Goal: Transaction & Acquisition: Book appointment/travel/reservation

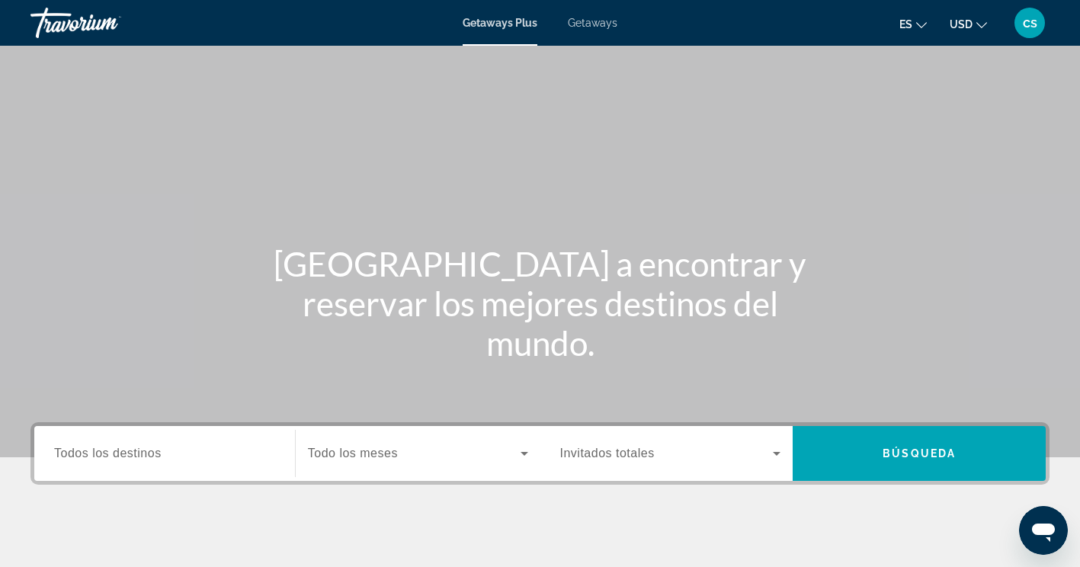
click at [117, 447] on span "Todos los destinos" at bounding box center [108, 453] width 108 height 13
click at [117, 447] on input "Destination Todos los destinos" at bounding box center [164, 454] width 221 height 18
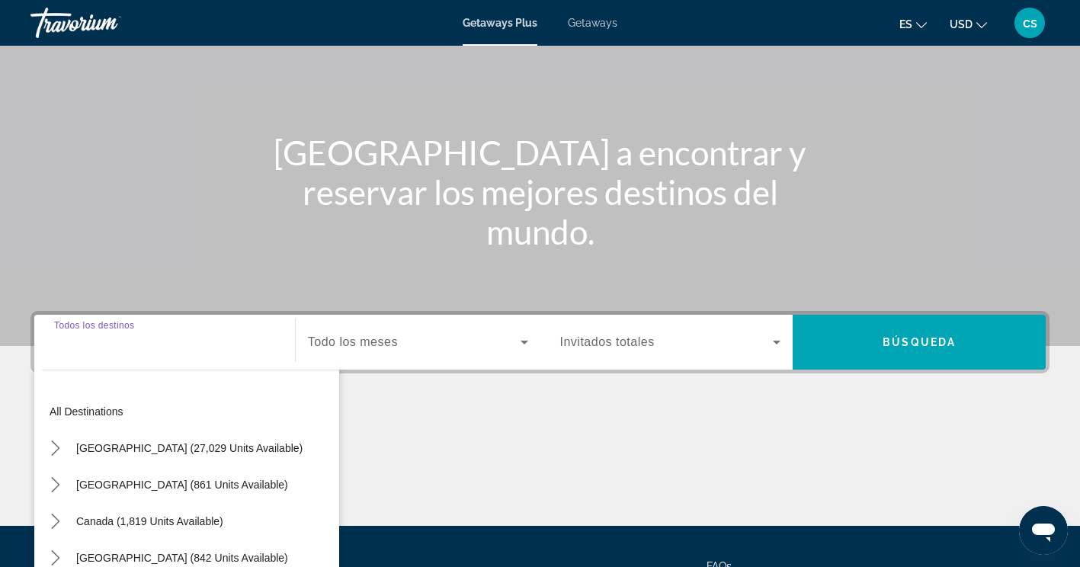
scroll to position [257, 0]
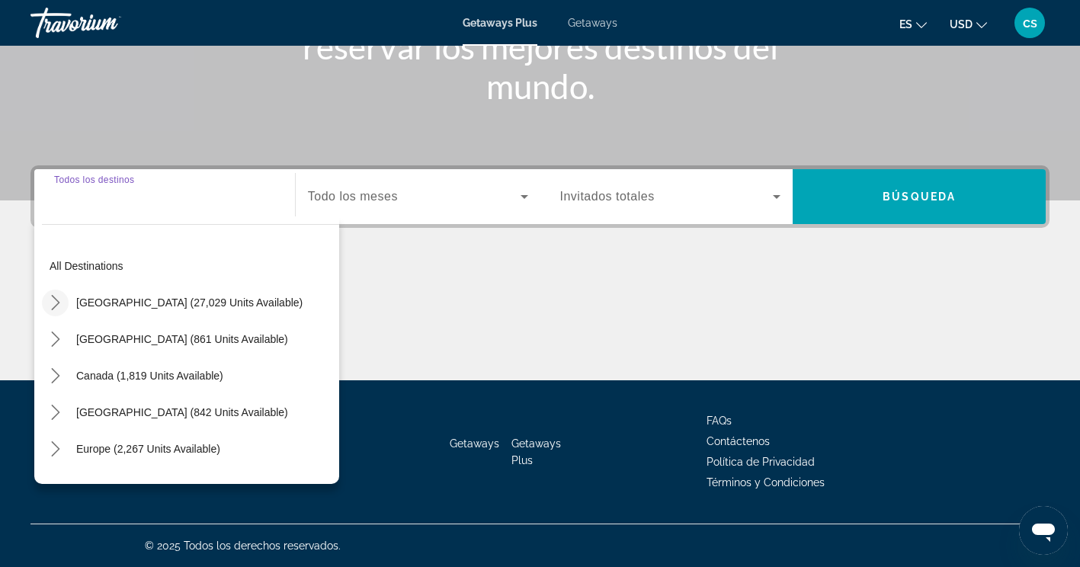
click at [63, 314] on mat-icon "Toggle United States (27,029 units available) submenu" at bounding box center [55, 303] width 27 height 27
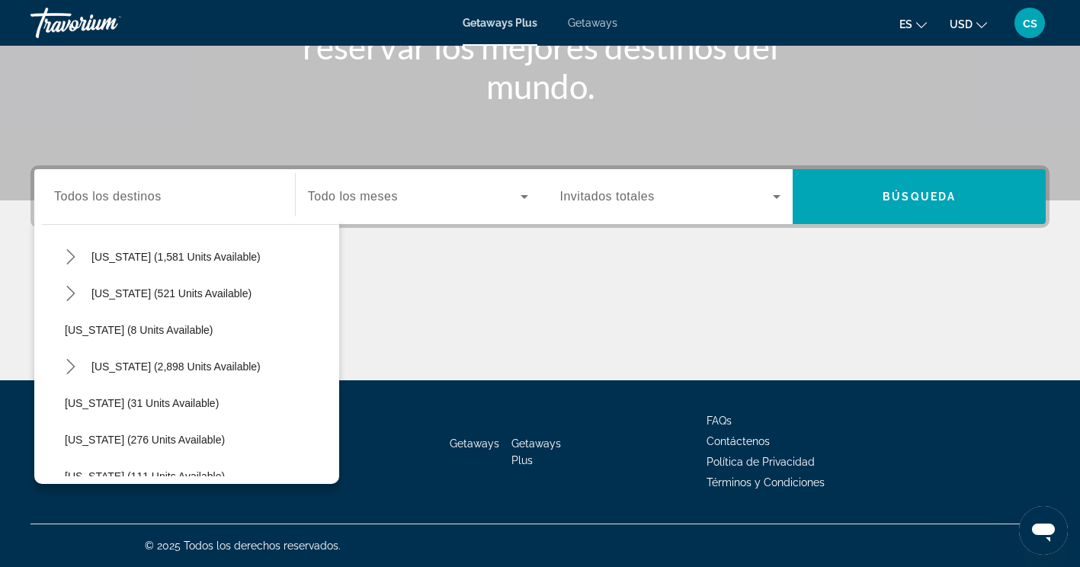
scroll to position [166, 0]
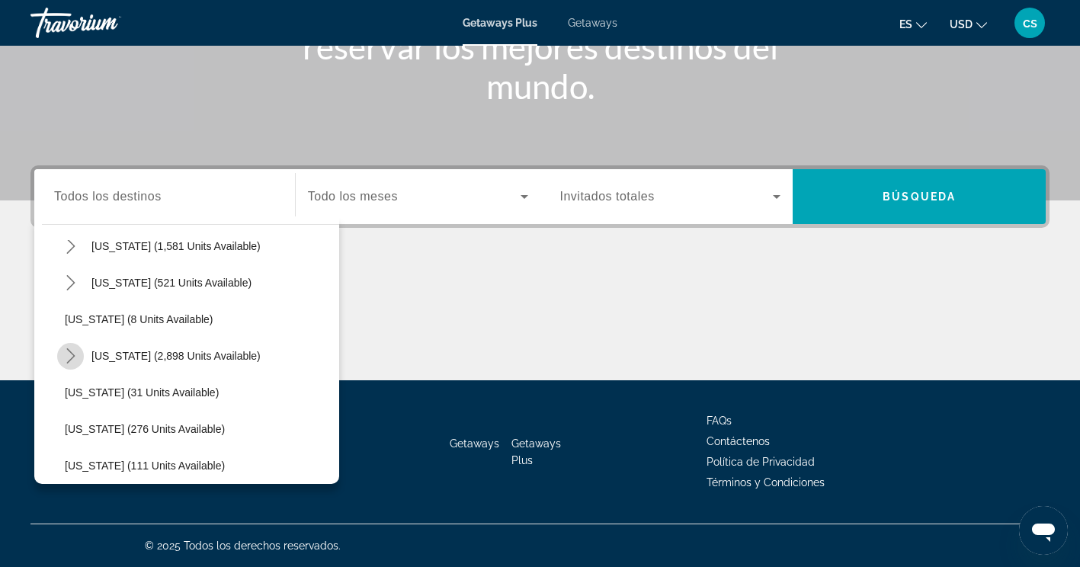
click at [64, 348] on icon "Toggle Florida (2,898 units available) submenu" at bounding box center [70, 355] width 15 height 15
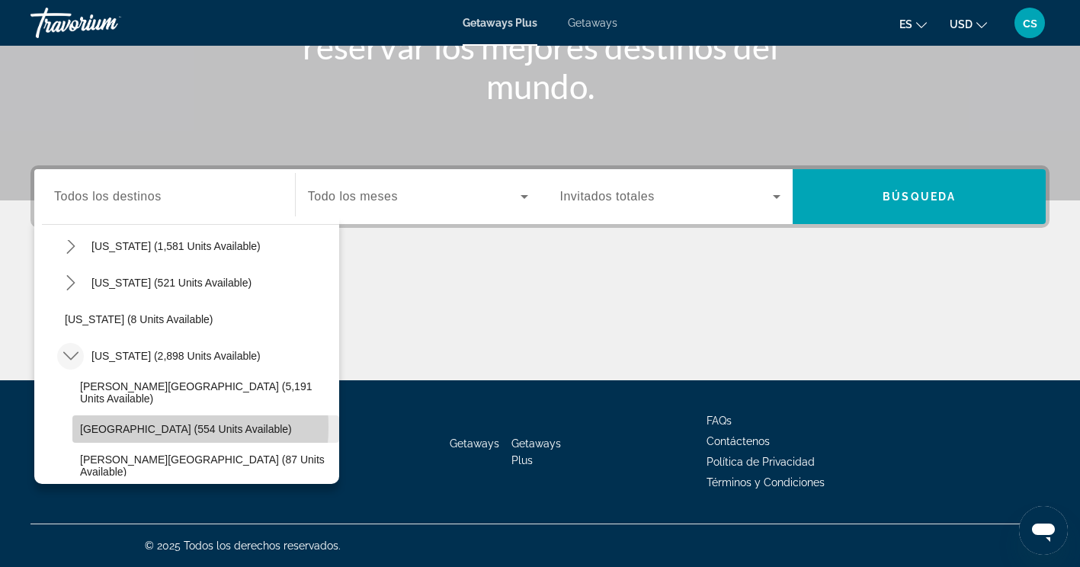
click at [133, 427] on span "[GEOGRAPHIC_DATA] (554 units available)" at bounding box center [186, 429] width 212 height 12
type input "**********"
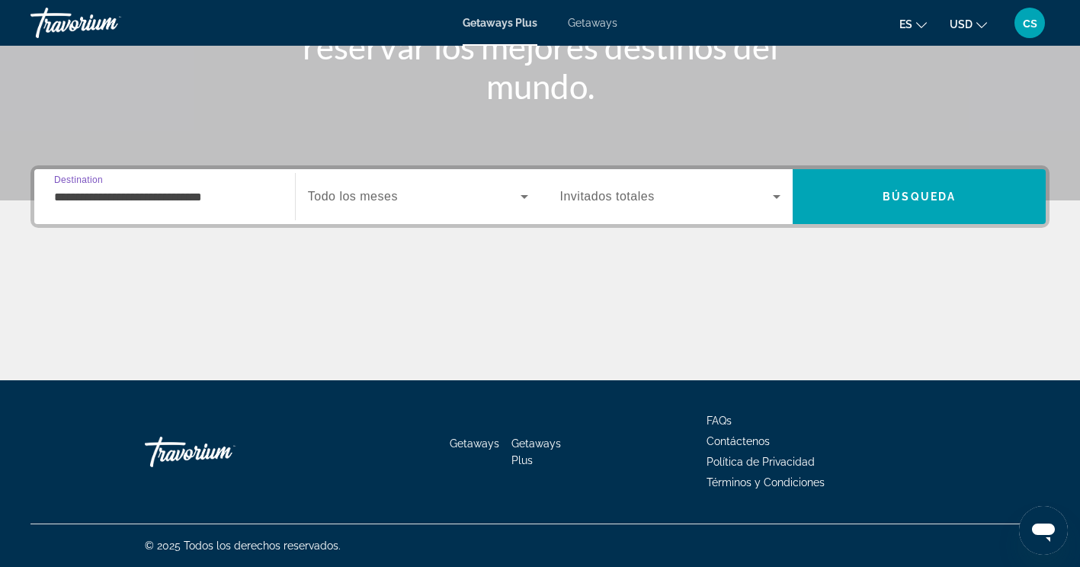
click at [544, 172] on div "Occupancy Invitados totales" at bounding box center [667, 196] width 253 height 55
click at [517, 197] on icon "Search widget" at bounding box center [524, 197] width 18 height 18
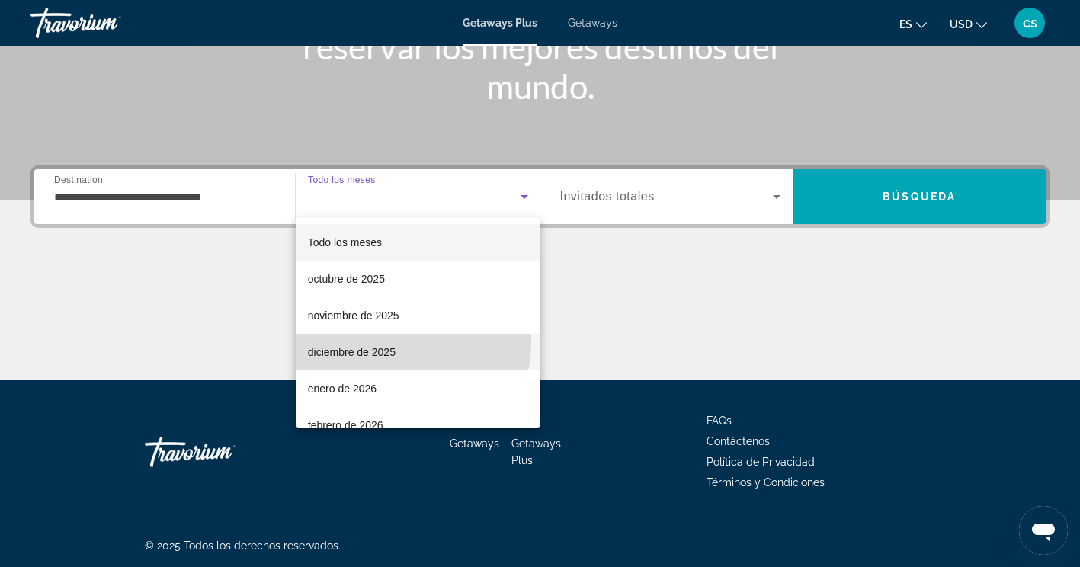
click at [368, 340] on mat-option "diciembre de 2025" at bounding box center [418, 352] width 245 height 37
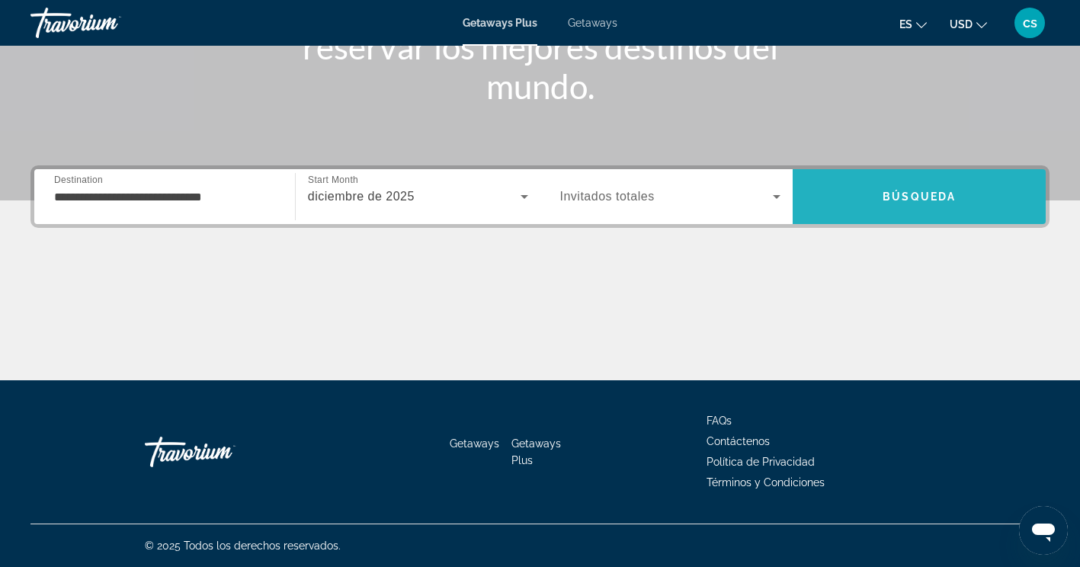
click at [838, 189] on span "Search" at bounding box center [919, 196] width 253 height 37
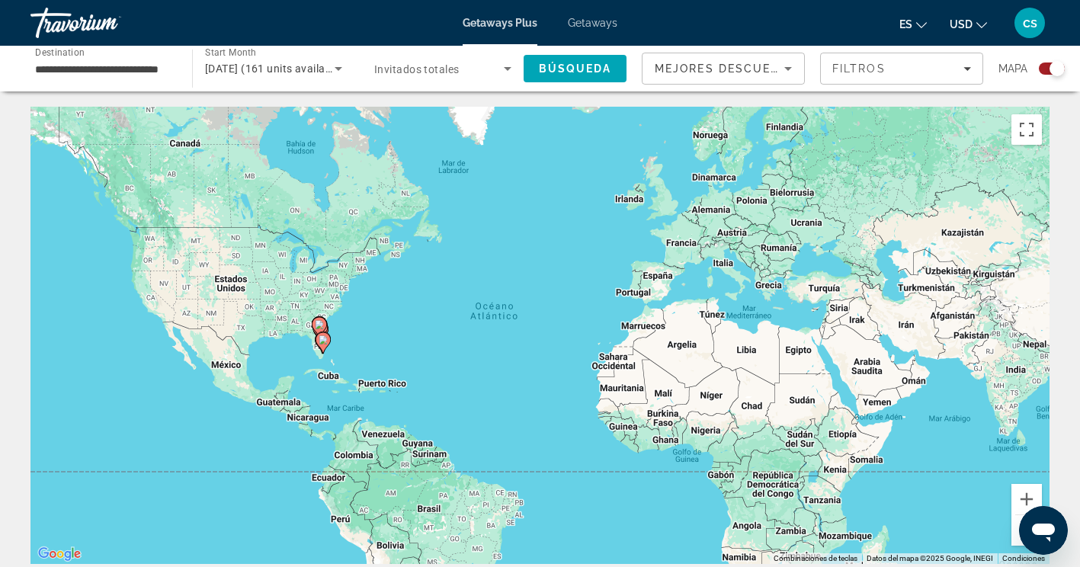
click at [396, 300] on div "Para activar la función de arrastrar con el teclado, presiona Alt + Intro. Una …" at bounding box center [539, 335] width 1019 height 457
click at [325, 341] on image "Main content" at bounding box center [323, 339] width 9 height 9
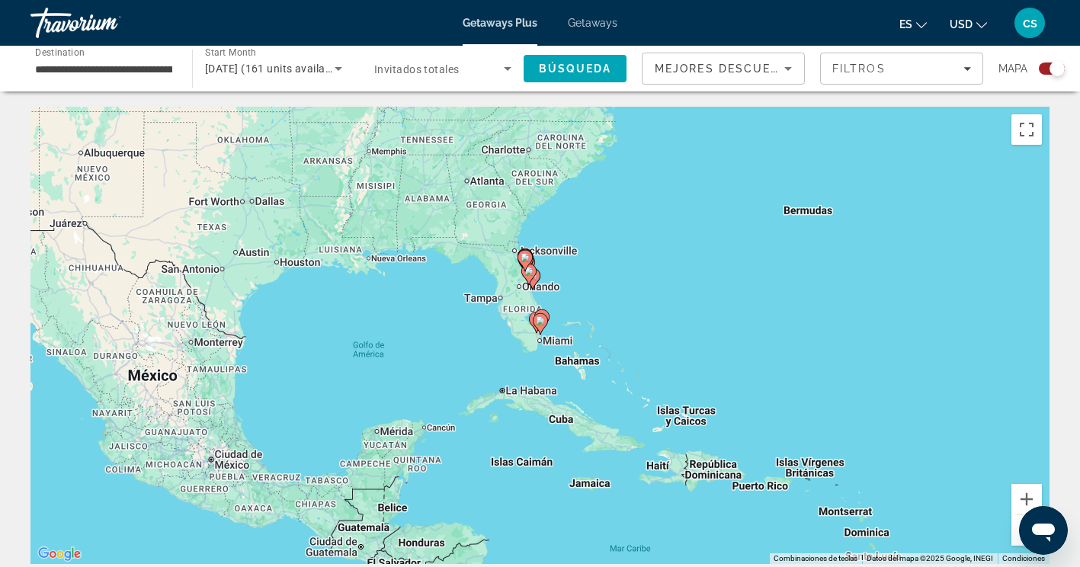
click at [500, 340] on div "Para activar la función de arrastrar con el teclado, presiona Alt + Intro. Una …" at bounding box center [539, 335] width 1019 height 457
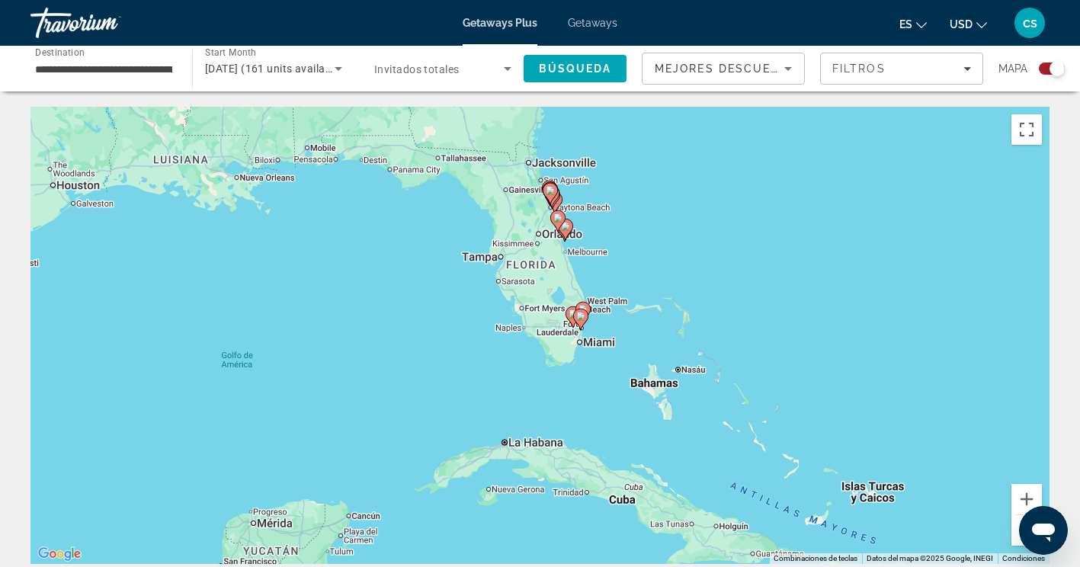
click at [615, 317] on div "Para activar la función de arrastrar con el teclado, presiona Alt + Intro. Una …" at bounding box center [539, 335] width 1019 height 457
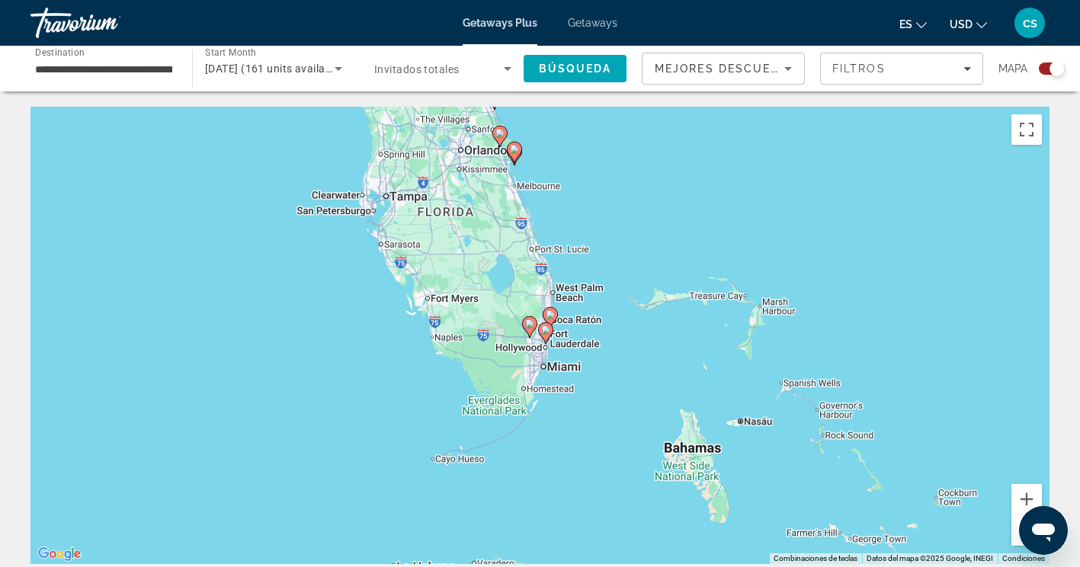
click at [558, 337] on div "Para activar la función de arrastrar con el teclado, presiona Alt + Intro. Una …" at bounding box center [539, 335] width 1019 height 457
click at [560, 355] on div "Para activar la función de arrastrar con el teclado, presiona Alt + Intro. Una …" at bounding box center [539, 335] width 1019 height 457
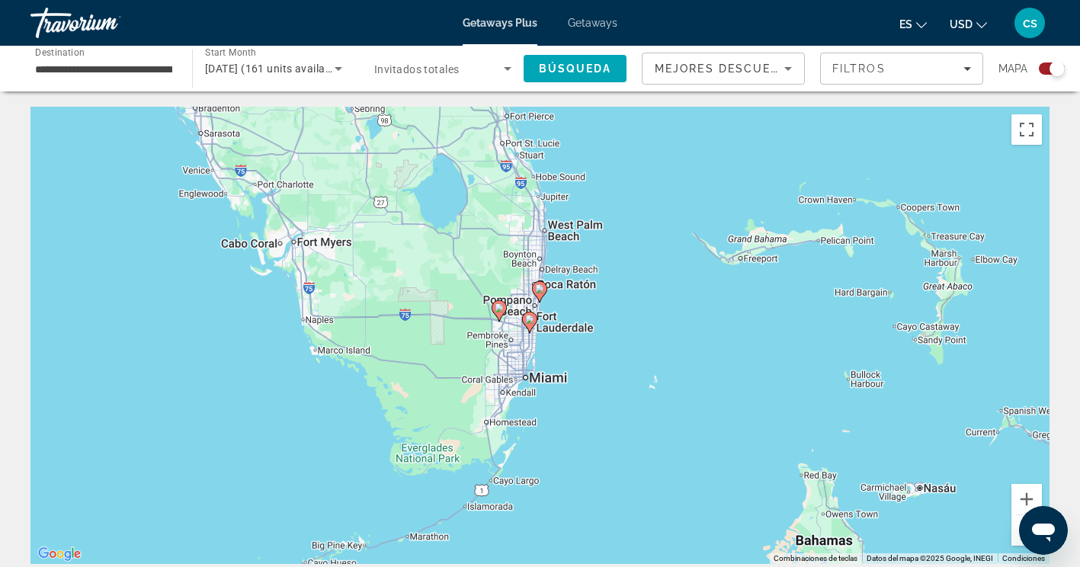
click at [560, 355] on div "Para activar la función de arrastrar con el teclado, presiona Alt + Intro. Una …" at bounding box center [539, 335] width 1019 height 457
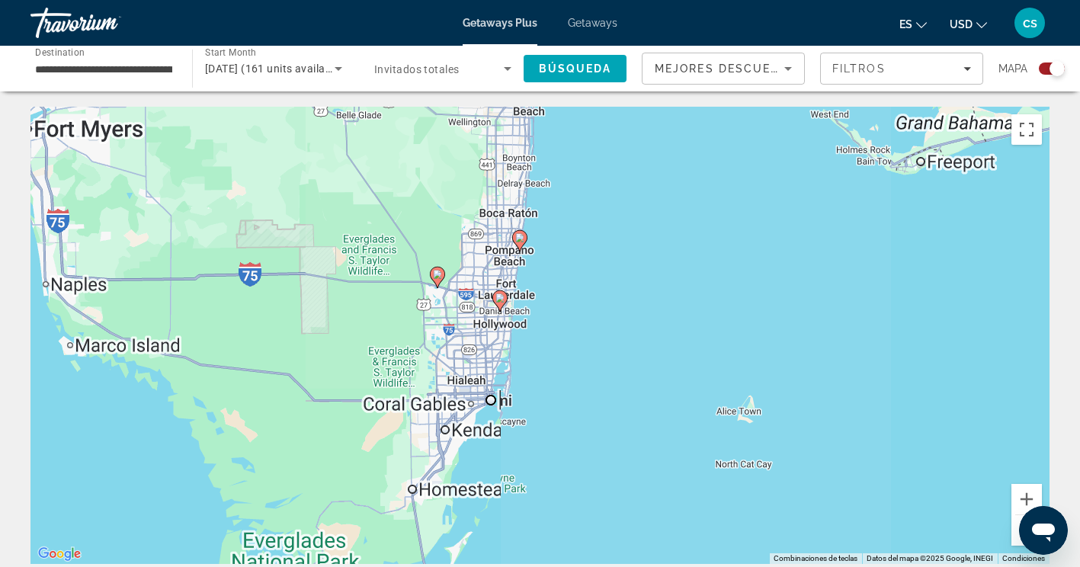
click at [503, 300] on image "Main content" at bounding box center [500, 298] width 9 height 9
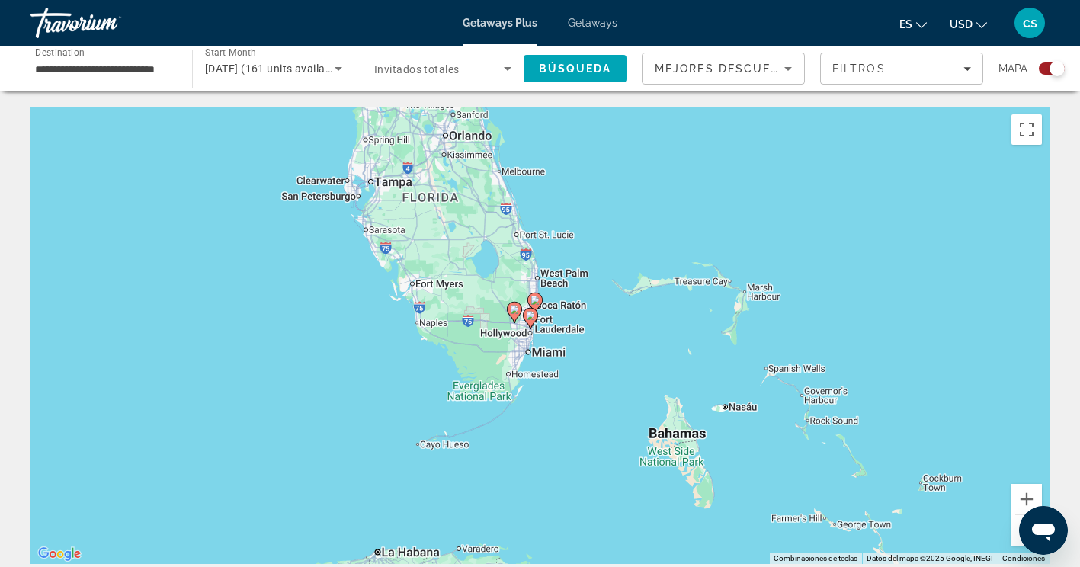
click at [532, 311] on icon "Main content" at bounding box center [530, 319] width 14 height 20
type input "**********"
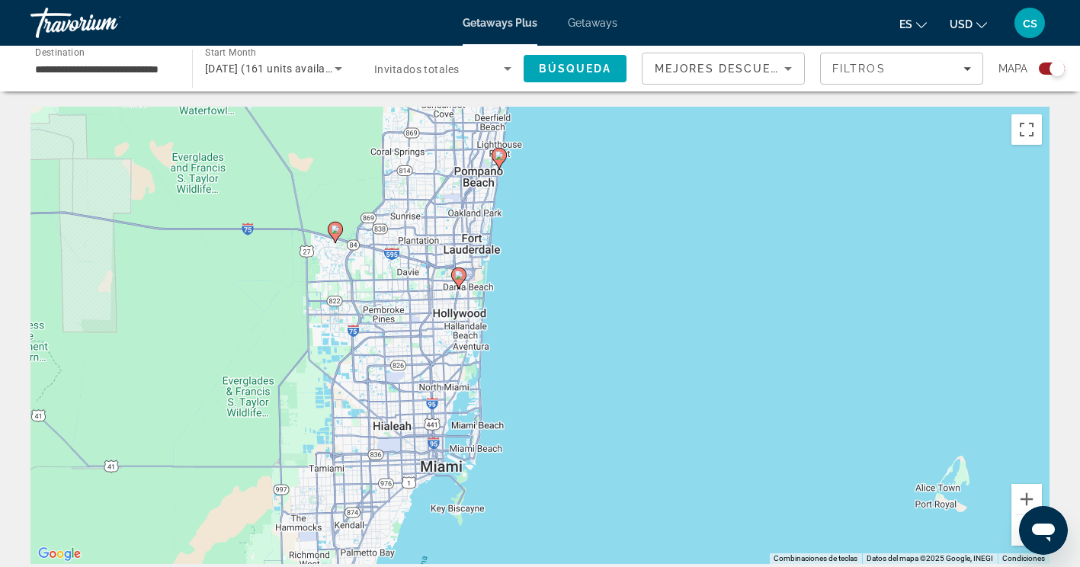
click at [460, 284] on icon "Main content" at bounding box center [458, 278] width 14 height 20
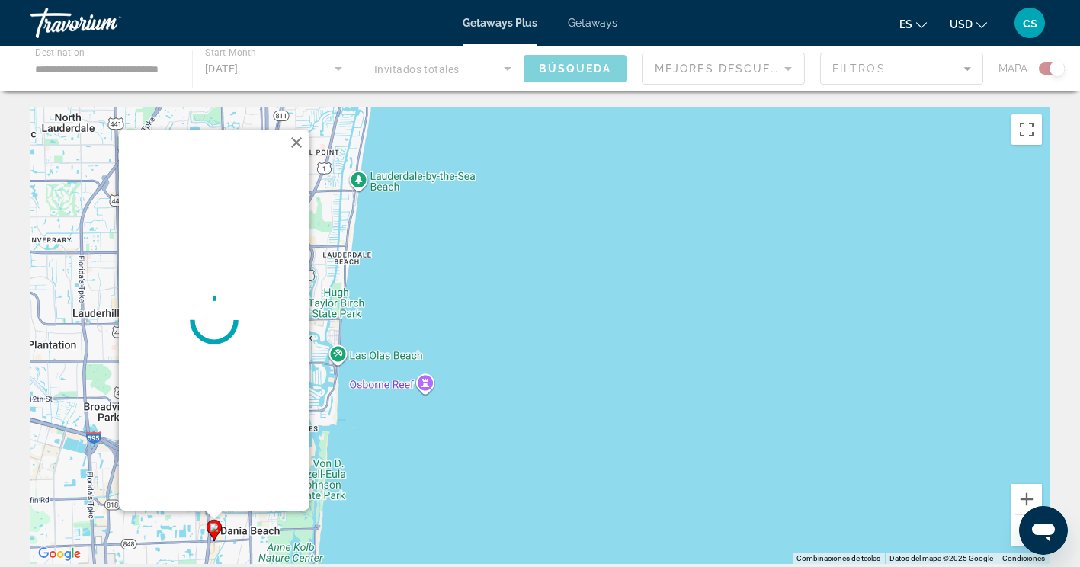
click at [294, 134] on button "Cerrar" at bounding box center [296, 142] width 23 height 23
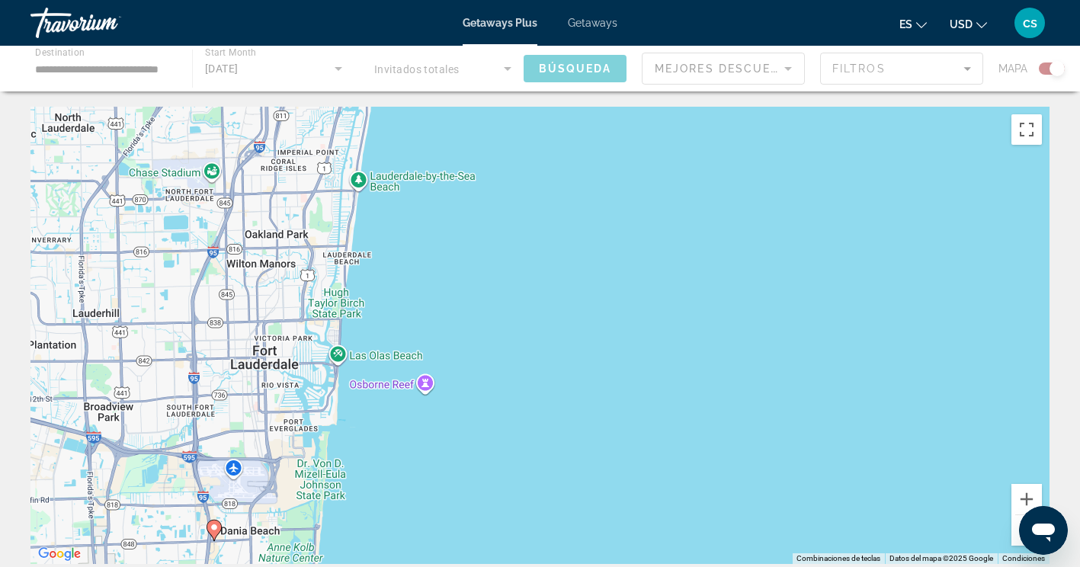
click at [589, 19] on span "Getaways" at bounding box center [593, 23] width 50 height 12
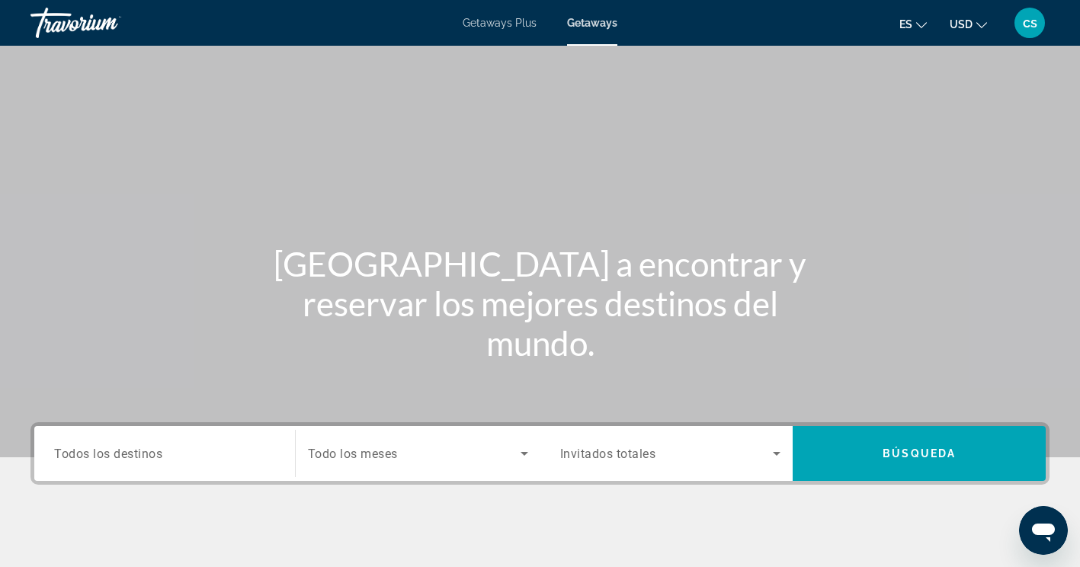
click at [214, 438] on div "Search widget" at bounding box center [164, 453] width 221 height 43
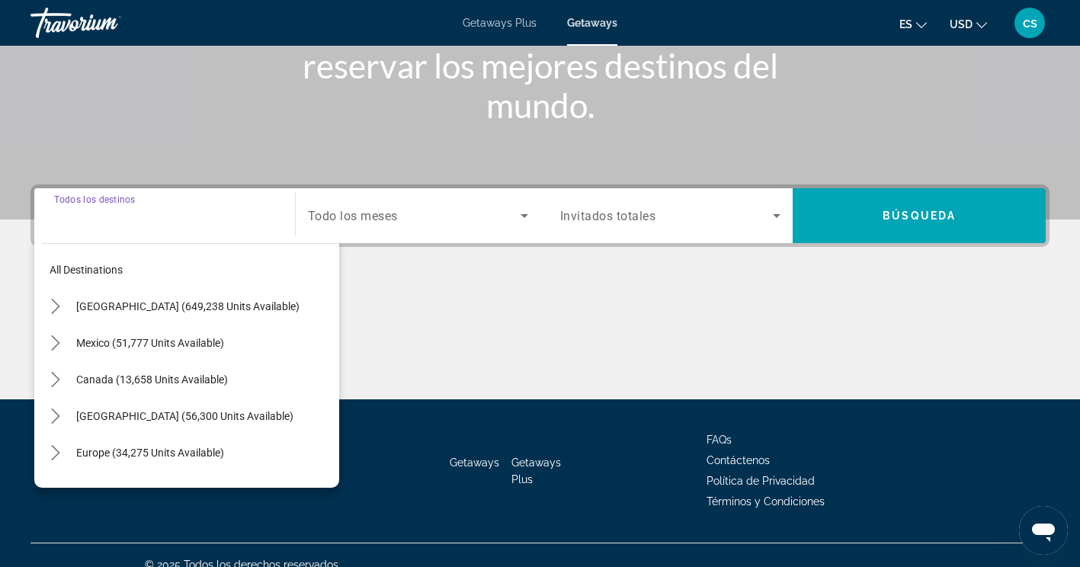
scroll to position [257, 0]
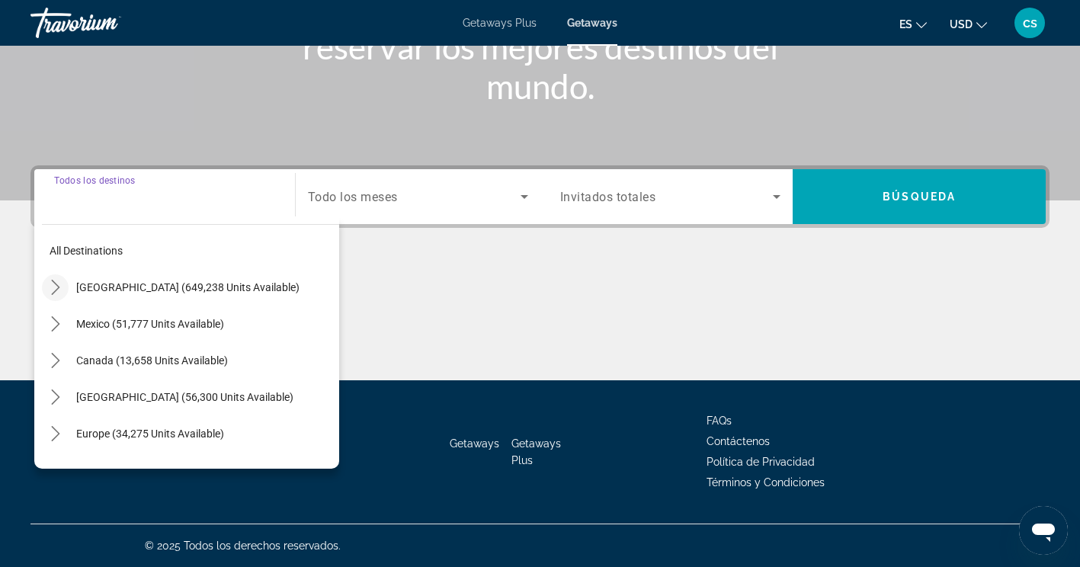
click at [62, 291] on icon "Toggle United States (649,238 units available) submenu" at bounding box center [55, 287] width 15 height 15
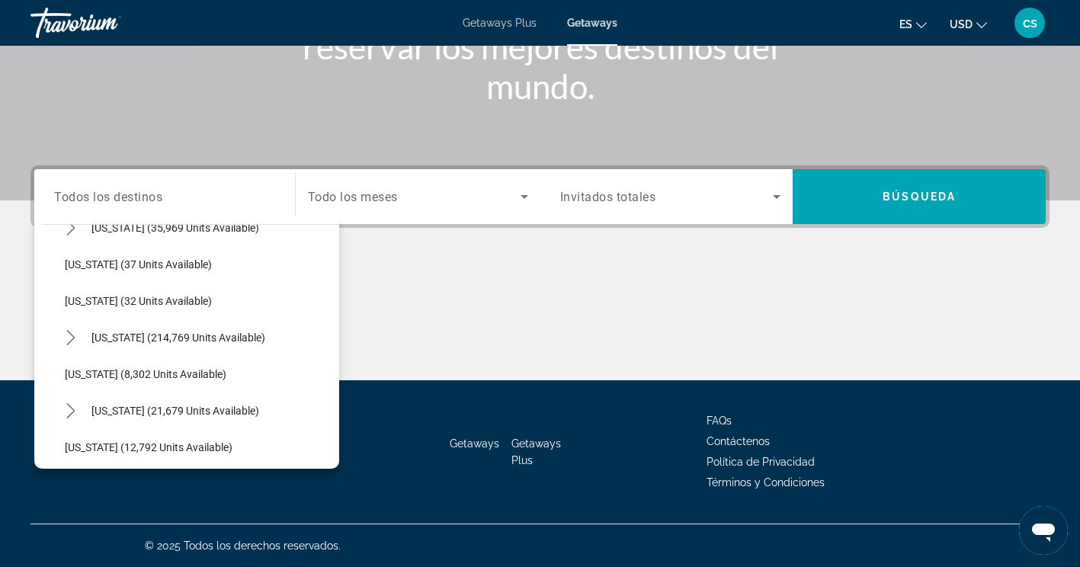
scroll to position [246, 0]
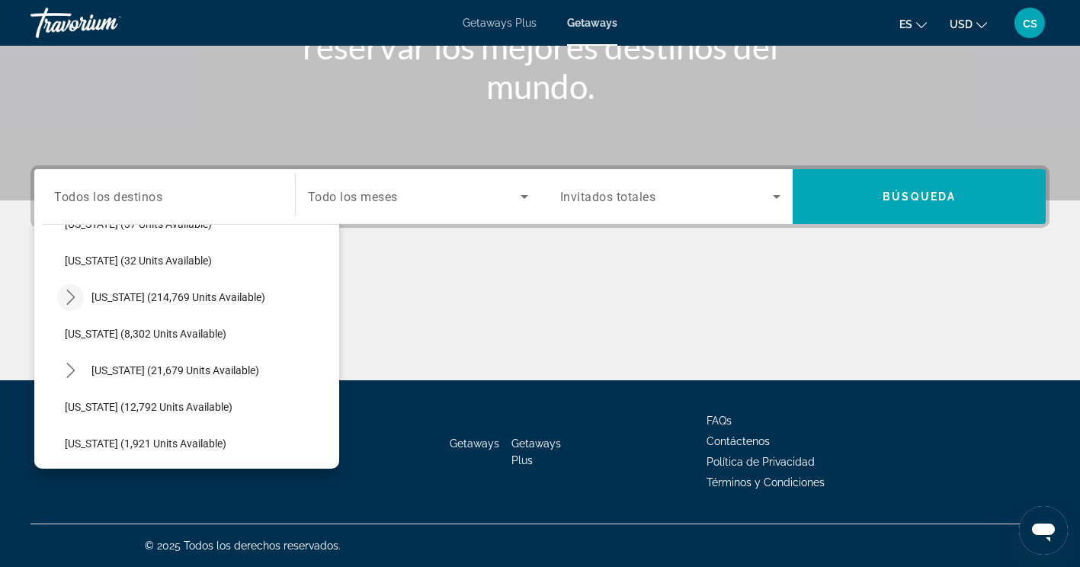
click at [73, 291] on icon "Toggle Florida (214,769 units available) submenu" at bounding box center [70, 297] width 15 height 15
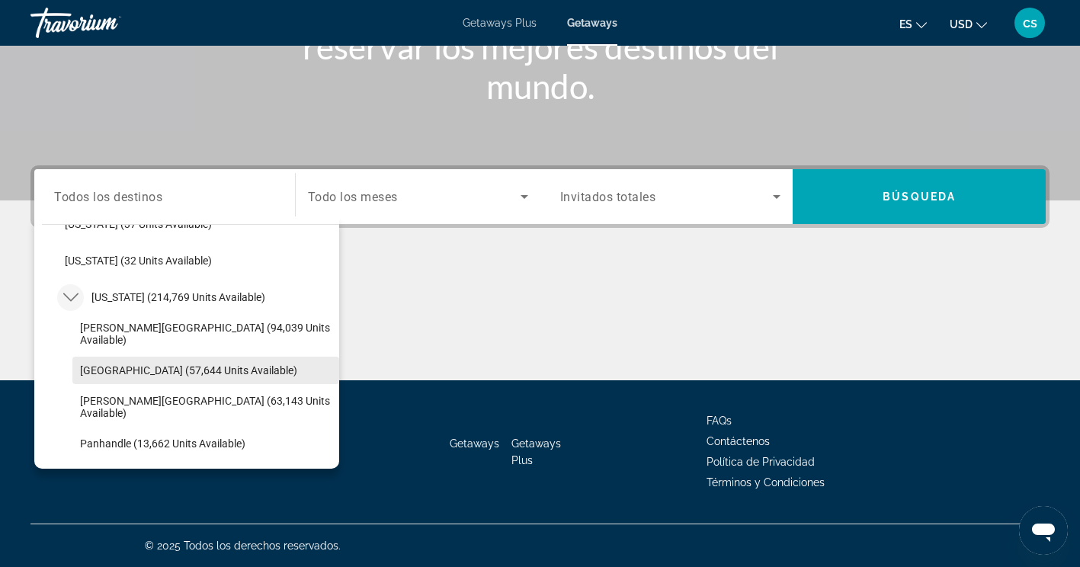
click at [88, 369] on span "[GEOGRAPHIC_DATA] (57,644 units available)" at bounding box center [188, 370] width 217 height 12
type input "**********"
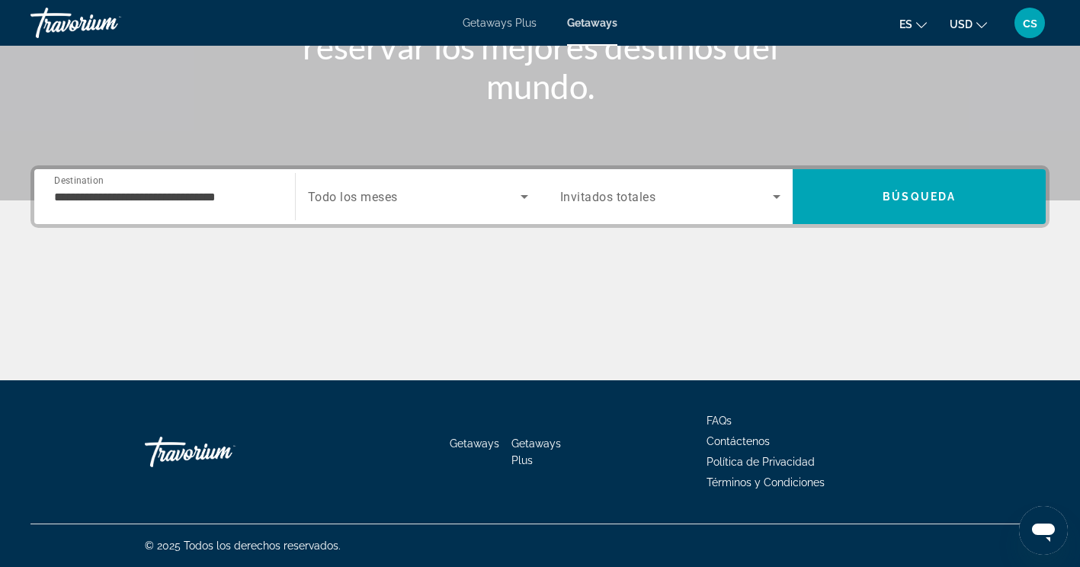
click at [395, 207] on div "Search widget" at bounding box center [418, 196] width 220 height 43
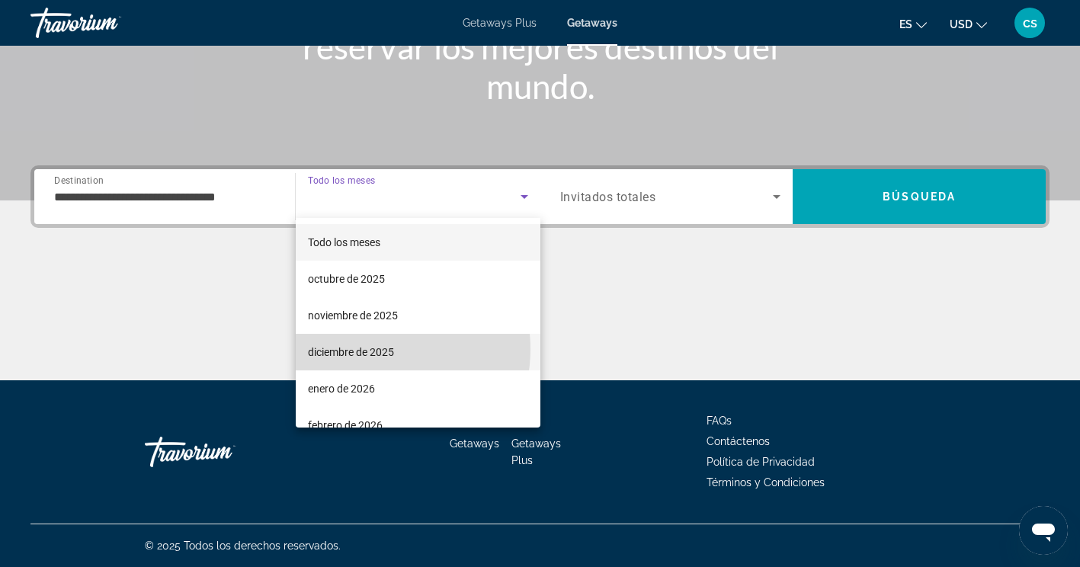
click at [369, 349] on span "diciembre de 2025" at bounding box center [351, 352] width 86 height 18
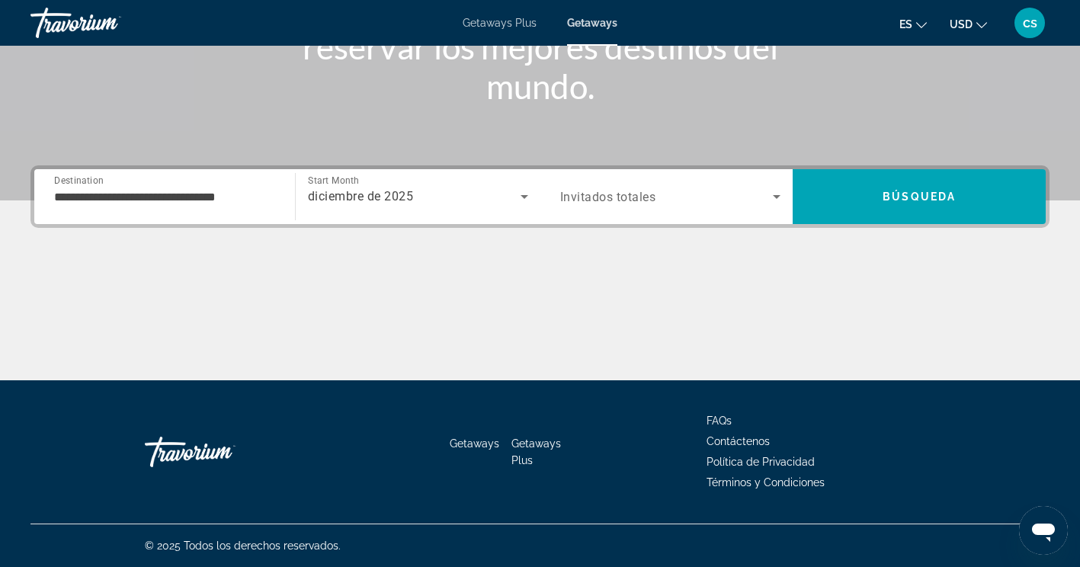
click at [679, 219] on div "Occupancy Invitados totales" at bounding box center [671, 196] width 246 height 55
click at [671, 212] on div "Search widget" at bounding box center [670, 196] width 221 height 43
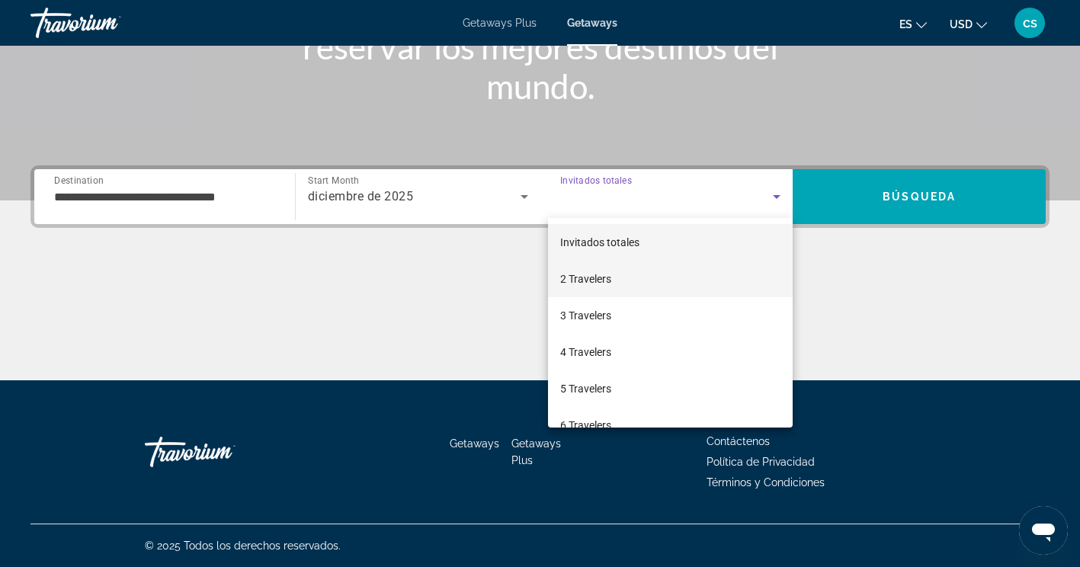
click at [610, 277] on span "2 Travelers" at bounding box center [585, 279] width 51 height 18
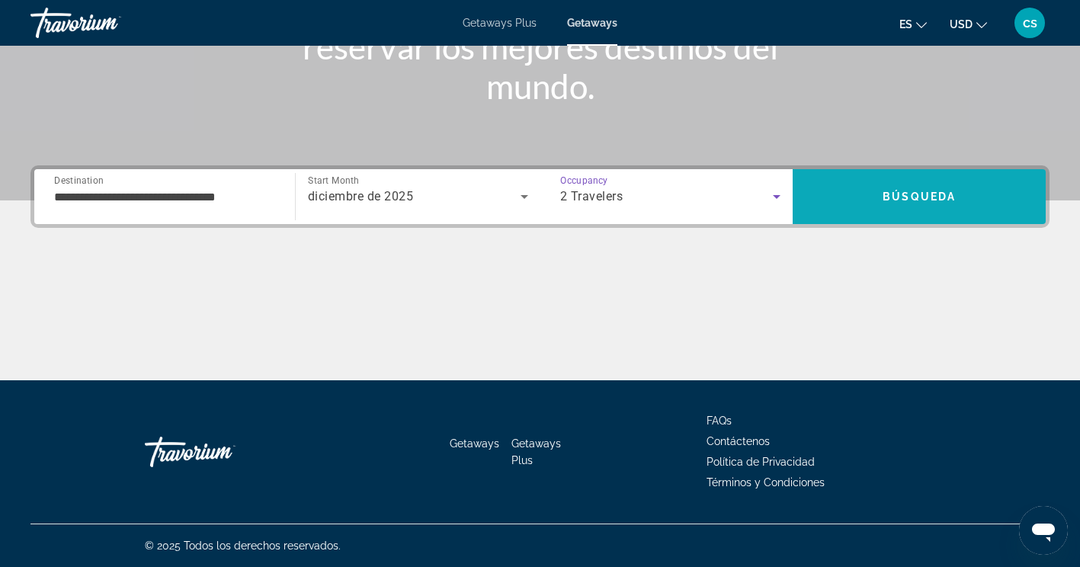
click at [846, 185] on span "Search" at bounding box center [919, 196] width 253 height 37
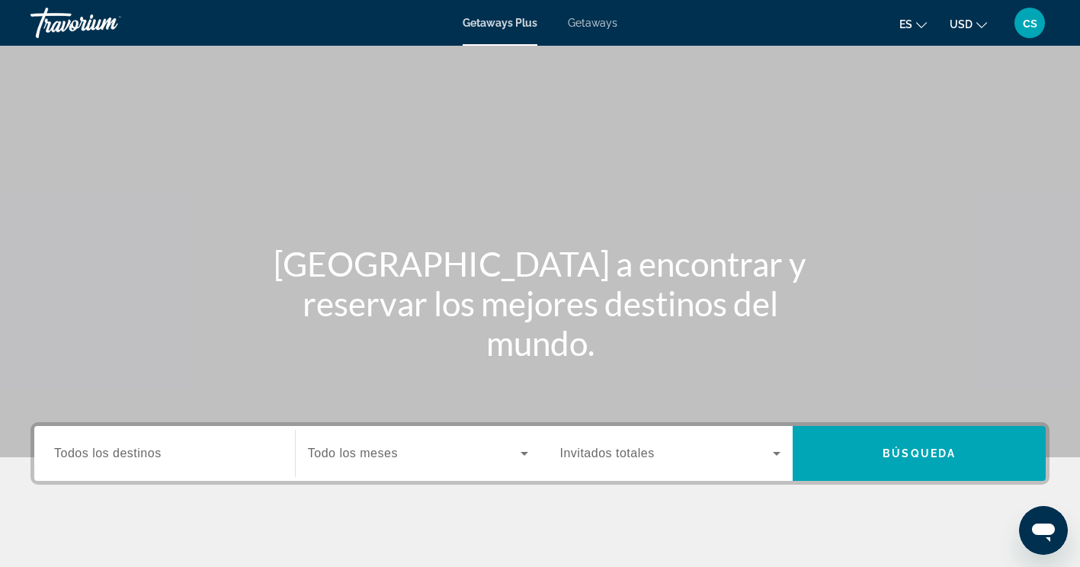
click at [117, 427] on div "Destination Todos los destinos" at bounding box center [165, 453] width 246 height 55
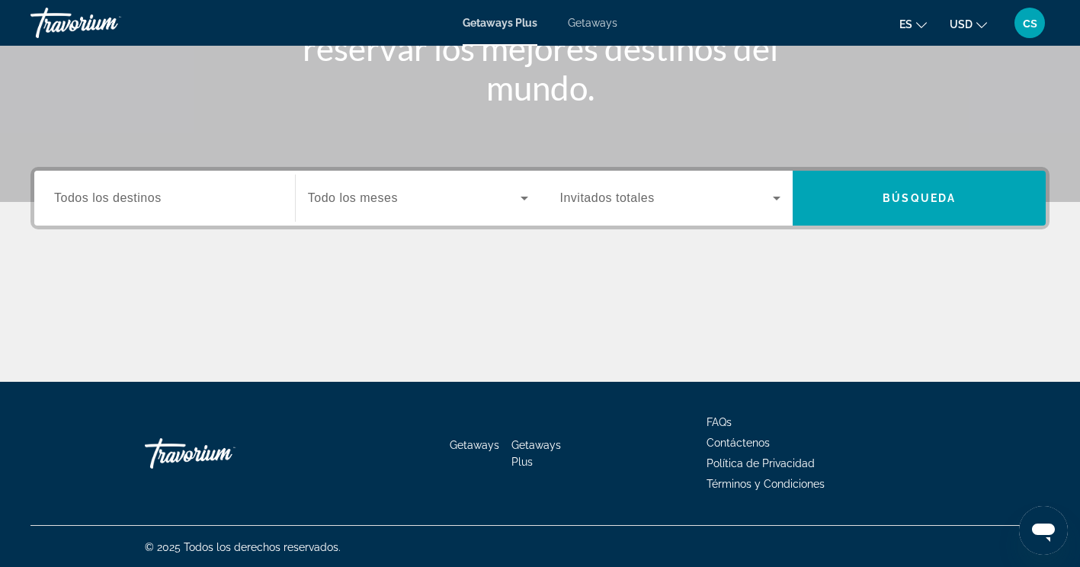
scroll to position [257, 0]
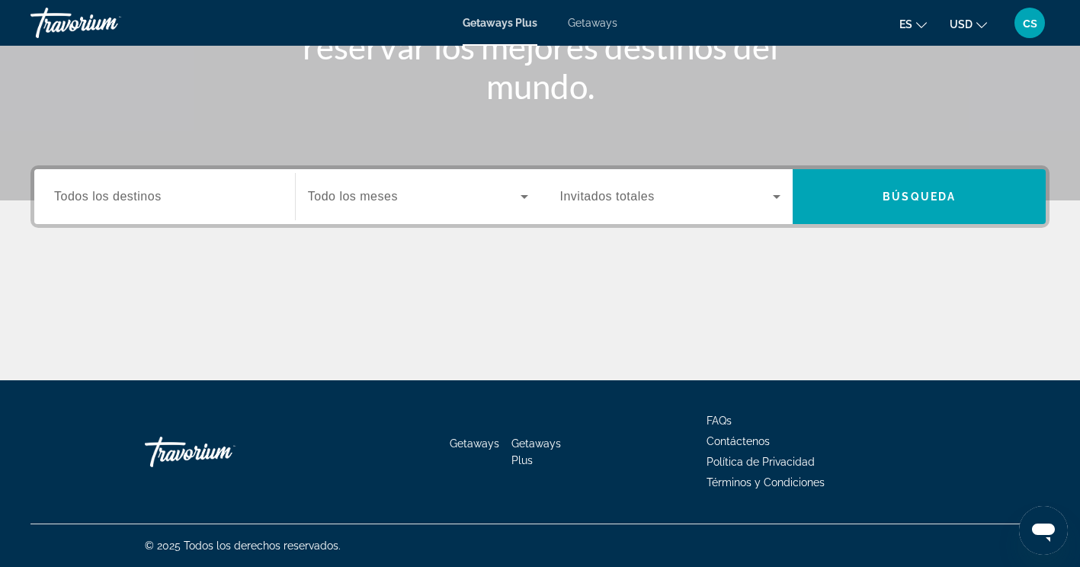
click at [169, 184] on div "Search widget" at bounding box center [164, 196] width 221 height 43
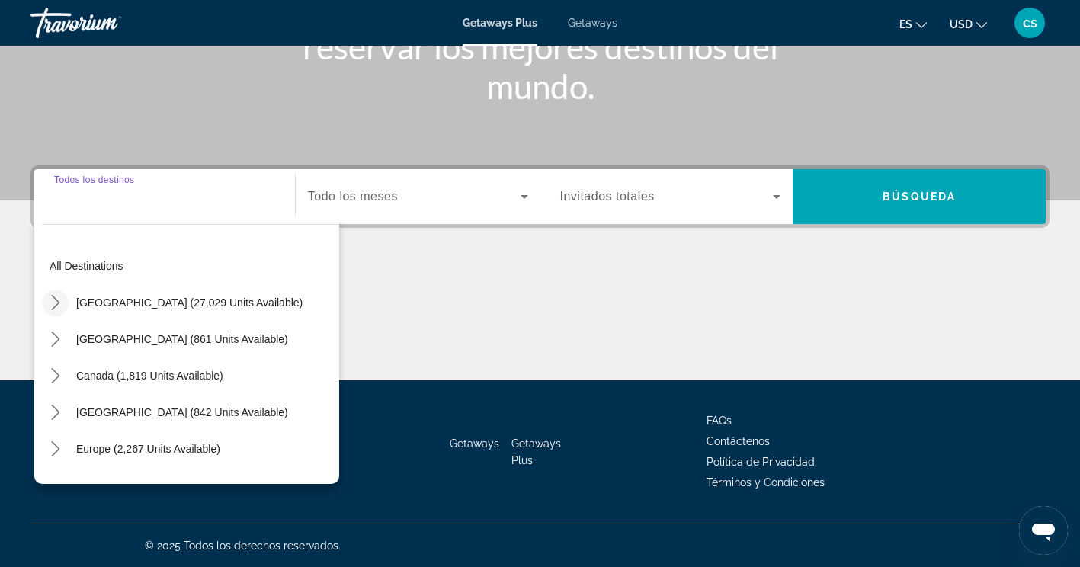
click at [43, 304] on mat-icon "Toggle United States (27,029 units available) submenu" at bounding box center [55, 303] width 27 height 27
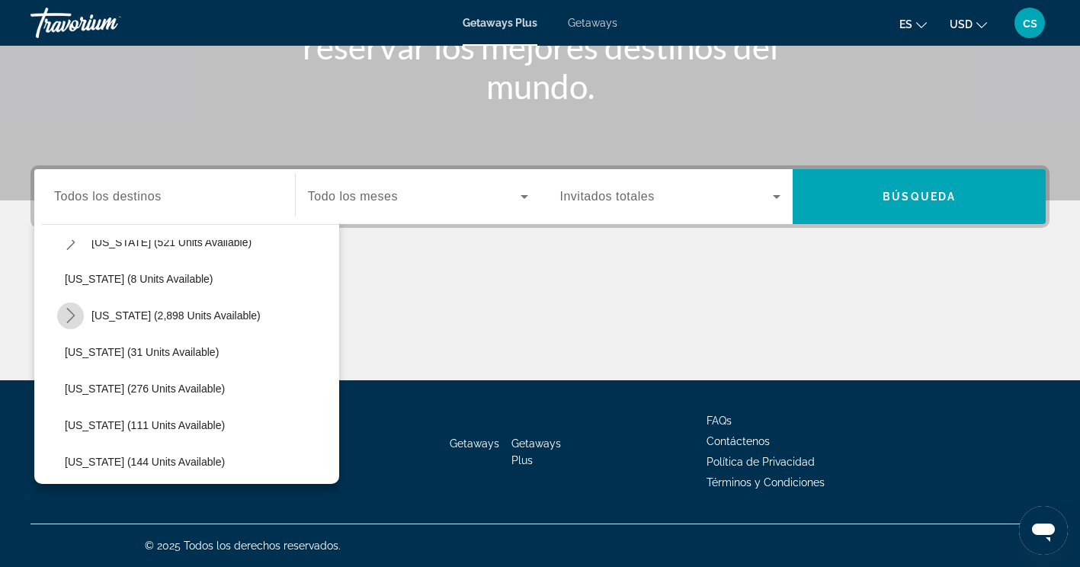
click at [73, 315] on icon "Toggle Florida (2,898 units available) submenu" at bounding box center [70, 315] width 8 height 15
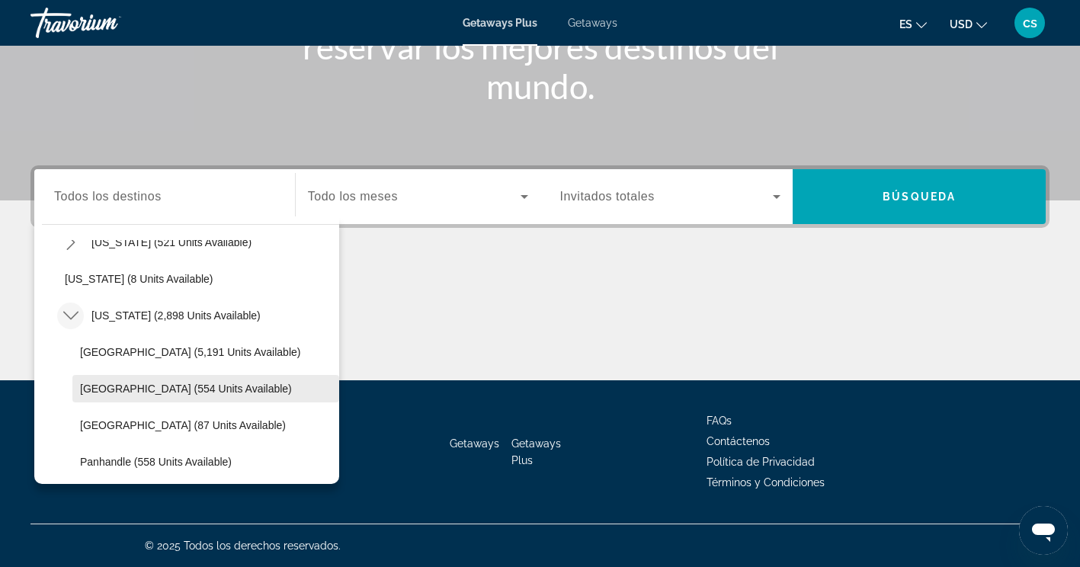
click at [111, 387] on span "[GEOGRAPHIC_DATA] (554 units available)" at bounding box center [186, 389] width 212 height 12
type input "**********"
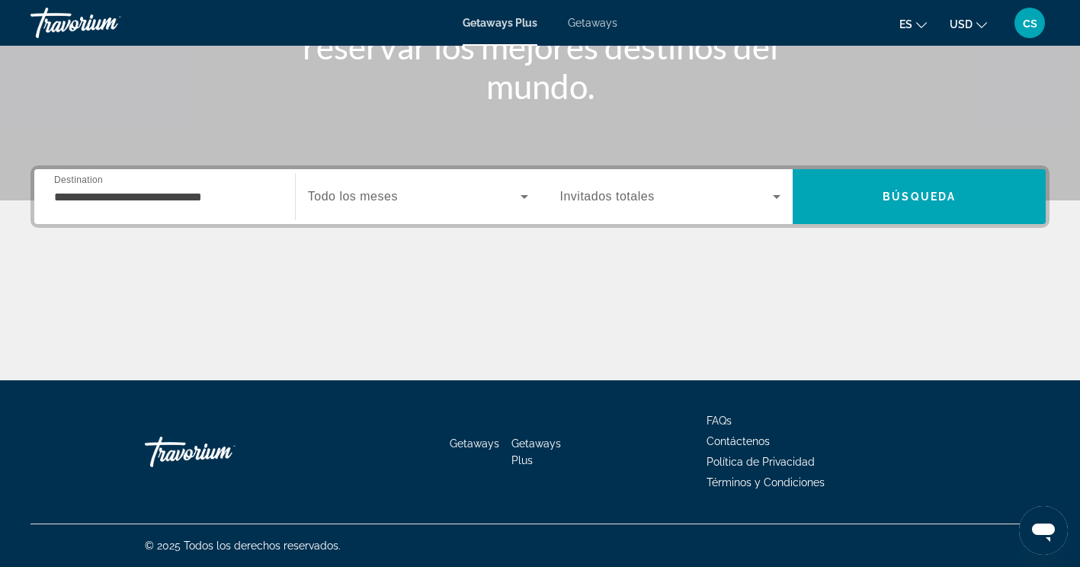
click at [368, 185] on div "Search widget" at bounding box center [418, 196] width 220 height 43
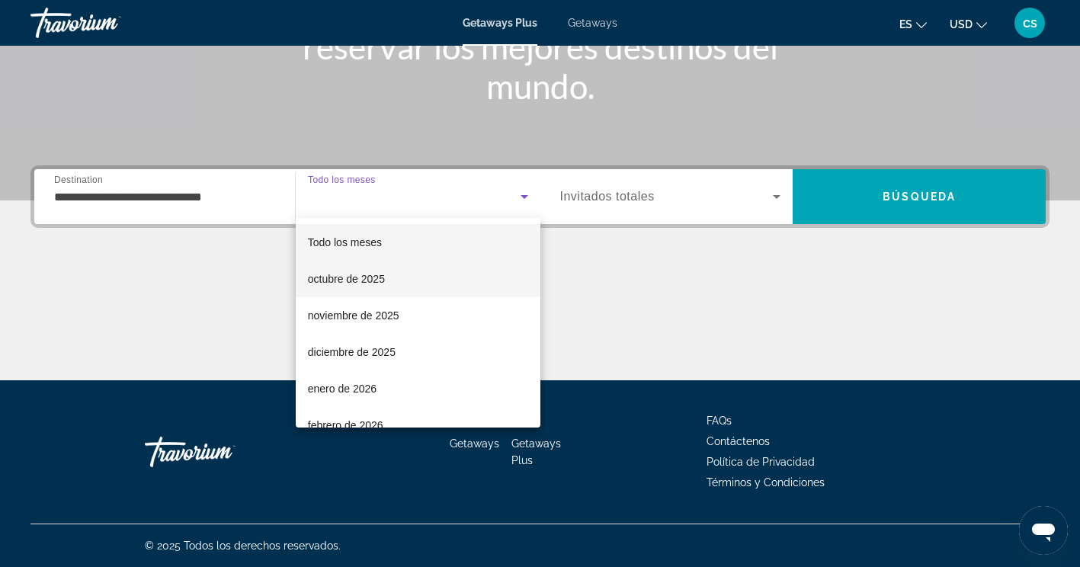
click at [345, 274] on span "octubre de 2025" at bounding box center [346, 279] width 77 height 18
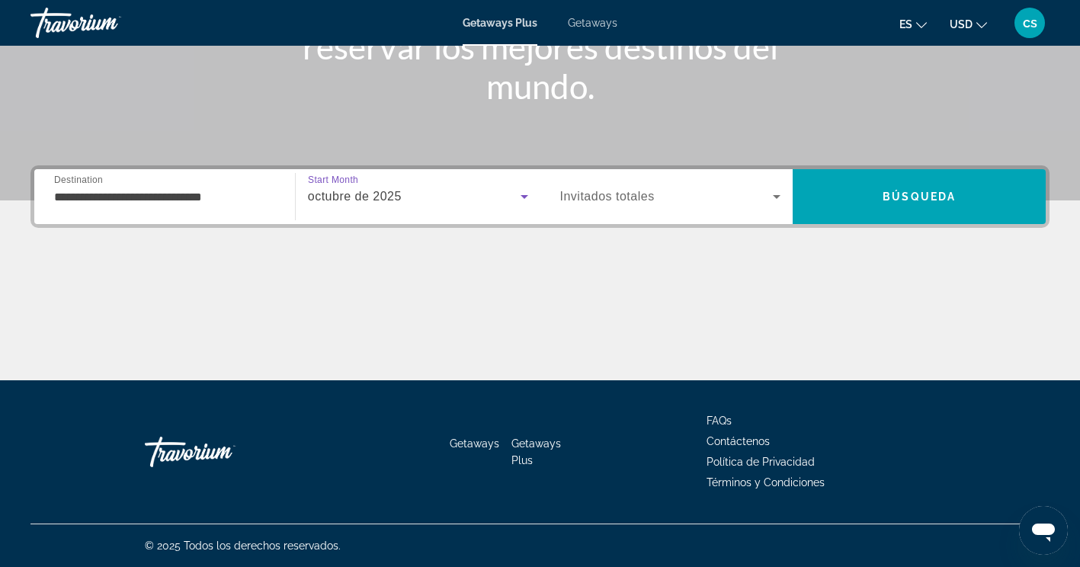
click at [359, 208] on div "octubre de 2025" at bounding box center [418, 196] width 220 height 43
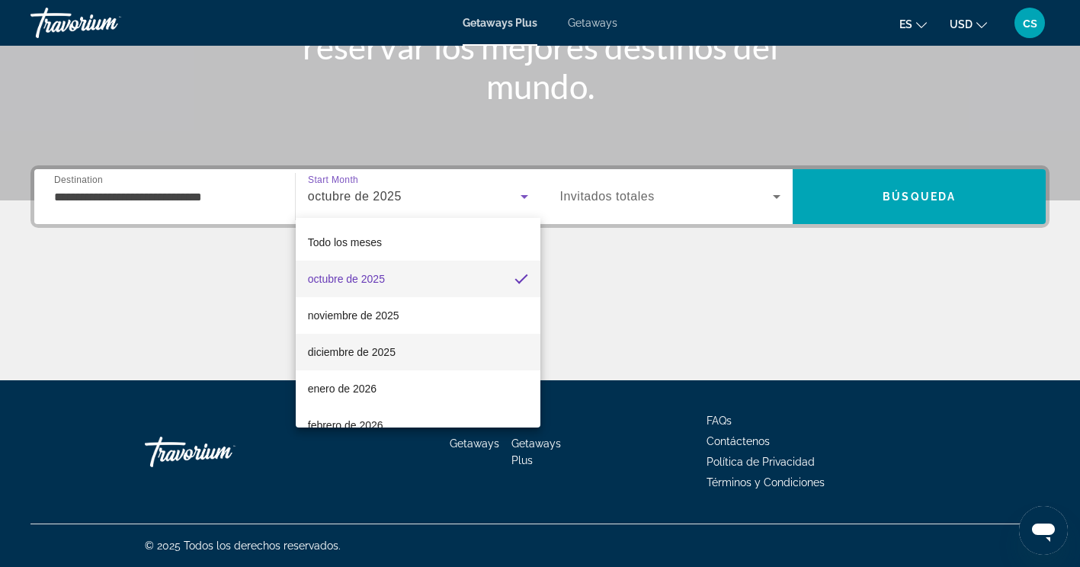
click at [339, 352] on span "diciembre de 2025" at bounding box center [352, 352] width 88 height 18
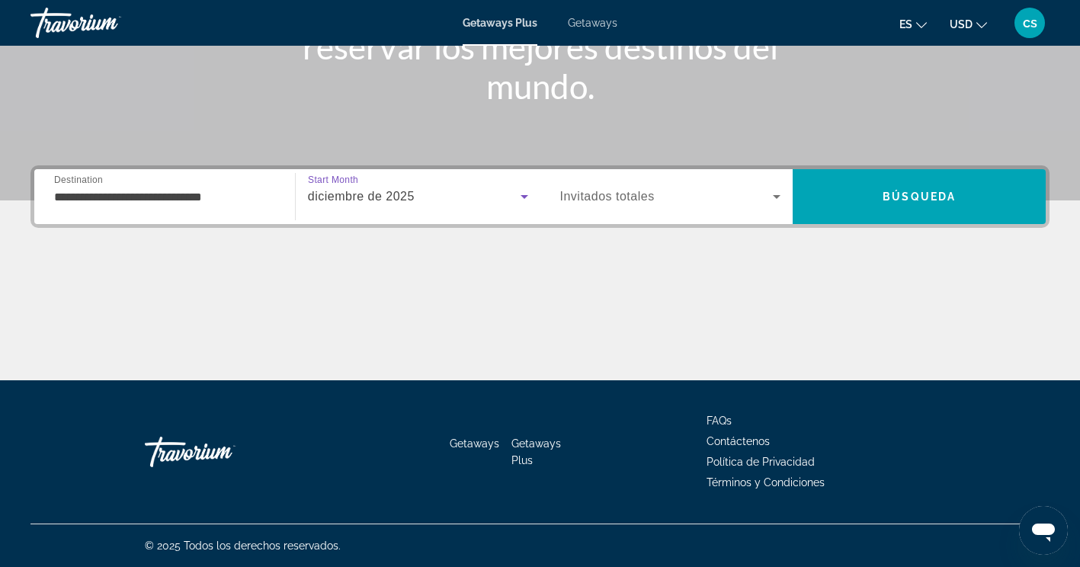
click at [586, 186] on div "Search widget" at bounding box center [670, 196] width 221 height 43
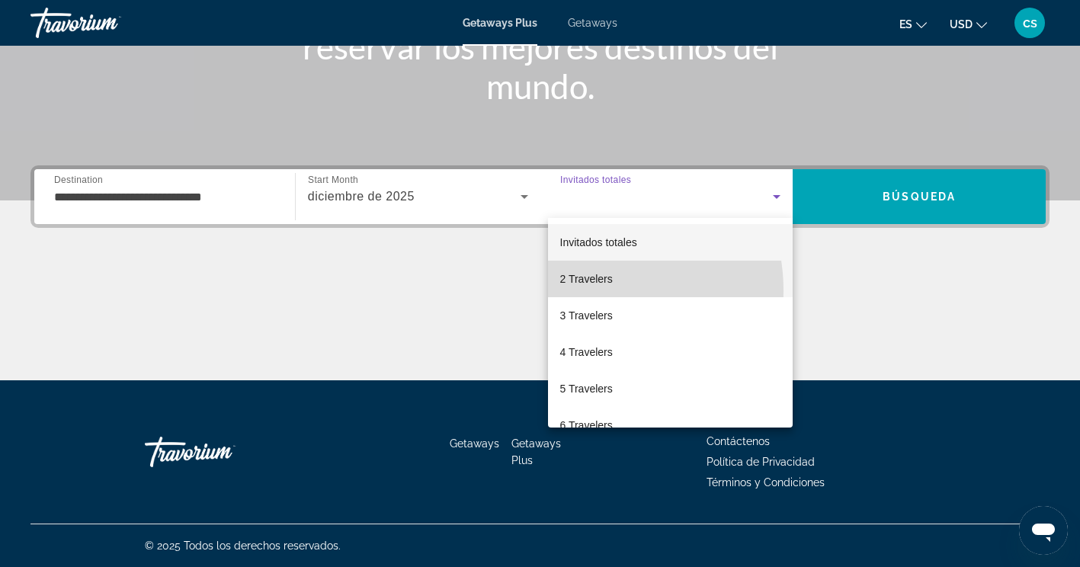
click at [573, 291] on mat-option "2 Travelers" at bounding box center [671, 279] width 246 height 37
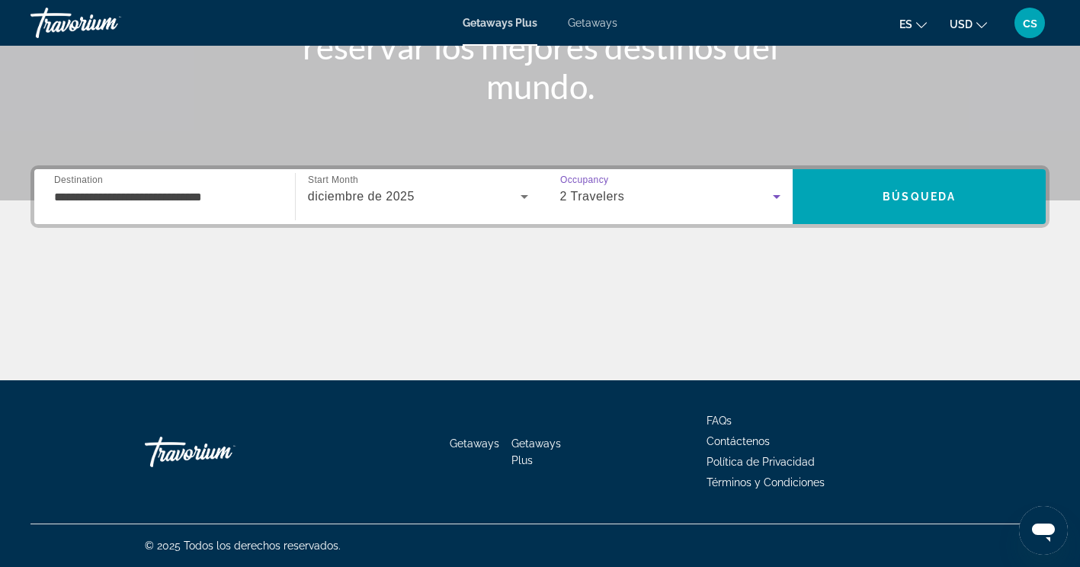
click at [618, 18] on div "Getaways Plus Getaways es English Español Français Italiano Português русский U…" at bounding box center [540, 23] width 1080 height 40
click at [597, 24] on span "Getaways" at bounding box center [593, 23] width 50 height 12
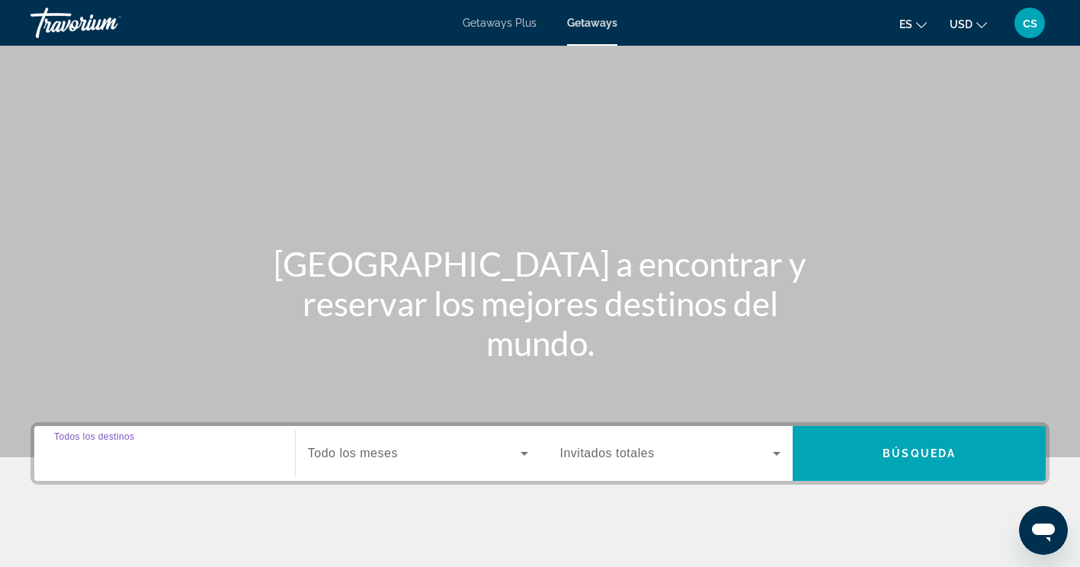
click at [225, 449] on input "Destination Todos los destinos" at bounding box center [164, 454] width 221 height 18
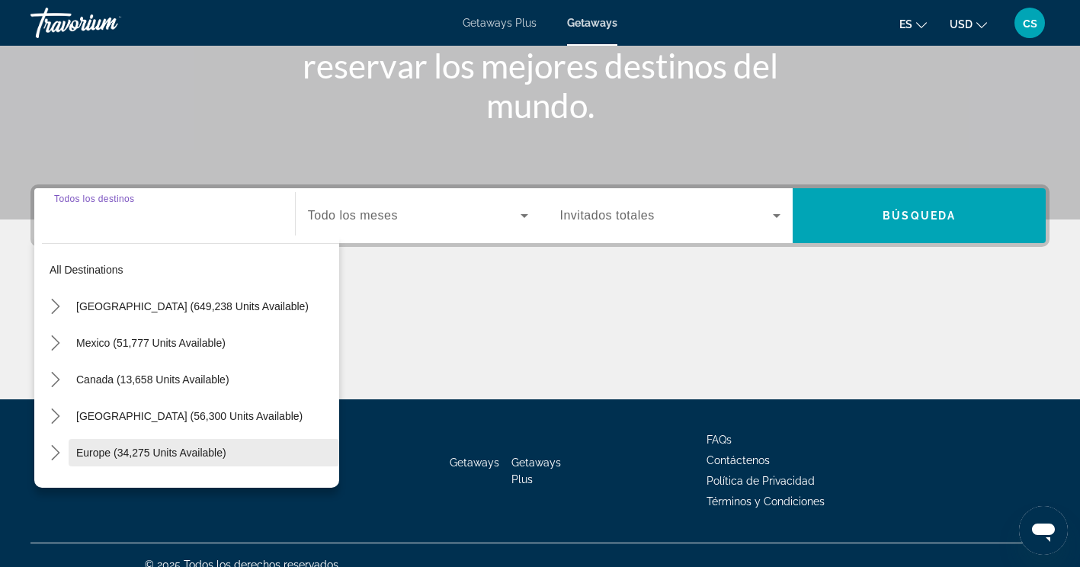
scroll to position [257, 0]
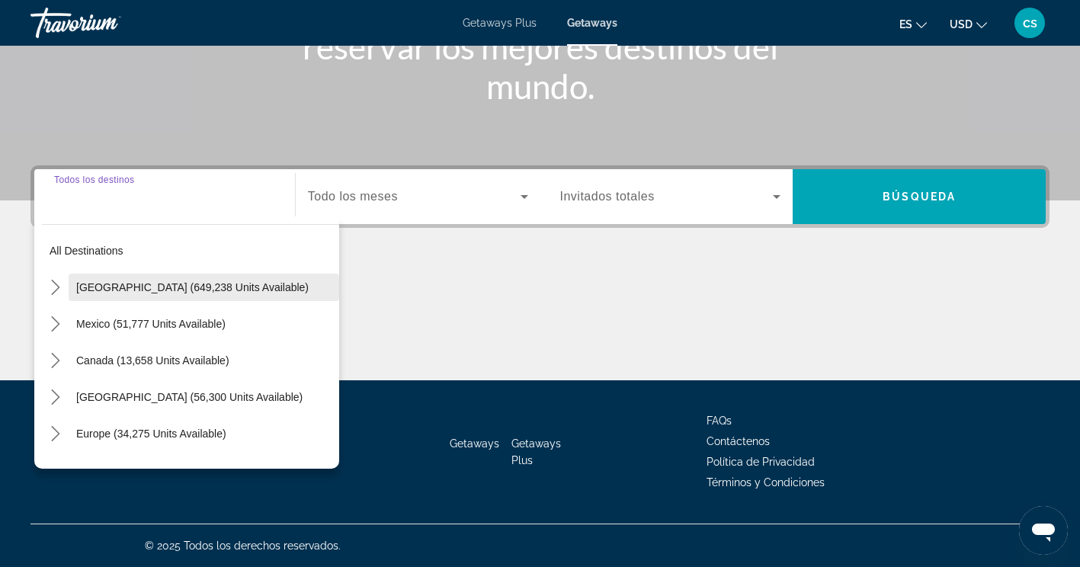
click at [123, 300] on span "Select destination: United States (649,238 units available)" at bounding box center [204, 287] width 271 height 37
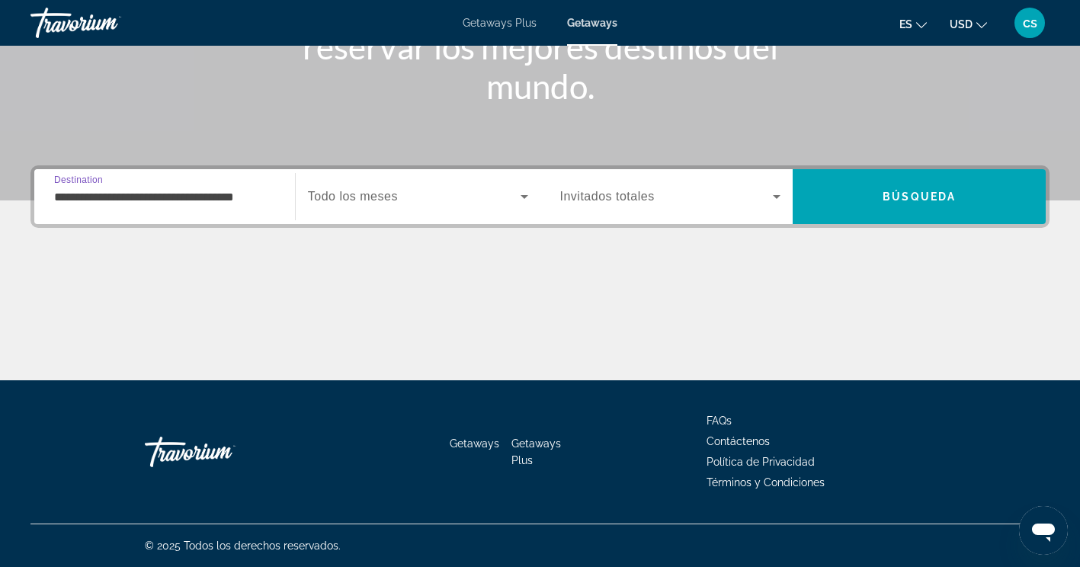
click at [107, 205] on input "**********" at bounding box center [164, 197] width 221 height 18
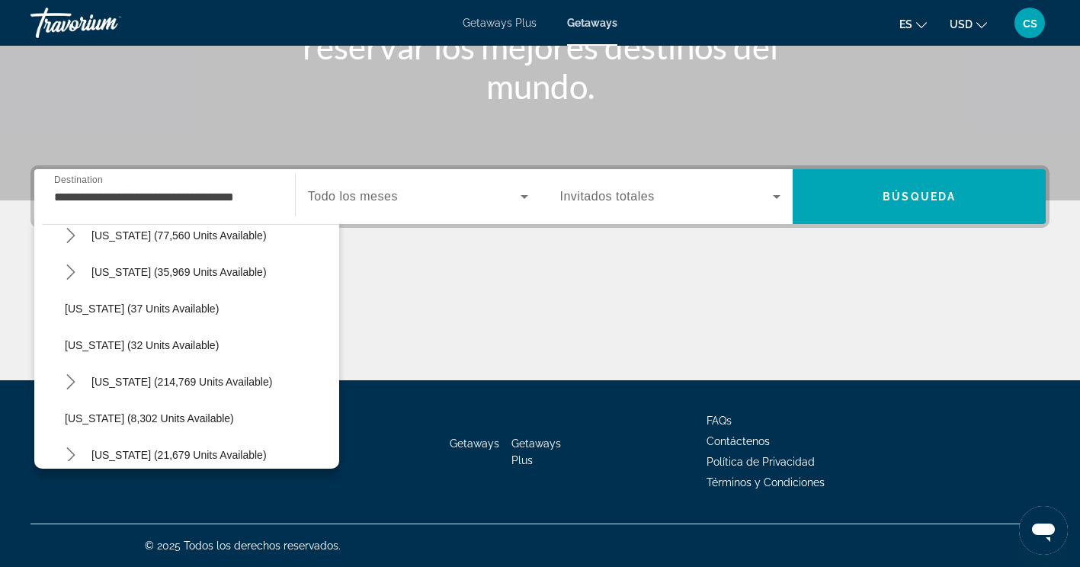
scroll to position [190, 0]
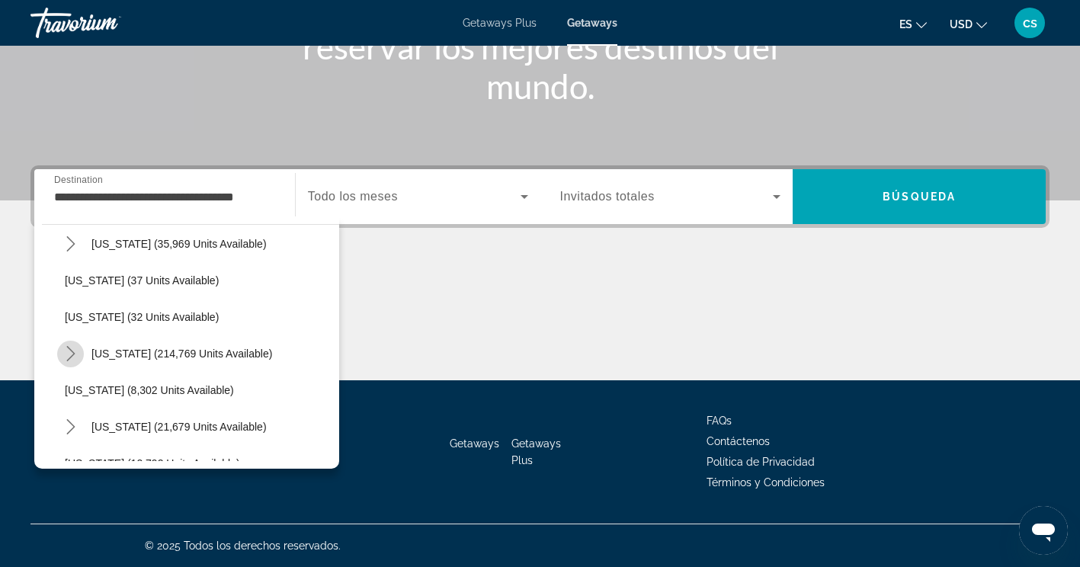
click at [80, 355] on mat-icon "Toggle Florida (214,769 units available) submenu" at bounding box center [70, 354] width 27 height 27
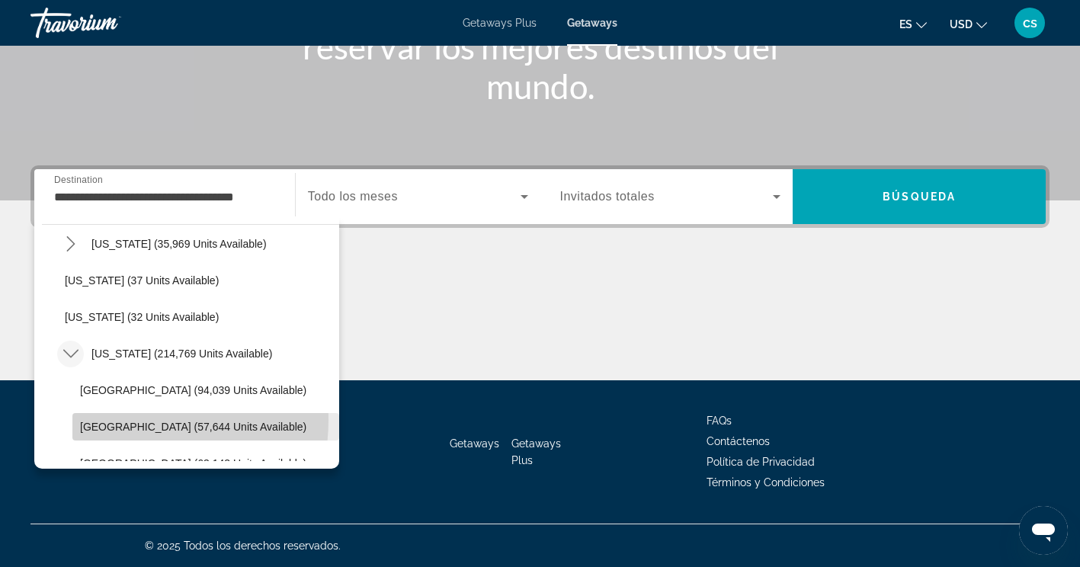
click at [127, 420] on span "Select destination: East Coast (57,644 units available)" at bounding box center [205, 427] width 267 height 37
type input "**********"
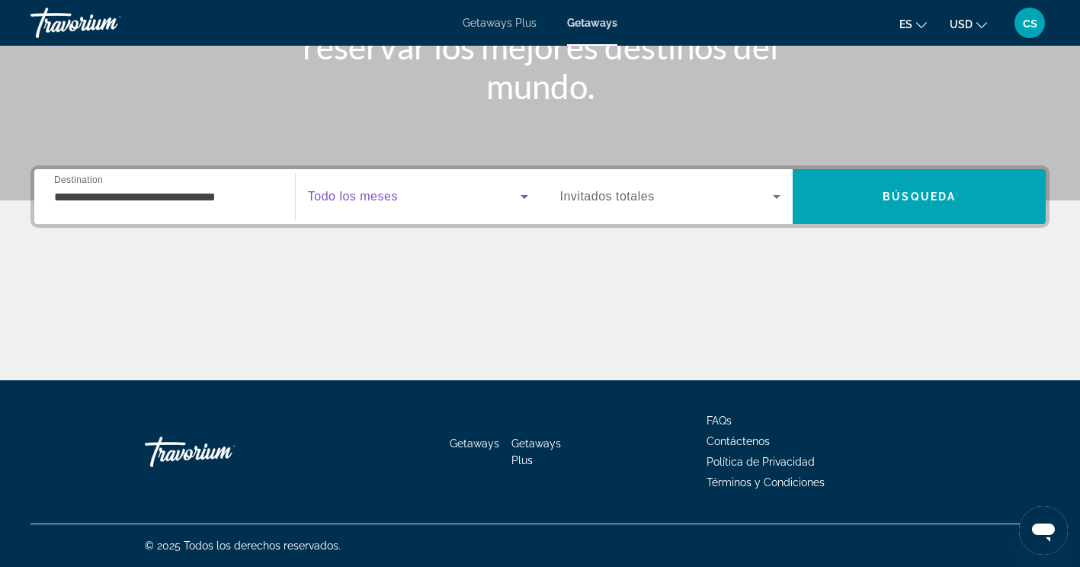
click at [411, 204] on span "Search widget" at bounding box center [414, 197] width 213 height 18
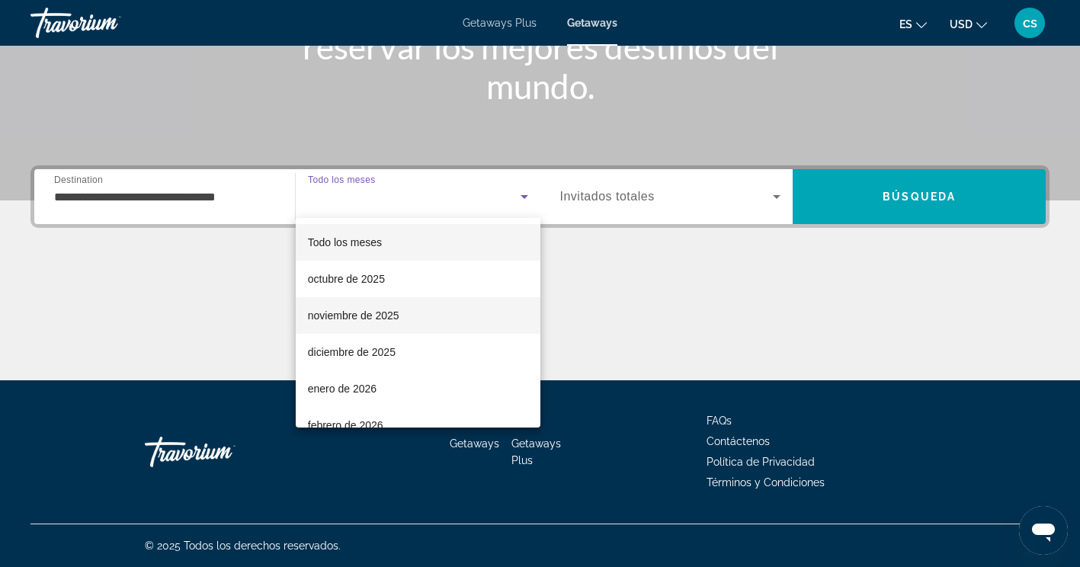
click at [352, 306] on mat-option "noviembre de 2025" at bounding box center [418, 315] width 245 height 37
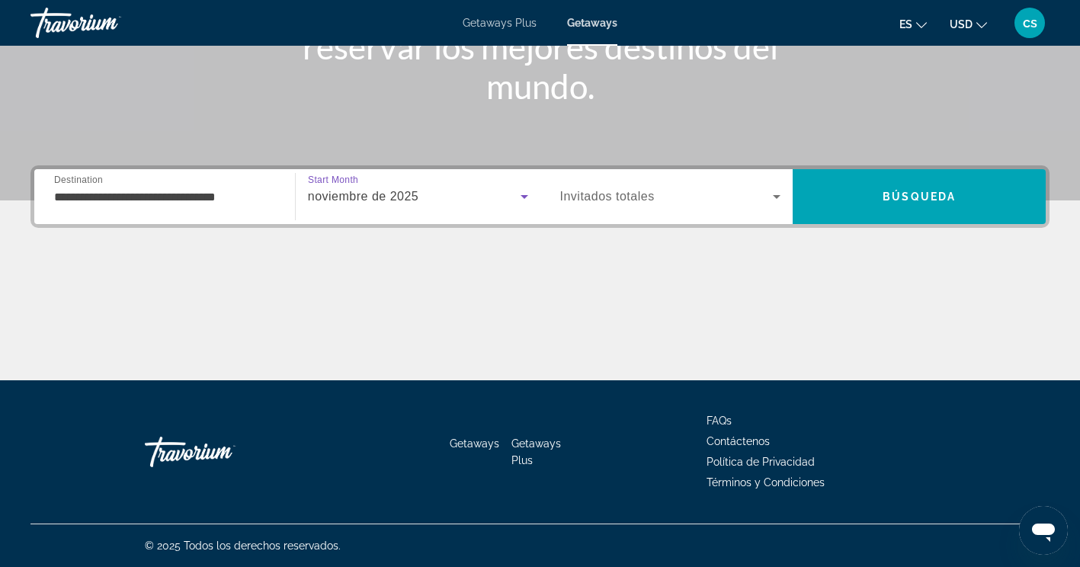
click at [608, 197] on span "Invitados totales" at bounding box center [607, 196] width 95 height 13
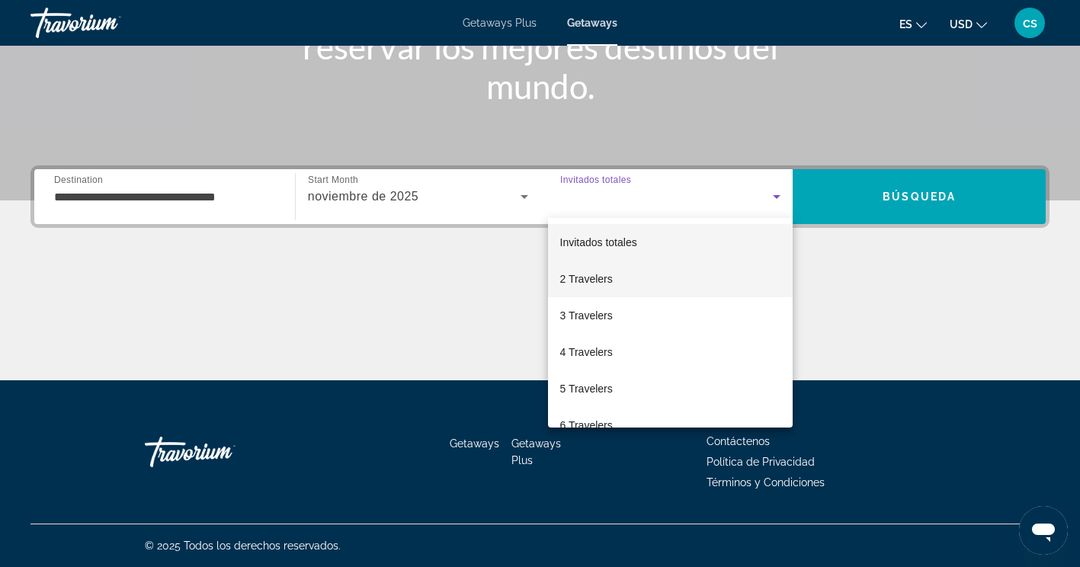
click at [588, 272] on span "2 Travelers" at bounding box center [586, 279] width 53 height 18
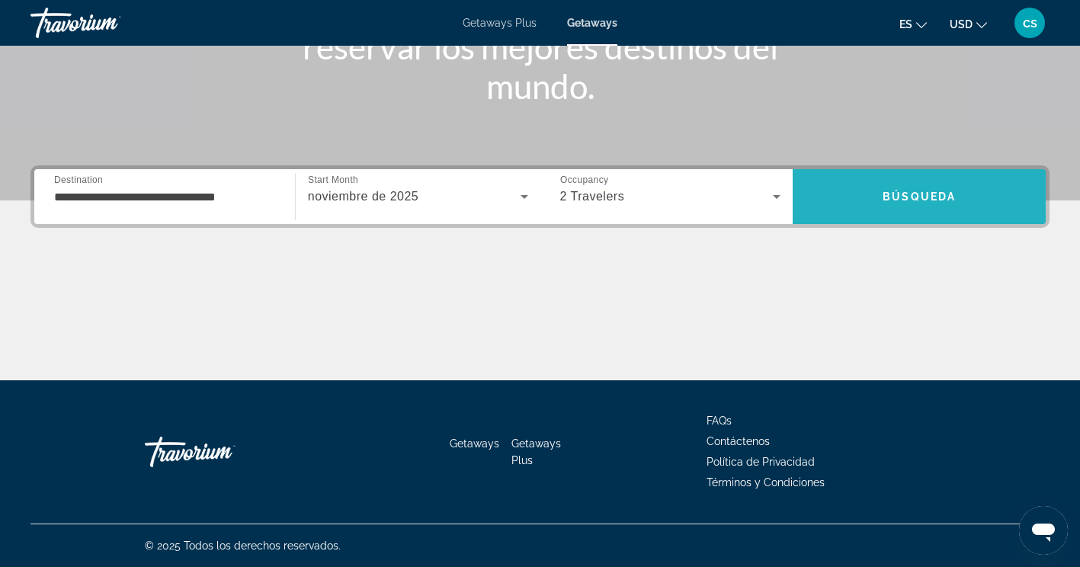
click at [878, 175] on span "Search" at bounding box center [919, 196] width 253 height 55
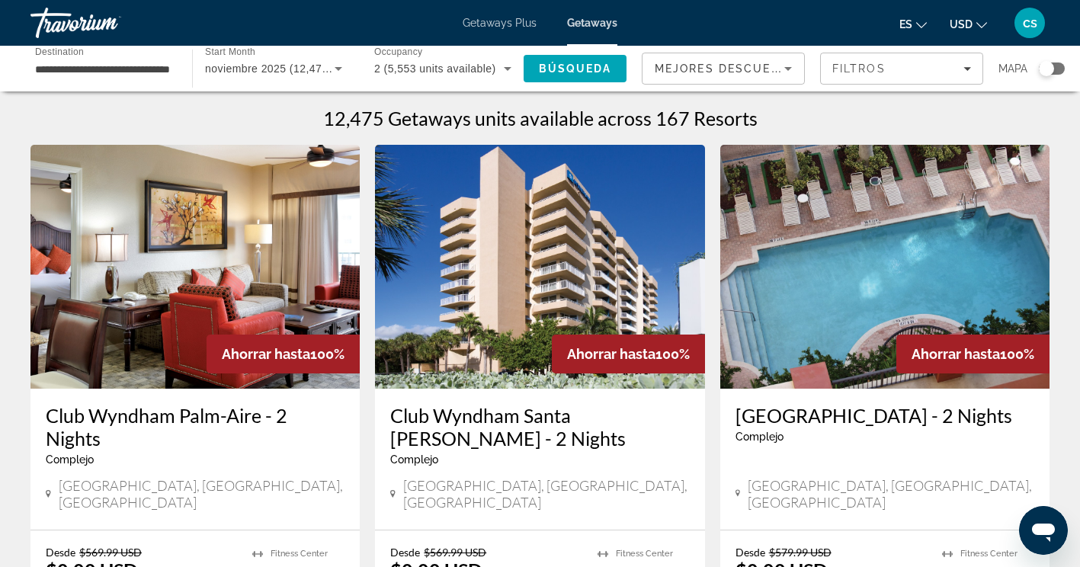
click at [1063, 72] on div "Search widget" at bounding box center [1052, 69] width 26 height 12
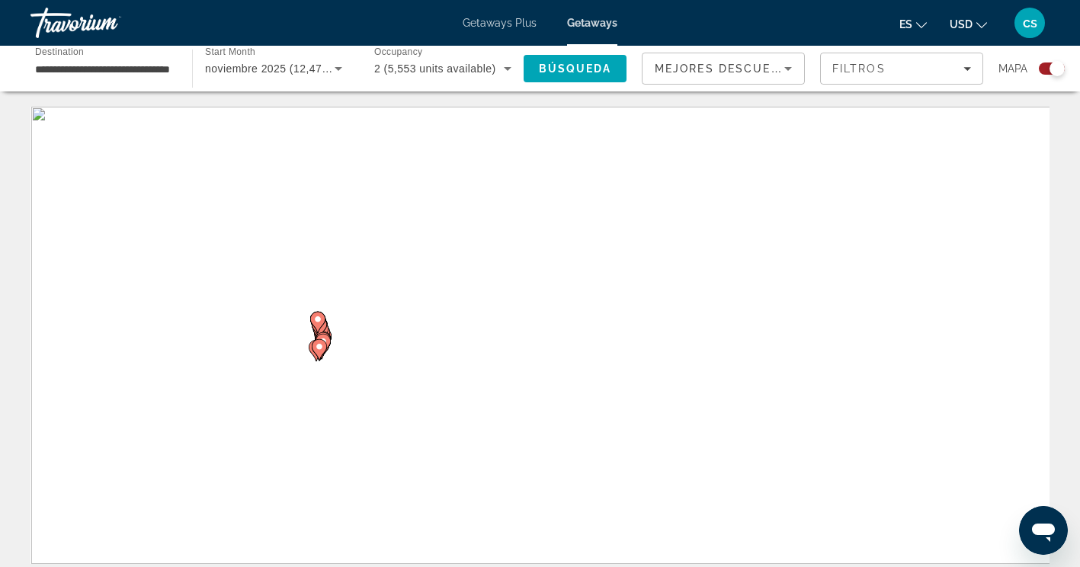
click at [1063, 72] on div "Search widget" at bounding box center [1057, 68] width 15 height 15
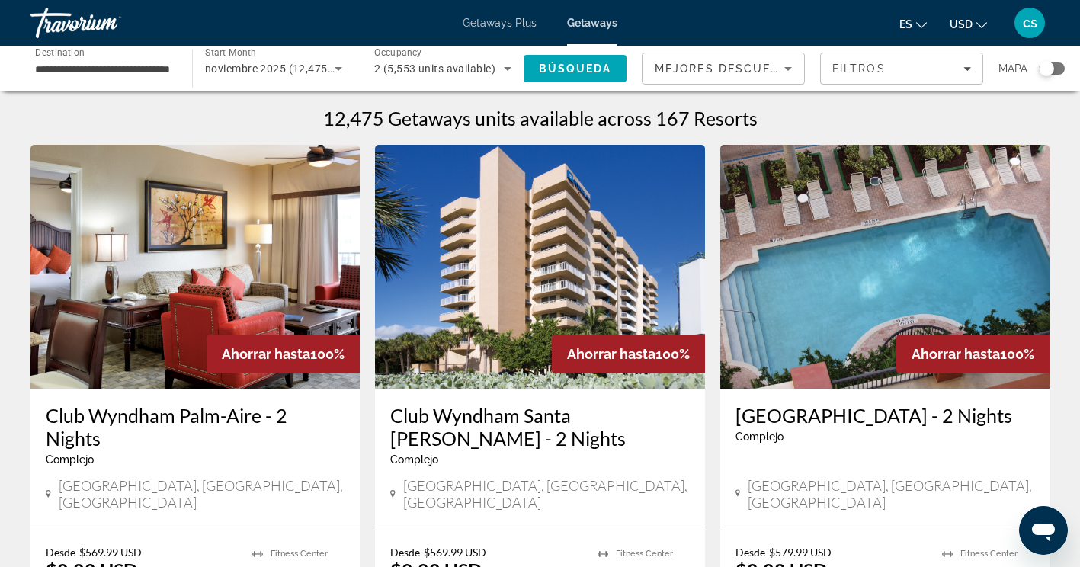
click at [1063, 72] on div "Search widget" at bounding box center [1052, 69] width 26 height 12
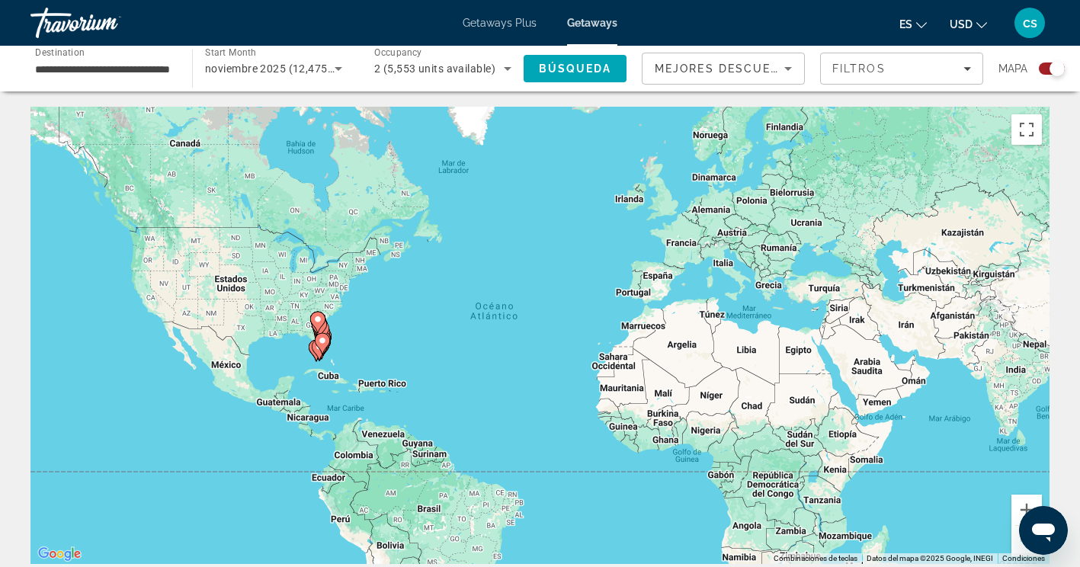
click at [418, 363] on div "Para activar la función de arrastrar con el teclado, presiona Alt + Intro. Una …" at bounding box center [539, 335] width 1019 height 457
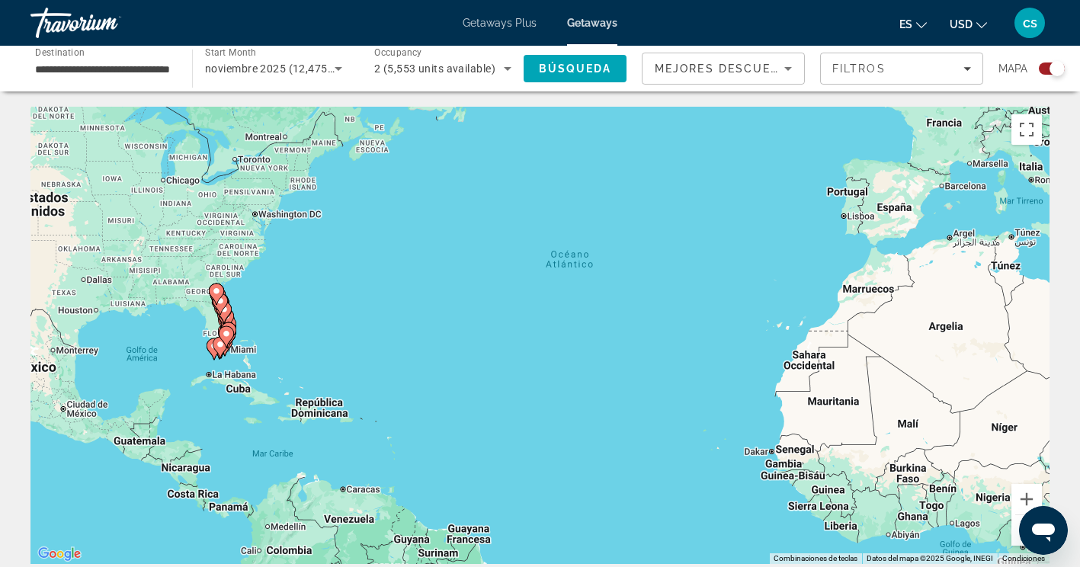
click at [303, 339] on div "Para activar la función de arrastrar con el teclado, presiona Alt + Intro. Una …" at bounding box center [539, 335] width 1019 height 457
click at [234, 342] on gmp-advanced-marker "Main content" at bounding box center [228, 333] width 15 height 23
click at [234, 342] on div "Para activar la función de arrastrar con el teclado, presiona Alt + Intro. Una …" at bounding box center [539, 335] width 1019 height 457
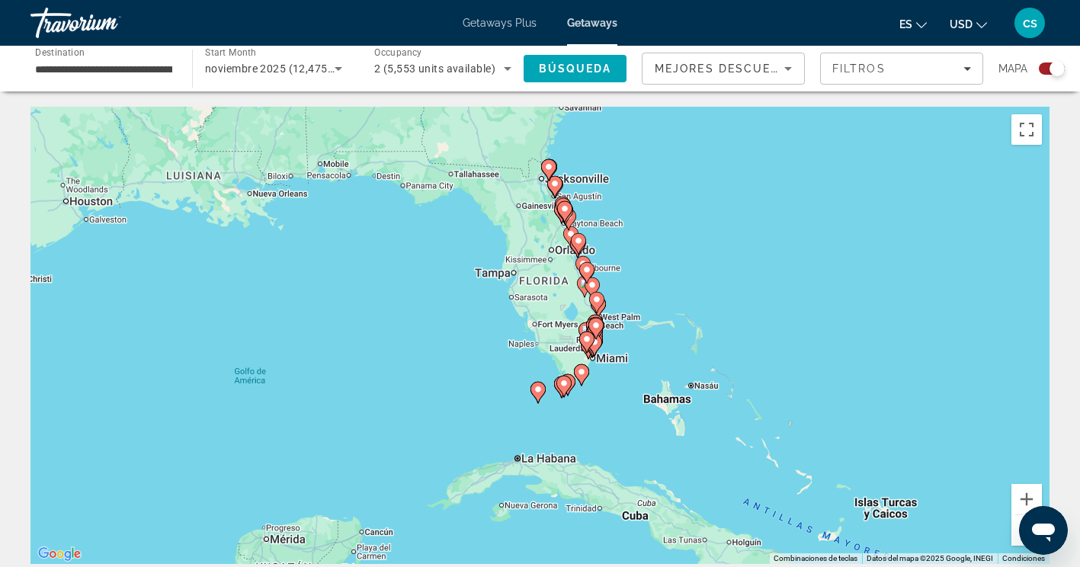
click at [595, 379] on div "Para activar la función de arrastrar con el teclado, presiona Alt + Intro. Una …" at bounding box center [539, 335] width 1019 height 457
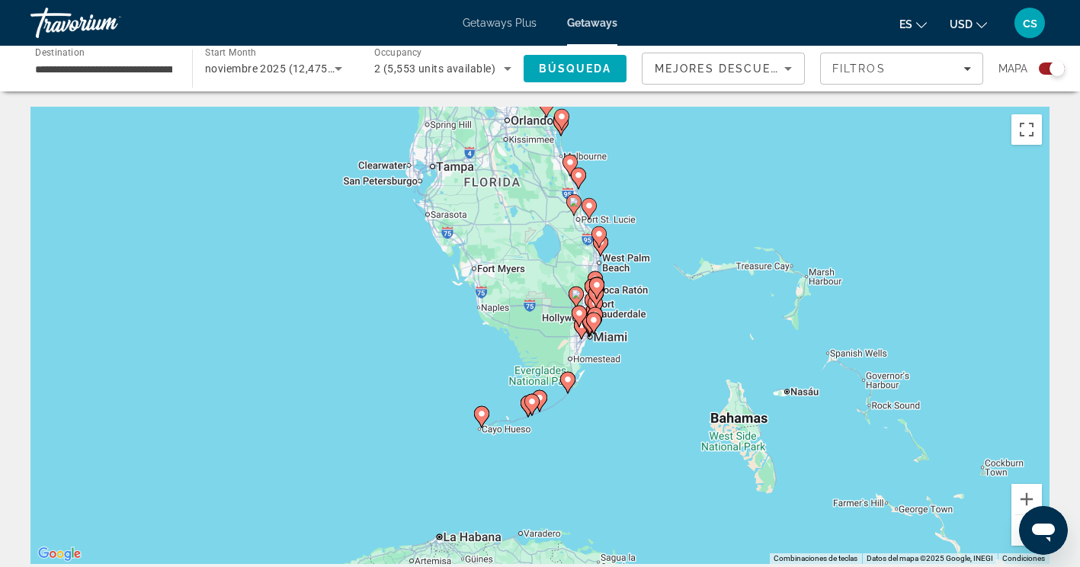
click at [605, 348] on div "Para activar la función de arrastrar con el teclado, presiona Alt + Intro. Una …" at bounding box center [539, 335] width 1019 height 457
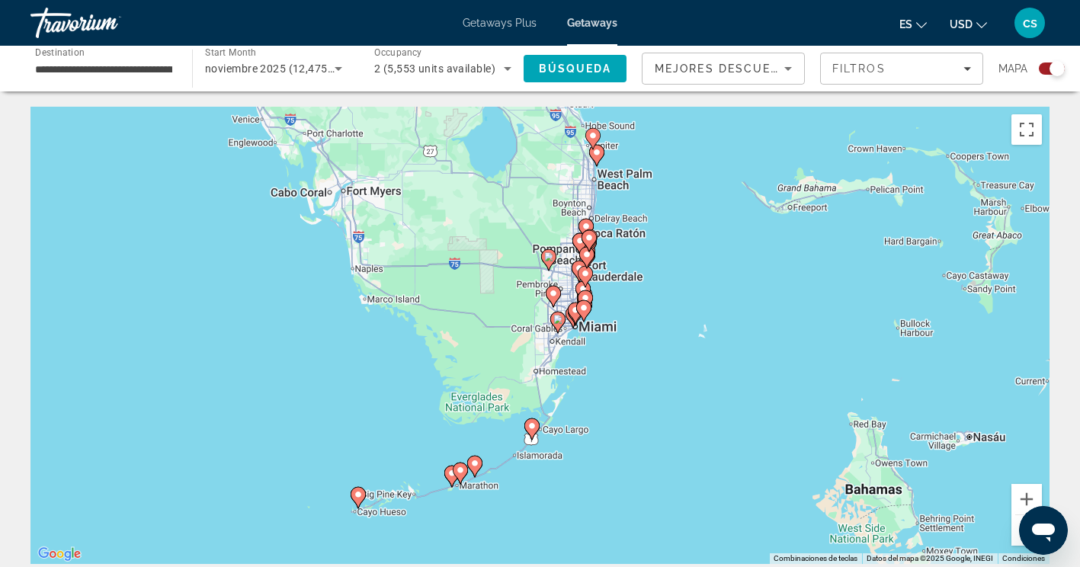
click at [605, 348] on div "Para activar la función de arrastrar con el teclado, presiona Alt + Intro. Una …" at bounding box center [539, 335] width 1019 height 457
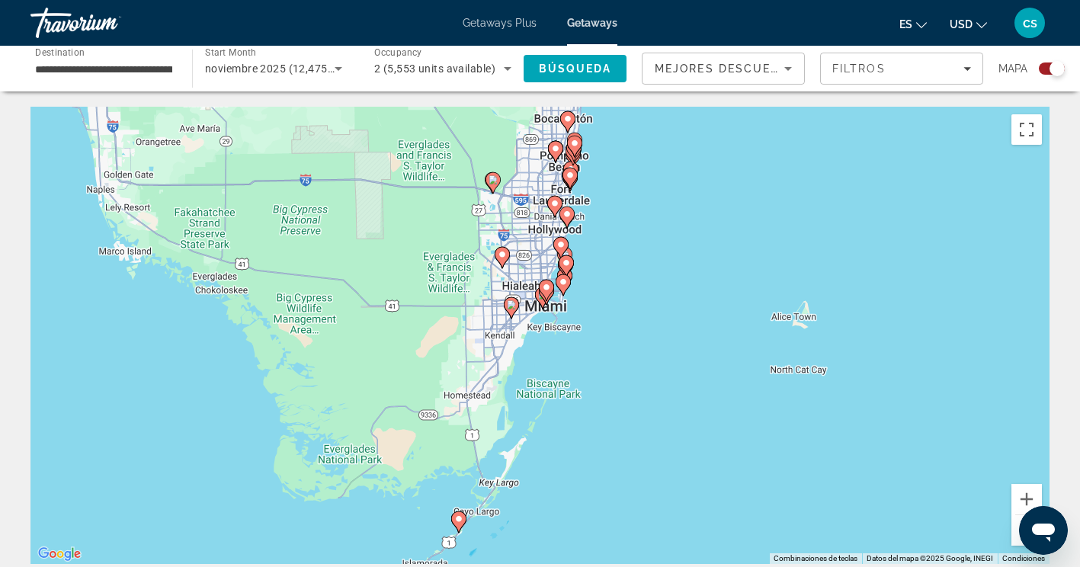
click at [593, 314] on div "Para activar la función de arrastrar con el teclado, presiona Alt + Intro. Una …" at bounding box center [539, 335] width 1019 height 457
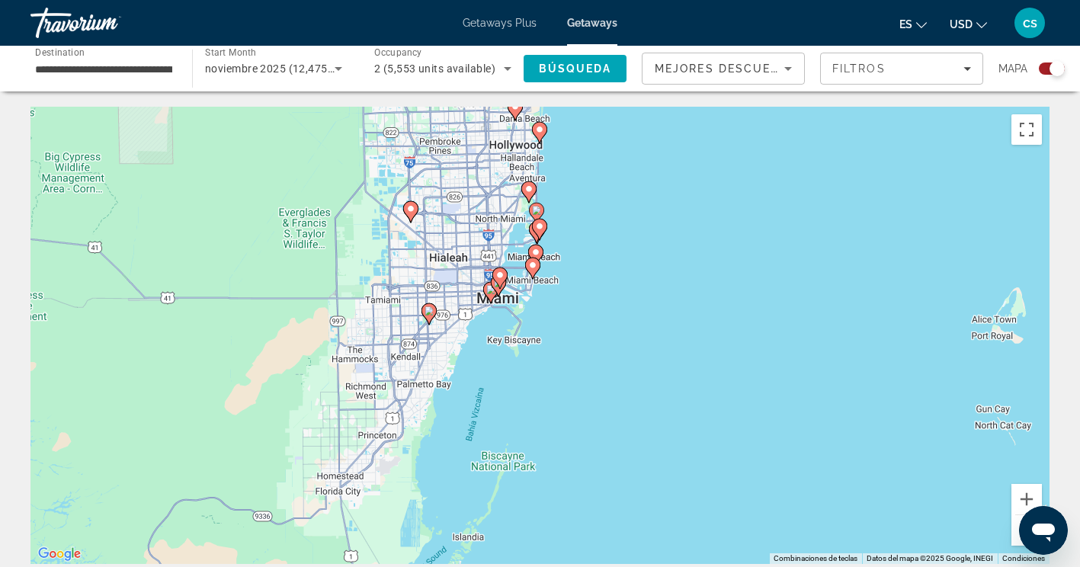
click at [575, 290] on div "Para activar la función de arrastrar con el teclado, presiona Alt + Intro. Una …" at bounding box center [539, 335] width 1019 height 457
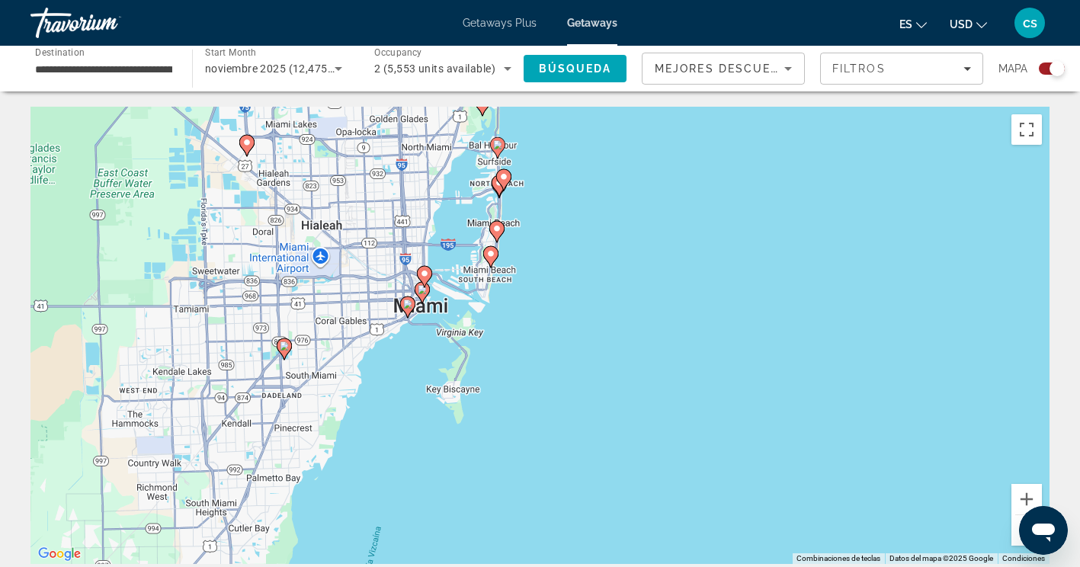
click at [532, 272] on div "Para activar la función de arrastrar con el teclado, presiona Alt + Intro. Una …" at bounding box center [539, 335] width 1019 height 457
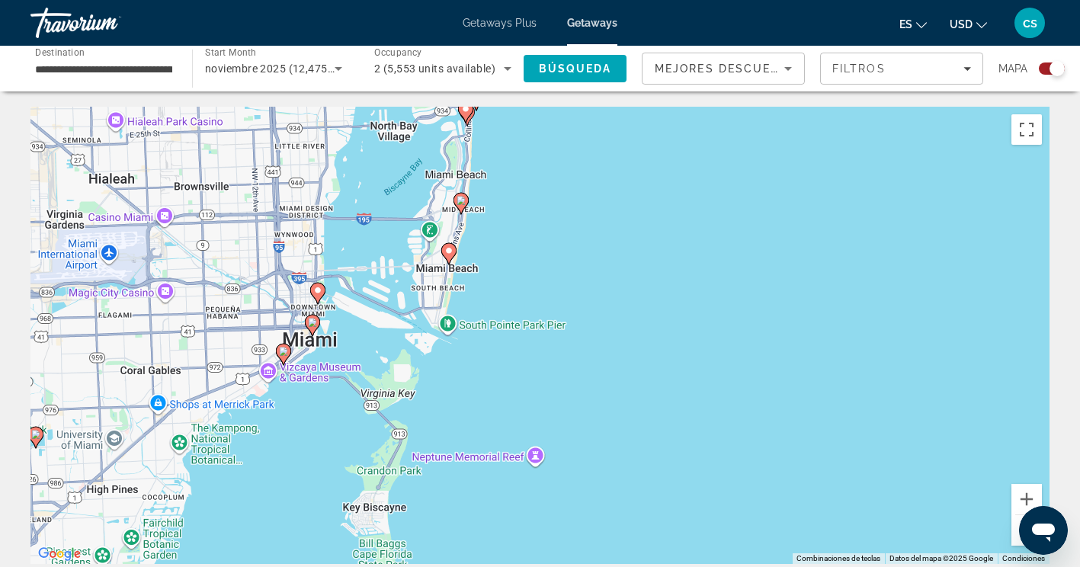
click at [452, 247] on image "Main content" at bounding box center [449, 250] width 9 height 9
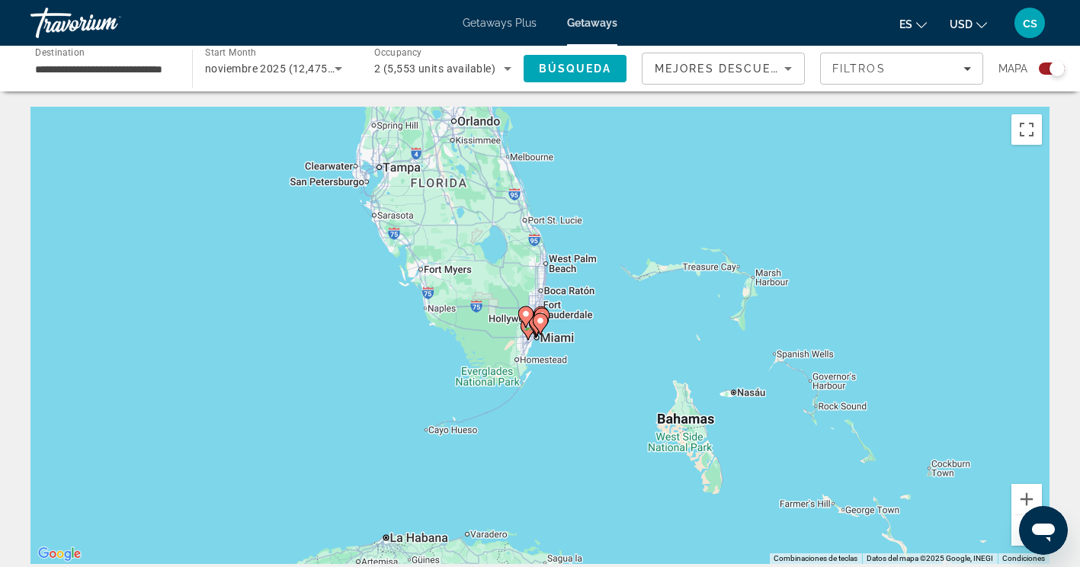
click at [550, 360] on div "Para navegar, presiona las teclas de flecha. Para activar la función de arrastr…" at bounding box center [539, 335] width 1019 height 457
click at [550, 360] on div "Para activar la función de arrastrar con el teclado, presiona Alt + Intro. Una …" at bounding box center [539, 335] width 1019 height 457
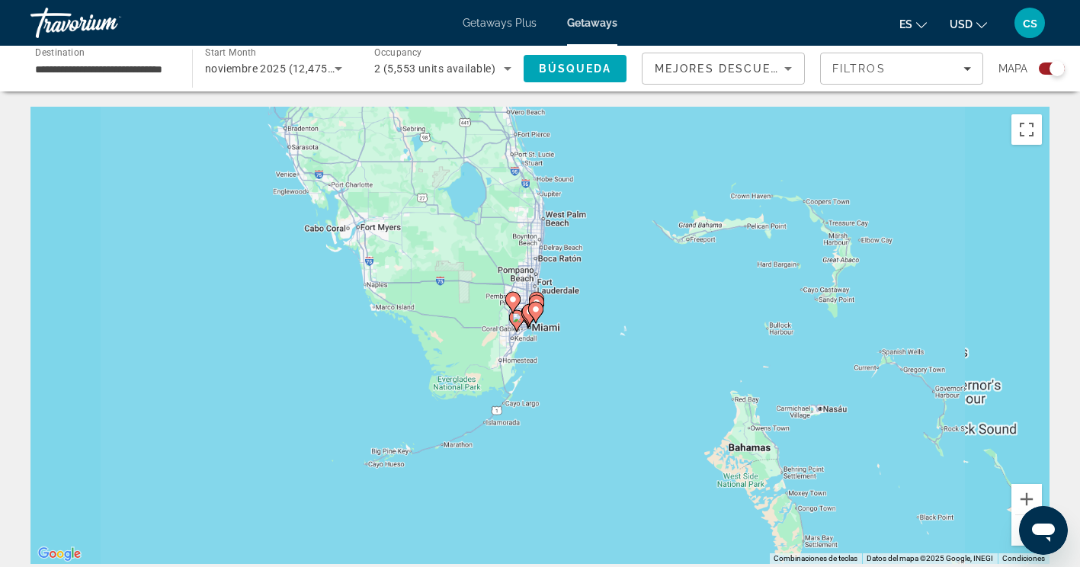
click at [550, 360] on div "Para activar la función de arrastrar con el teclado, presiona Alt + Intro. Una …" at bounding box center [539, 335] width 1019 height 457
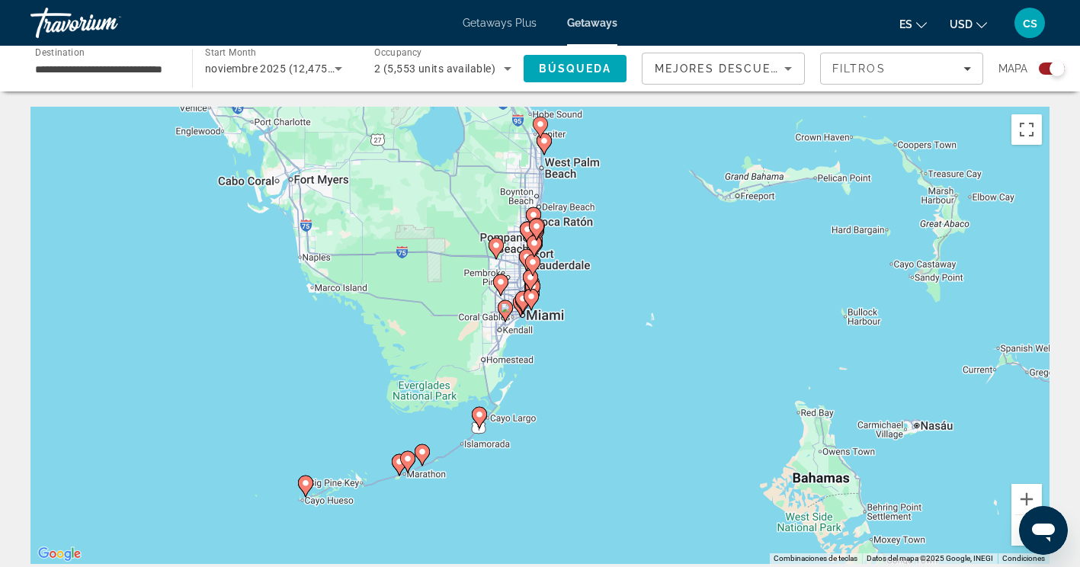
click at [550, 360] on div "Para activar la función de arrastrar con el teclado, presiona Alt + Intro. Una …" at bounding box center [539, 335] width 1019 height 457
click at [530, 299] on image "Main content" at bounding box center [531, 296] width 9 height 9
type input "**********"
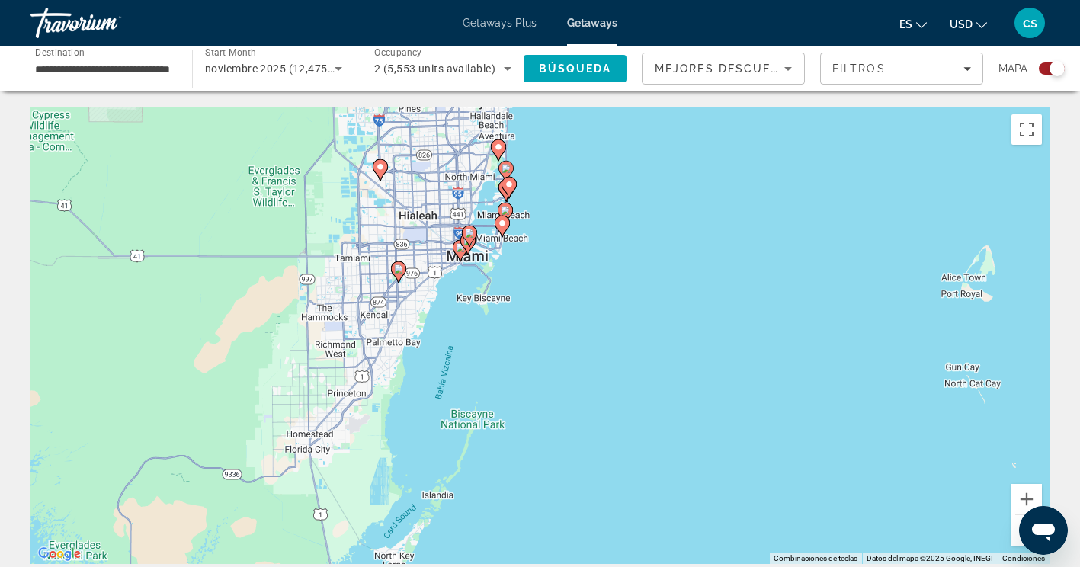
click at [503, 207] on image "Main content" at bounding box center [505, 210] width 9 height 9
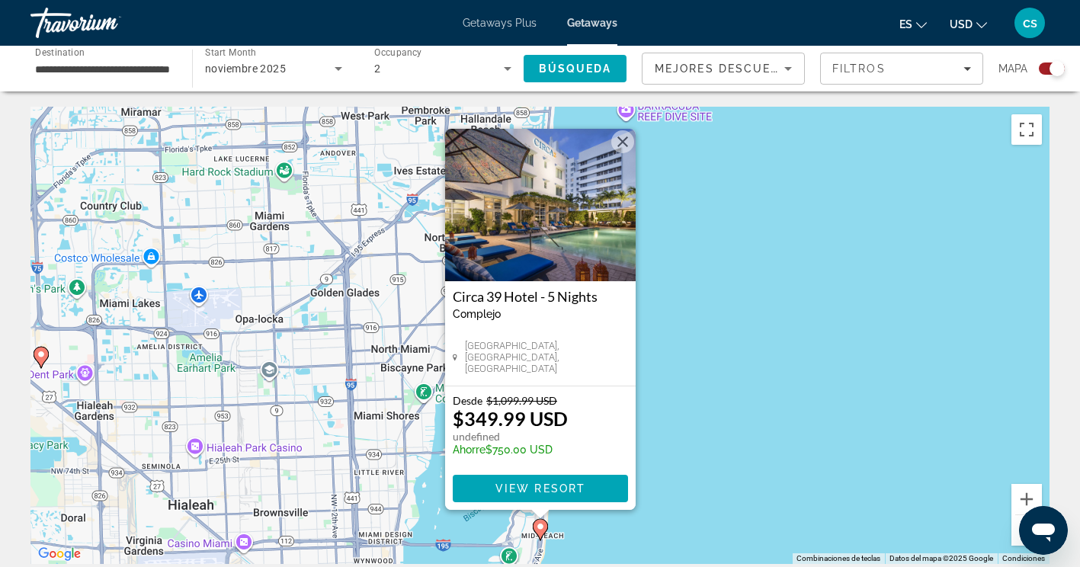
click at [622, 148] on button "Cerrar" at bounding box center [623, 141] width 23 height 23
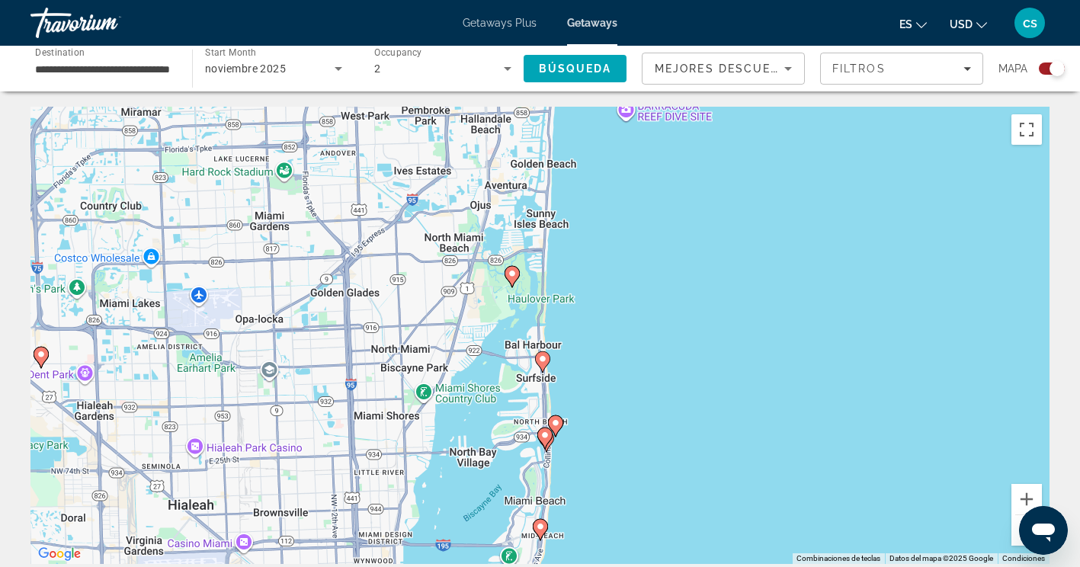
click at [556, 423] on image "Main content" at bounding box center [555, 423] width 9 height 9
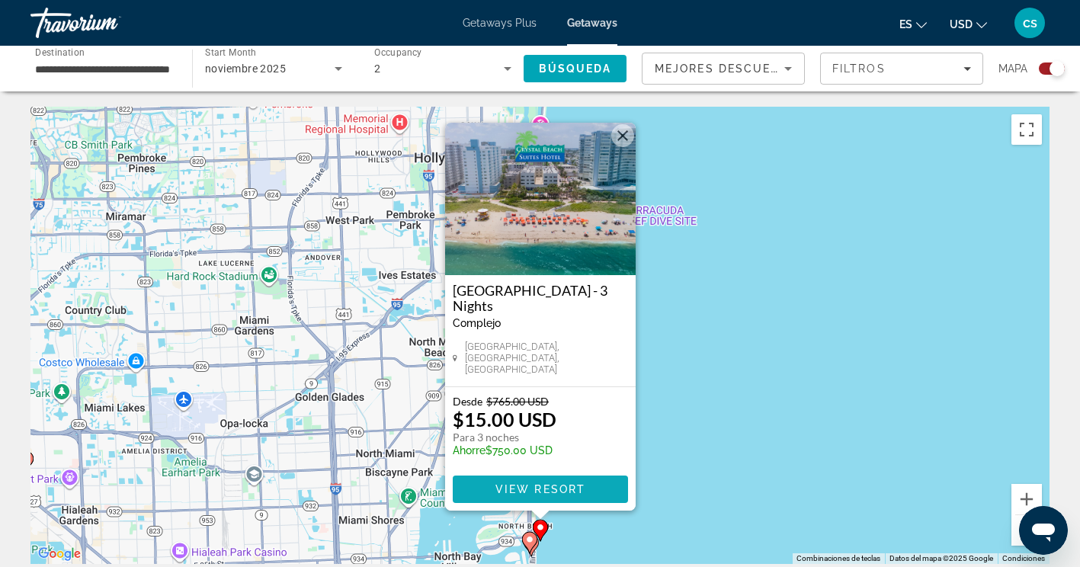
click at [544, 480] on span "Main content" at bounding box center [540, 489] width 175 height 37
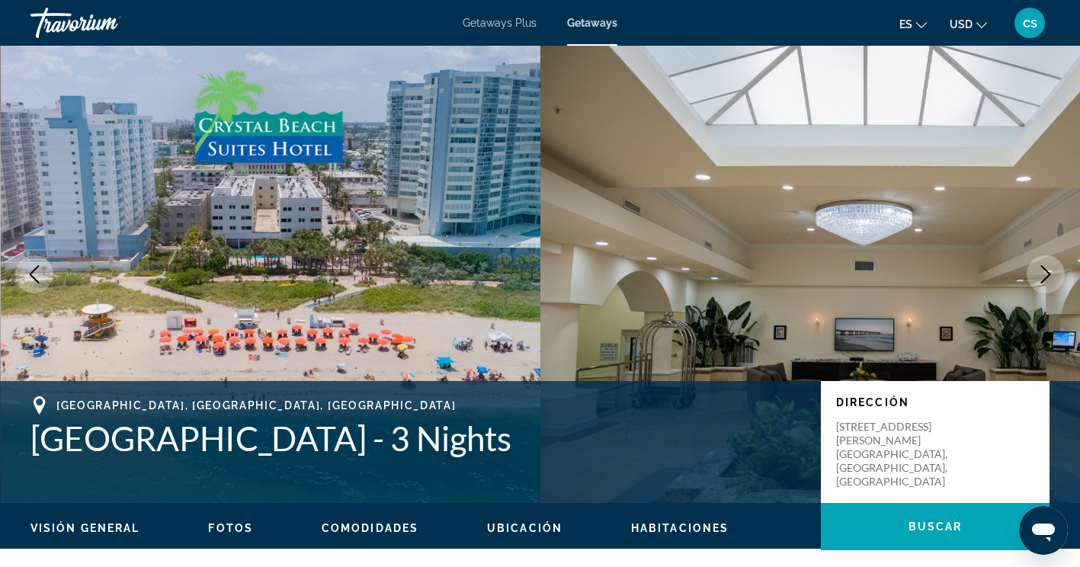
click at [55, 27] on div "Travorium" at bounding box center [106, 23] width 152 height 40
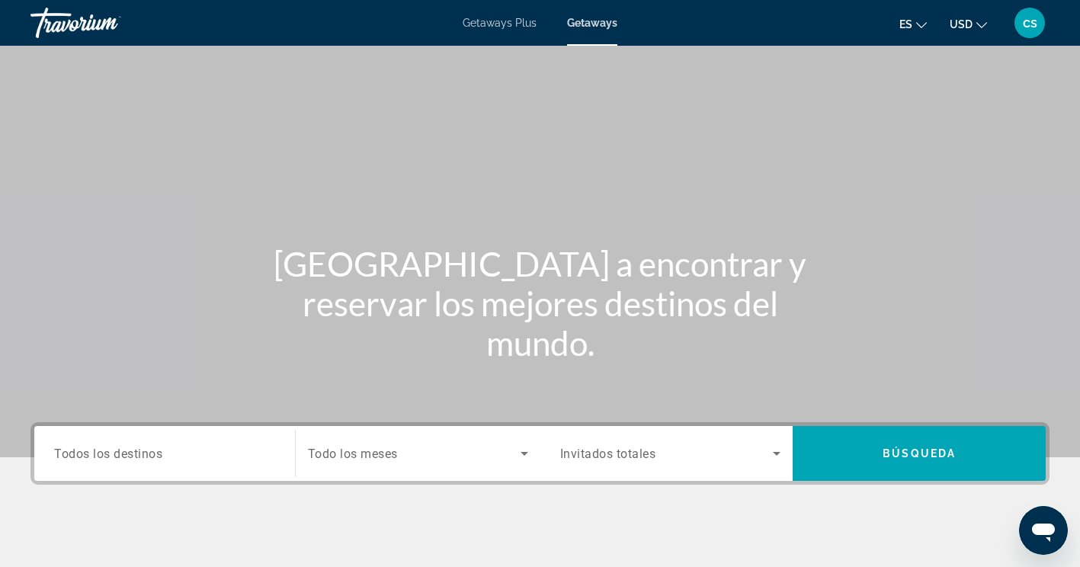
click at [205, 466] on div "Search widget" at bounding box center [164, 453] width 221 height 43
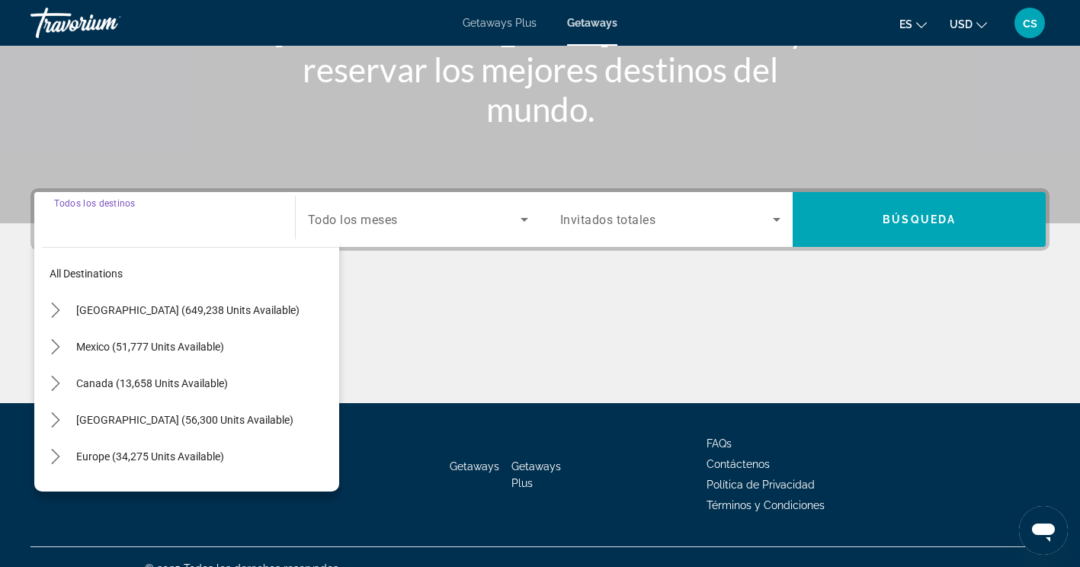
scroll to position [257, 0]
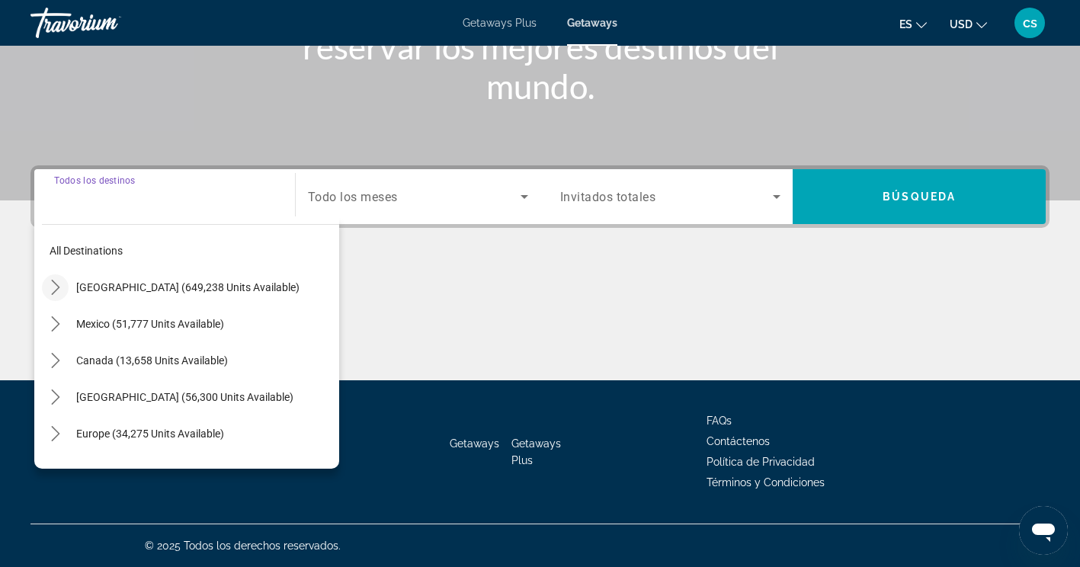
click at [63, 283] on mat-icon "Toggle United States (649,238 units available) submenu" at bounding box center [55, 287] width 27 height 27
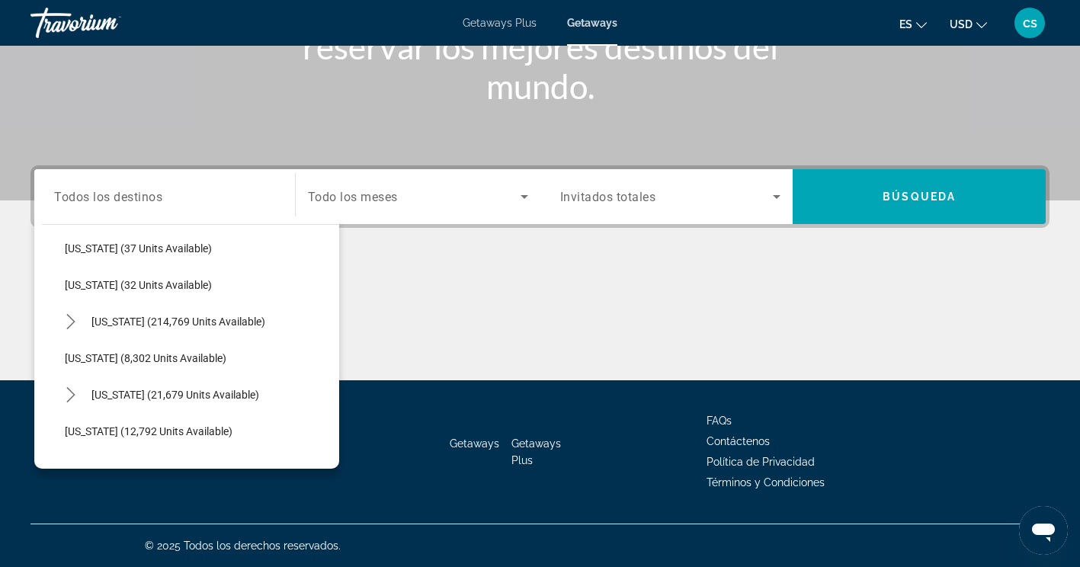
scroll to position [230, 0]
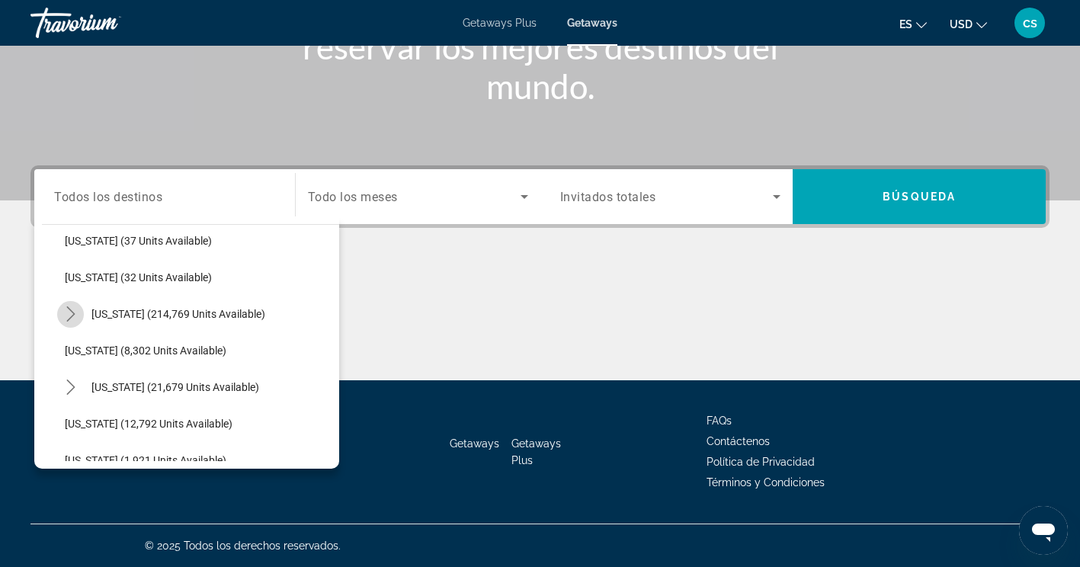
click at [79, 316] on mat-icon "Toggle Florida (214,769 units available) submenu" at bounding box center [70, 314] width 27 height 27
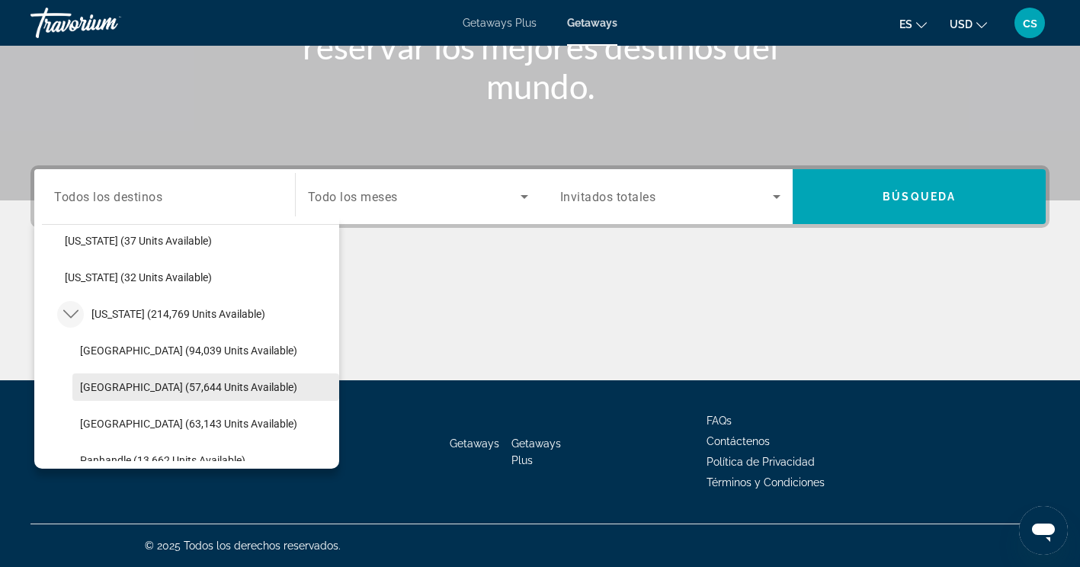
click at [102, 387] on span "[GEOGRAPHIC_DATA] (57,644 units available)" at bounding box center [188, 387] width 217 height 12
type input "**********"
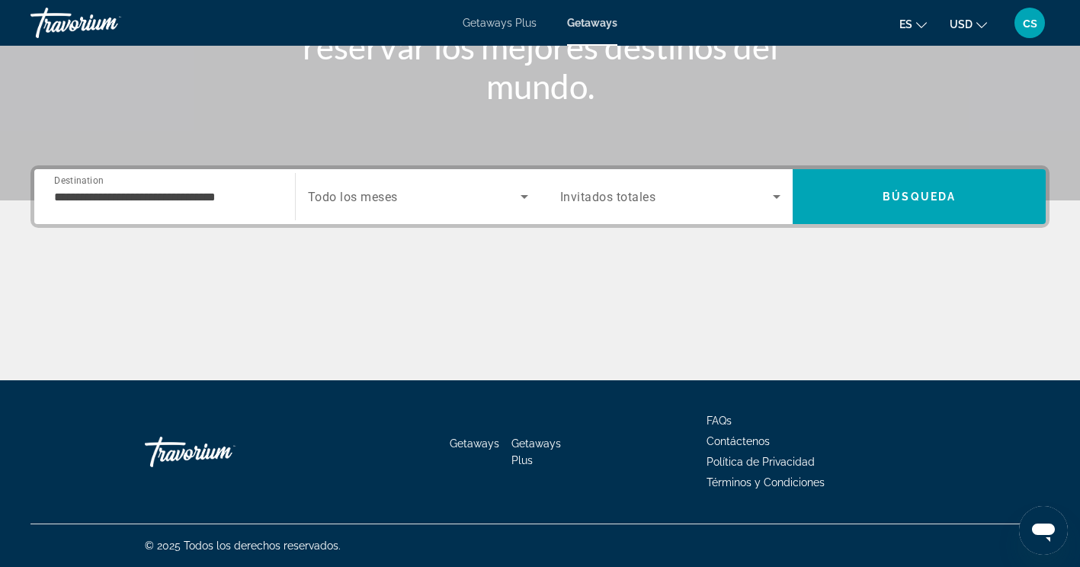
click at [391, 194] on span "Todo los meses" at bounding box center [353, 197] width 90 height 14
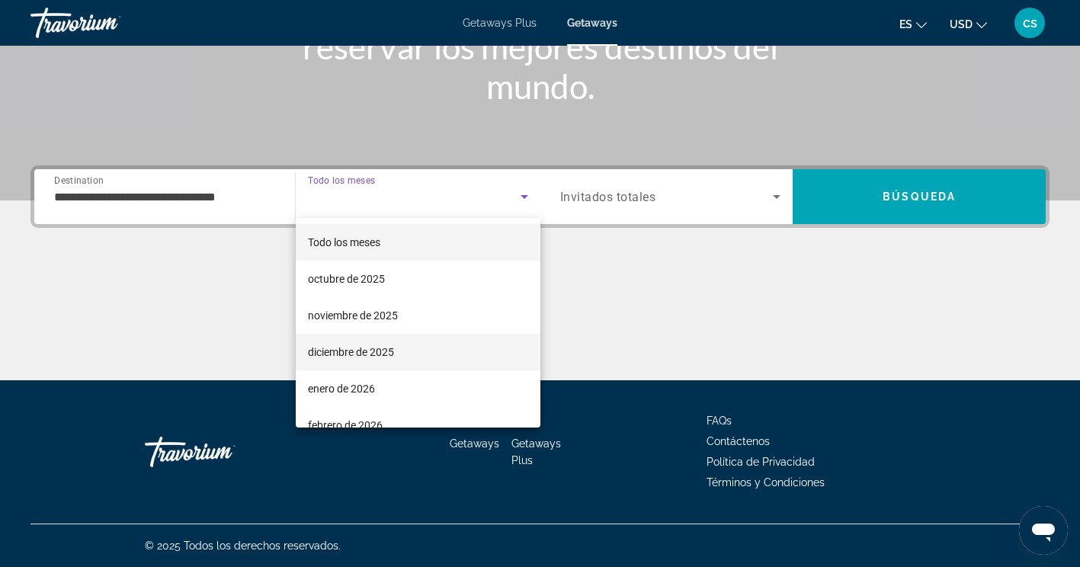
click at [370, 344] on span "diciembre de 2025" at bounding box center [351, 352] width 86 height 18
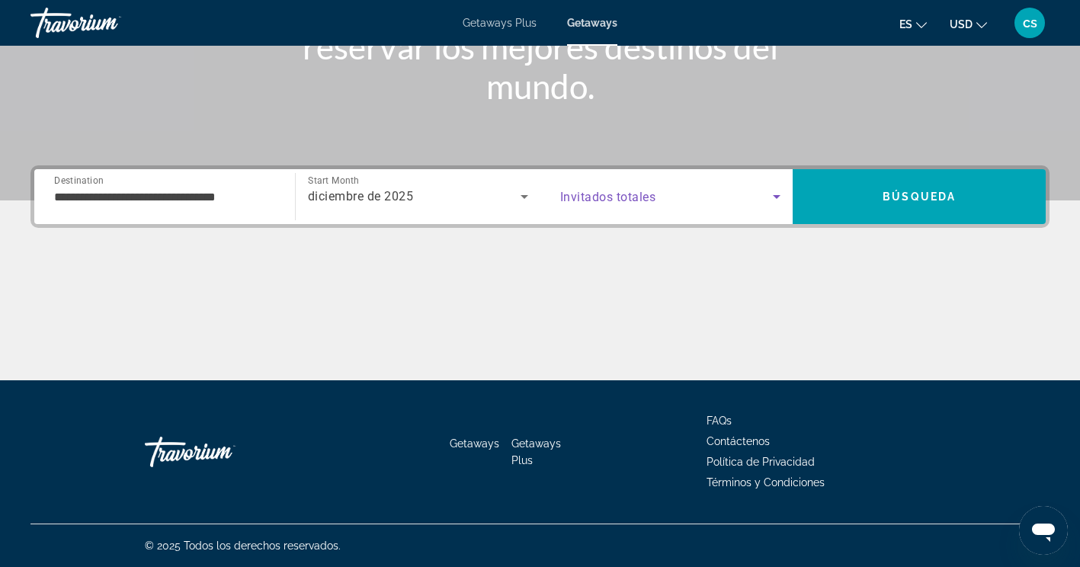
drag, startPoint x: 669, startPoint y: 201, endPoint x: 644, endPoint y: 207, distance: 26.8
click at [644, 207] on div "Search widget" at bounding box center [670, 196] width 221 height 43
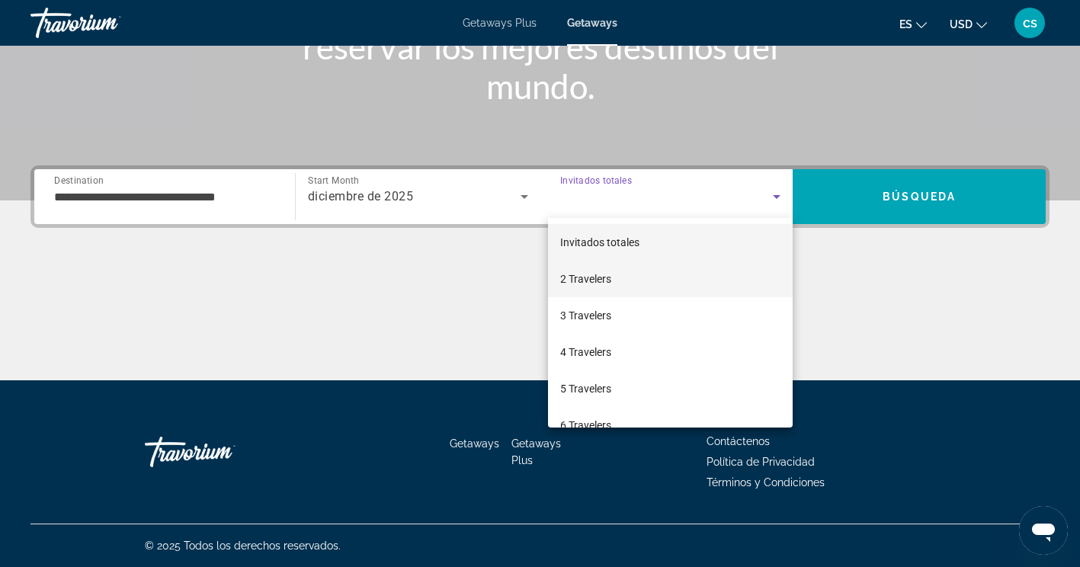
click at [600, 268] on mat-option "2 Travelers" at bounding box center [671, 279] width 246 height 37
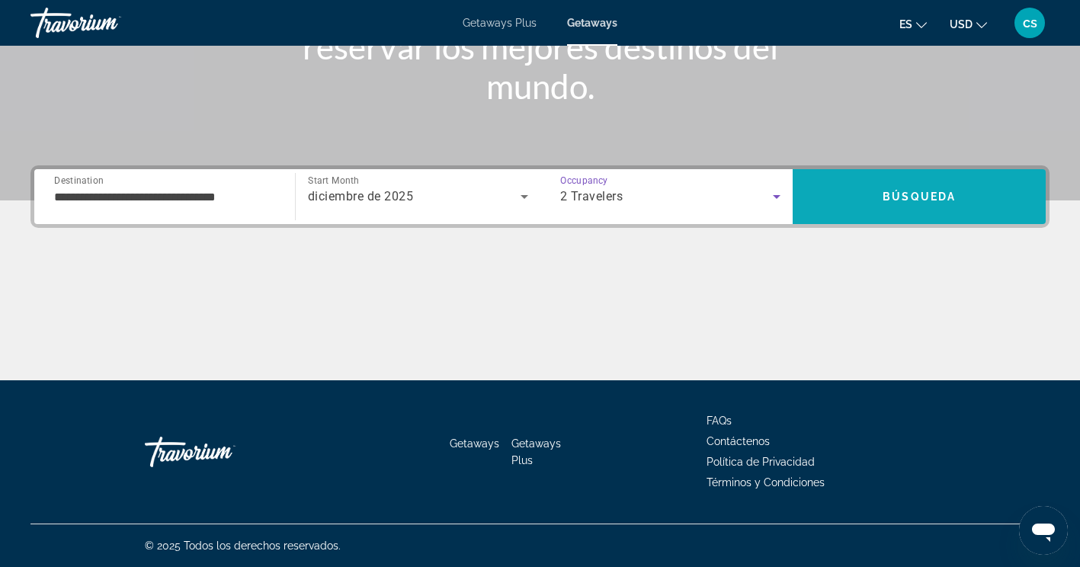
click at [869, 179] on span "Search" at bounding box center [919, 196] width 253 height 37
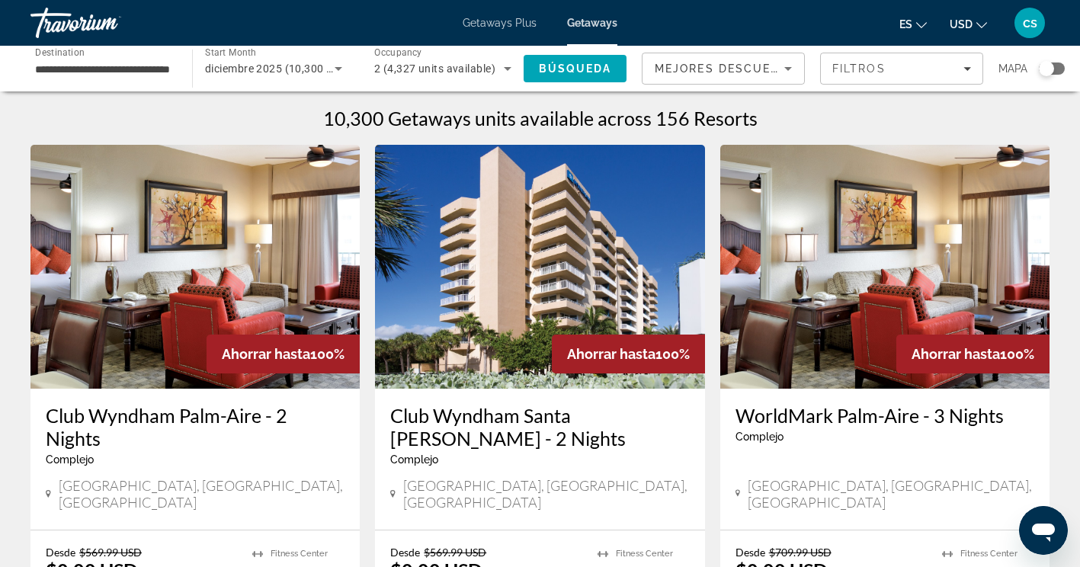
click at [1057, 72] on div "Search widget" at bounding box center [1052, 69] width 26 height 12
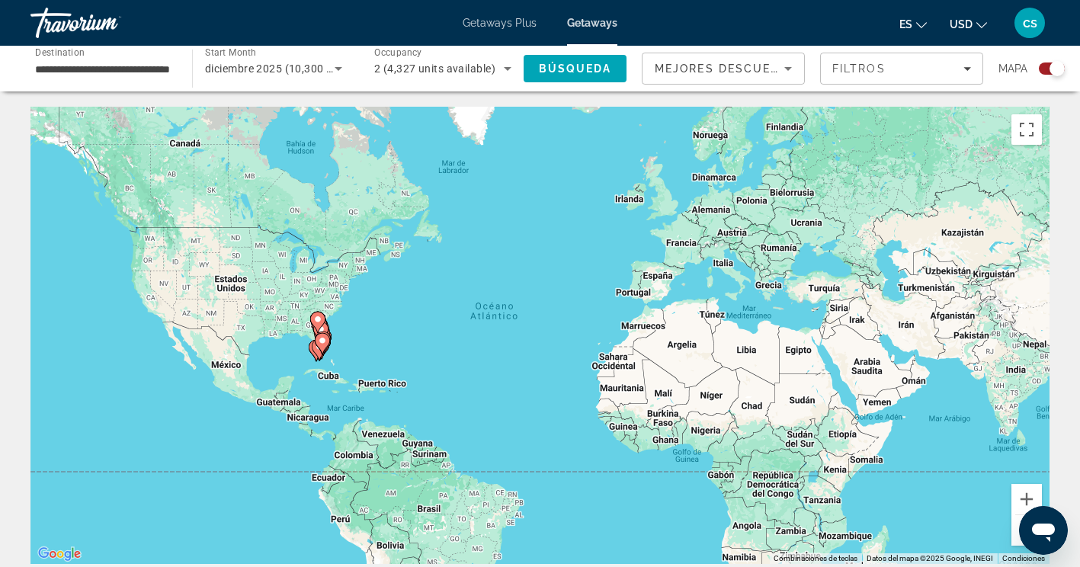
click at [321, 352] on icon "Main content" at bounding box center [322, 343] width 15 height 21
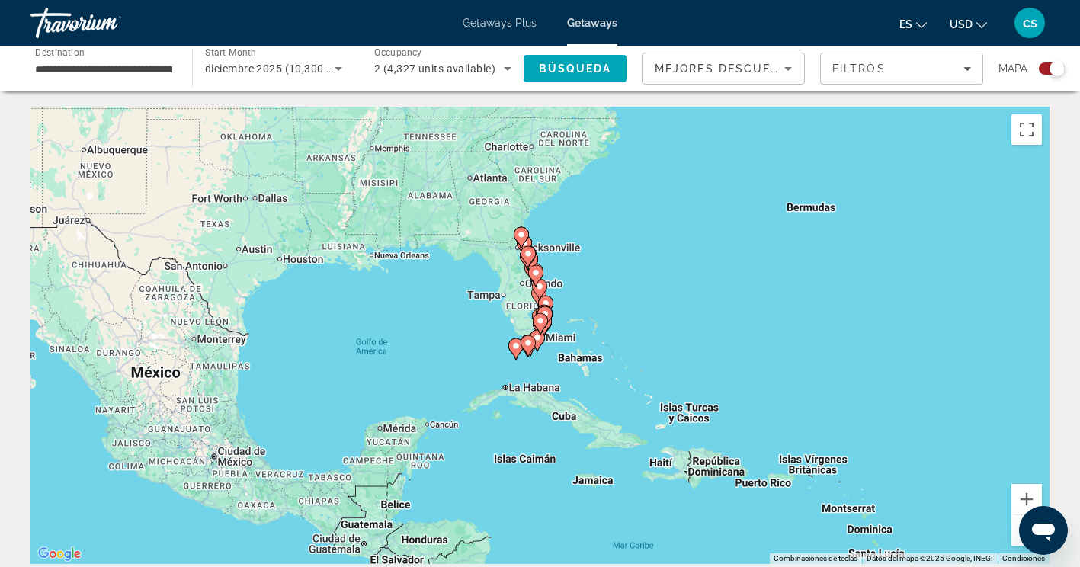
click at [527, 346] on image "Main content" at bounding box center [528, 343] width 9 height 9
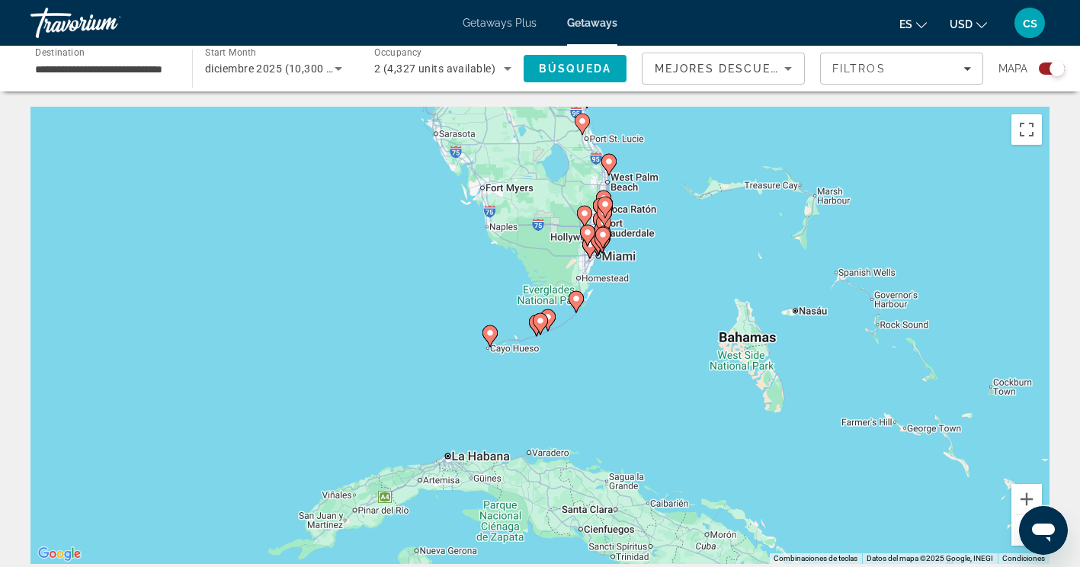
click at [606, 268] on div "Para navegar, presiona las teclas de flecha. Para activar la función de arrastr…" at bounding box center [539, 335] width 1019 height 457
click at [604, 235] on image "Main content" at bounding box center [603, 234] width 9 height 9
type input "**********"
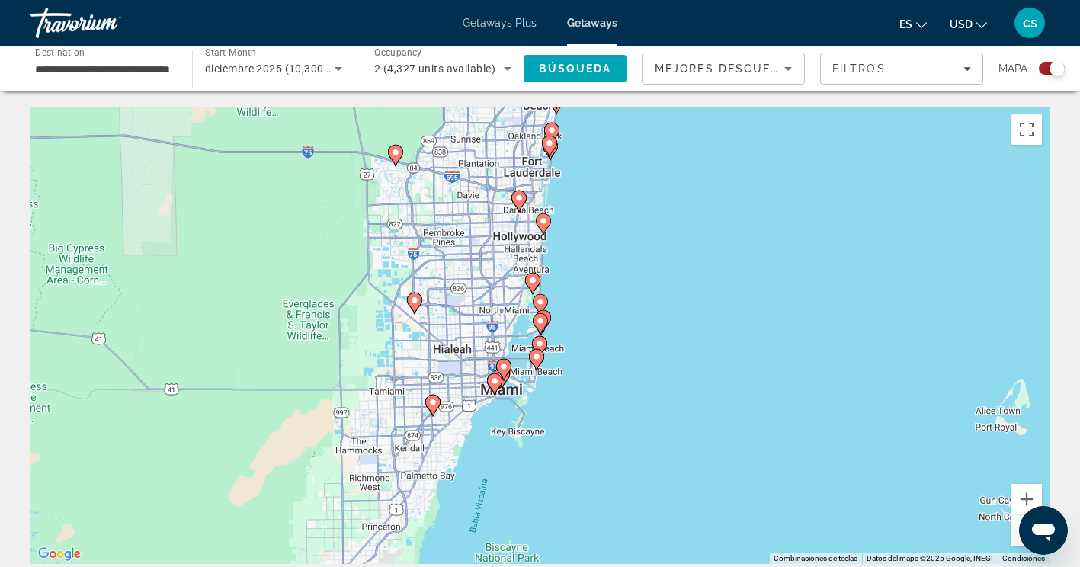
click at [535, 352] on image "Main content" at bounding box center [536, 356] width 9 height 9
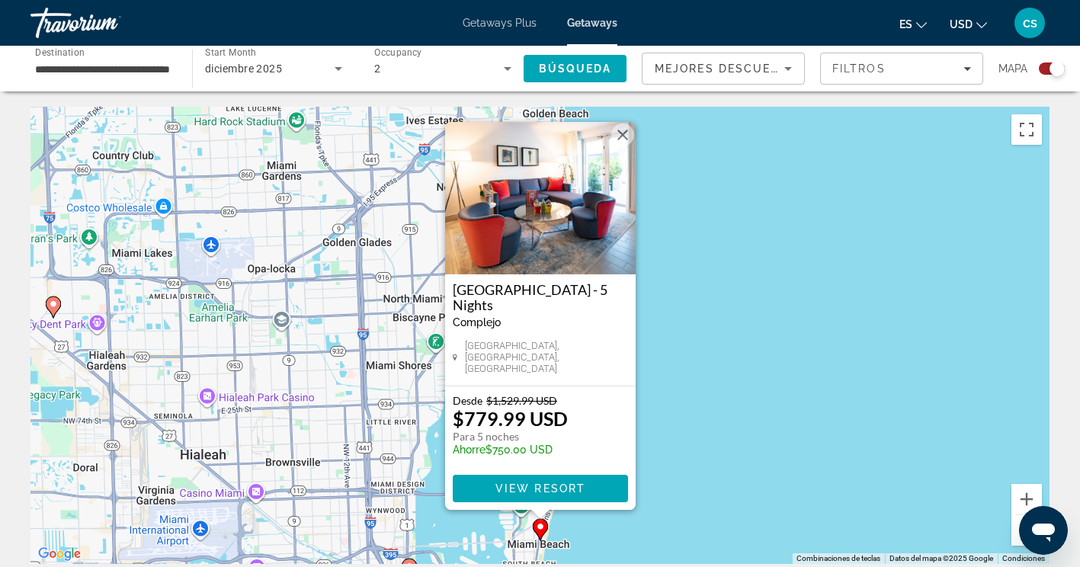
click at [680, 484] on div "Para activar la función de arrastrar con el teclado, presiona Alt + Intro. Una …" at bounding box center [539, 335] width 1019 height 457
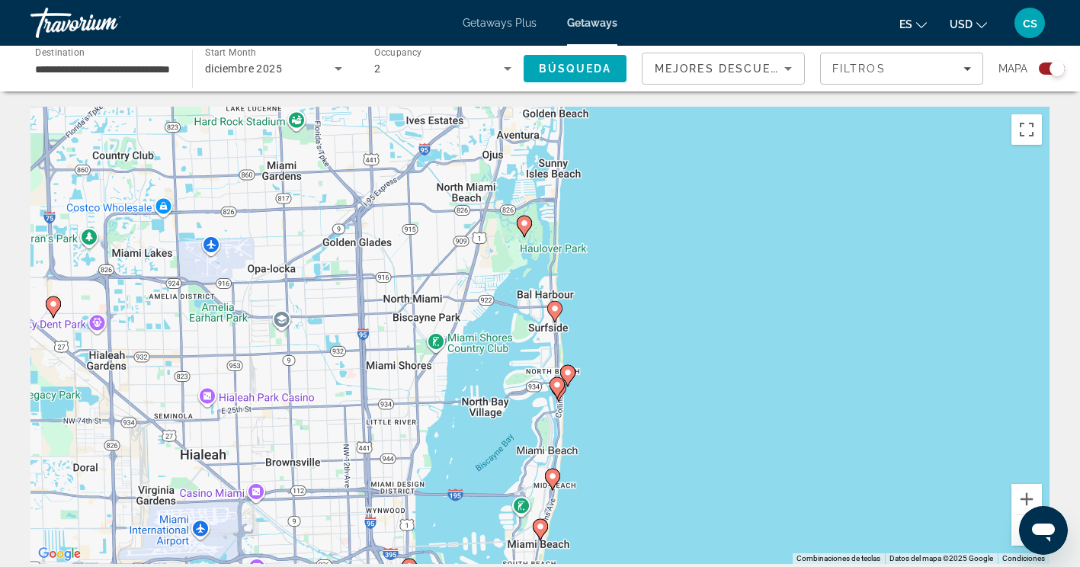
click at [552, 477] on image "Main content" at bounding box center [552, 476] width 9 height 9
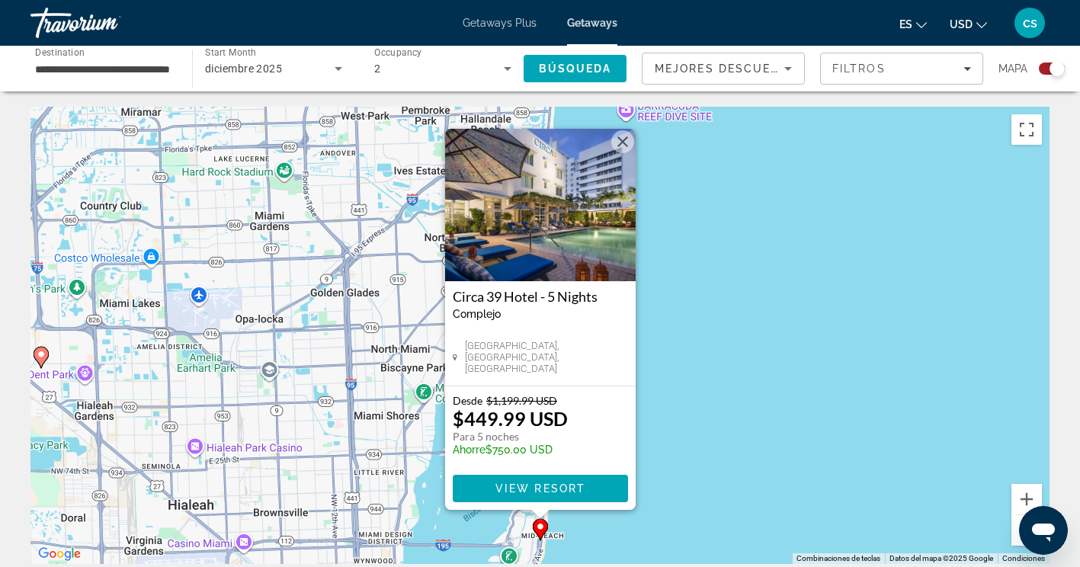
click at [656, 464] on div "Para activar la función de arrastrar con el teclado, presiona Alt + Intro. Una …" at bounding box center [539, 335] width 1019 height 457
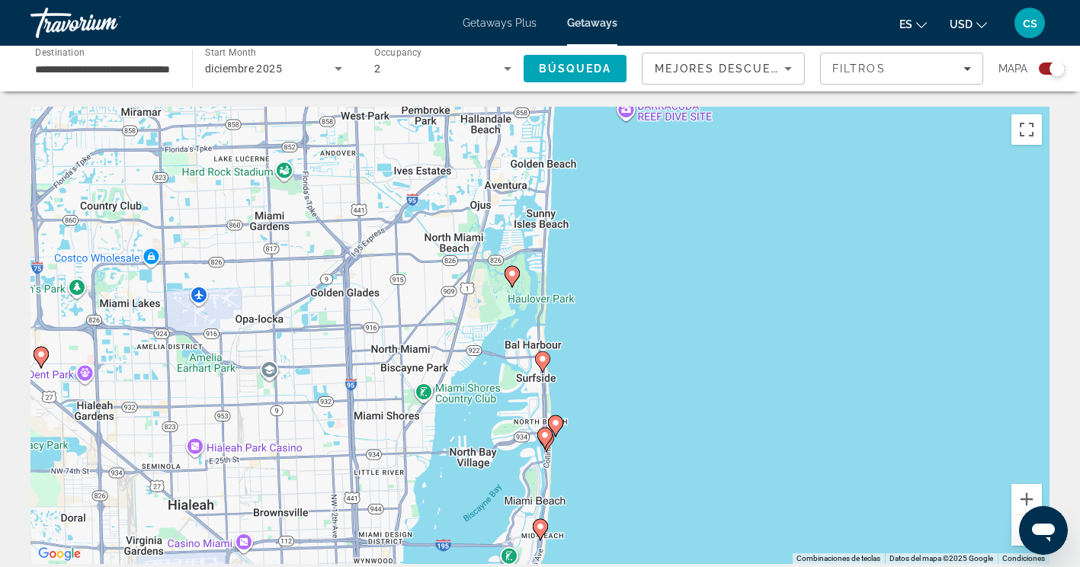
click at [541, 441] on icon "Main content" at bounding box center [545, 439] width 14 height 20
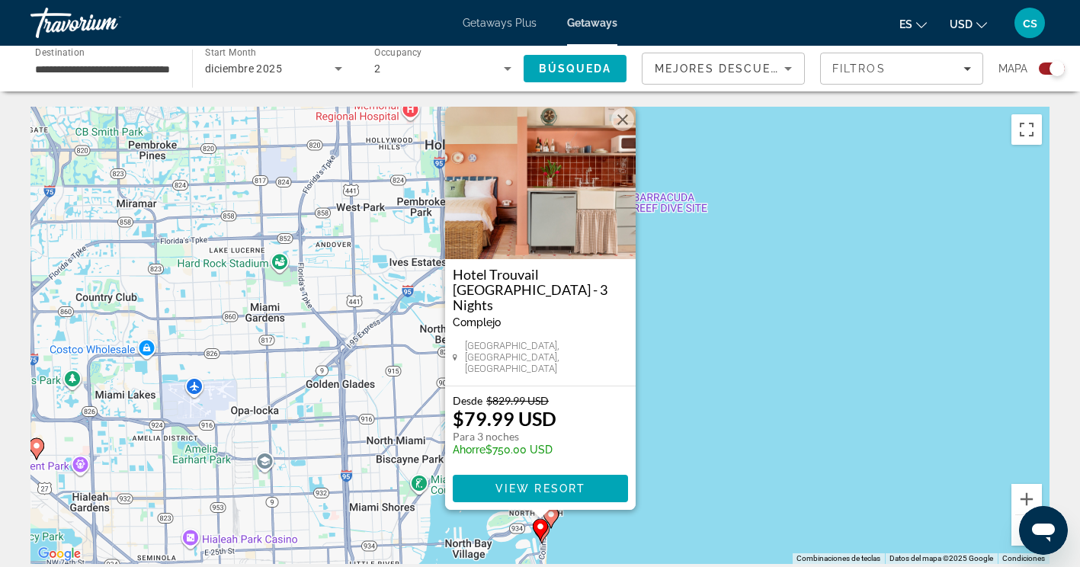
click at [615, 131] on button "Cerrar" at bounding box center [623, 119] width 23 height 23
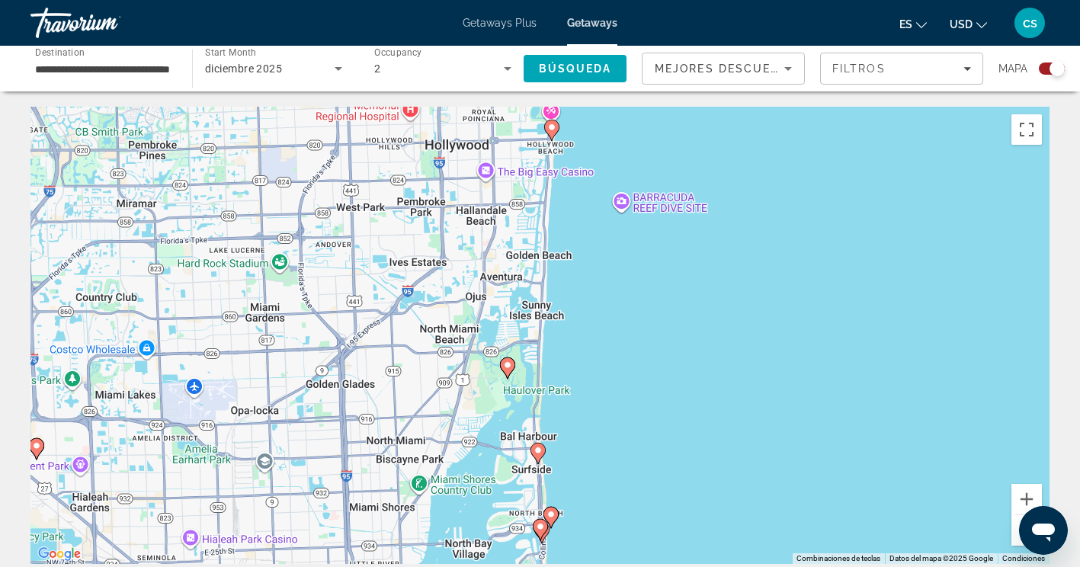
click at [553, 522] on icon "Main content" at bounding box center [551, 518] width 14 height 20
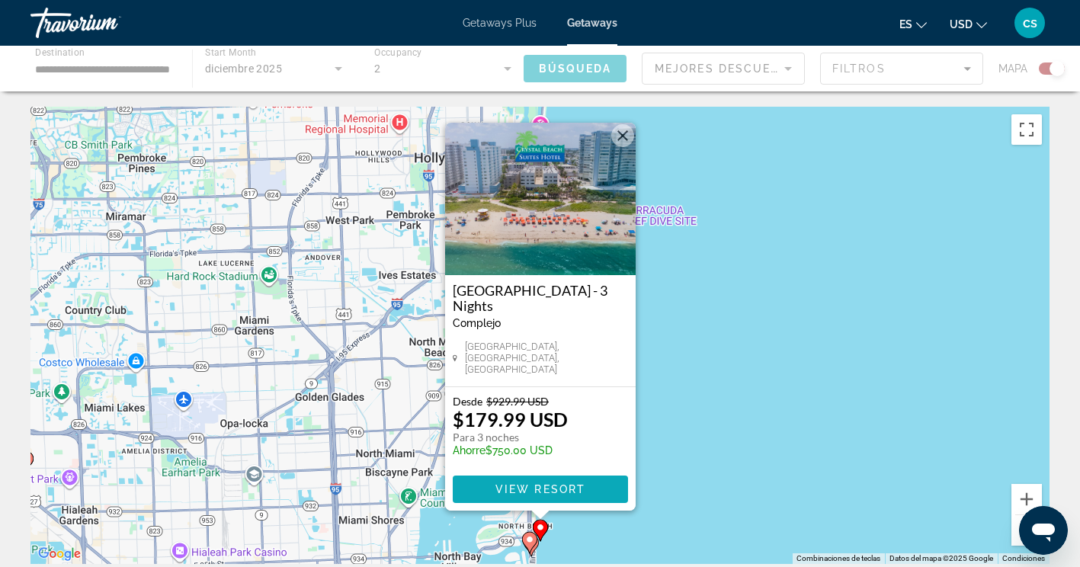
click at [538, 490] on span "View Resort" at bounding box center [540, 489] width 90 height 12
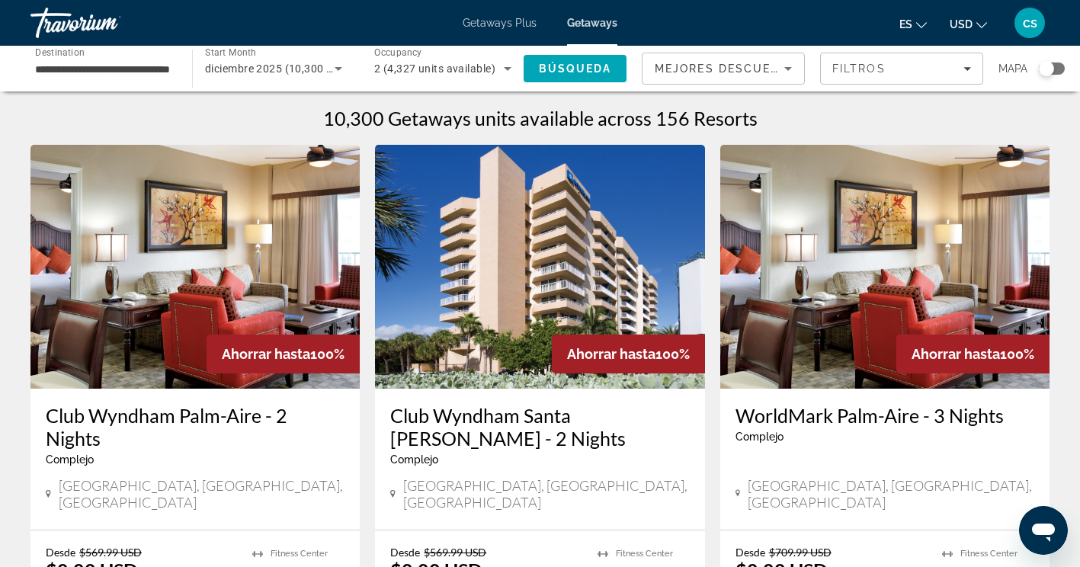
click at [1052, 64] on div "Search widget" at bounding box center [1046, 68] width 15 height 15
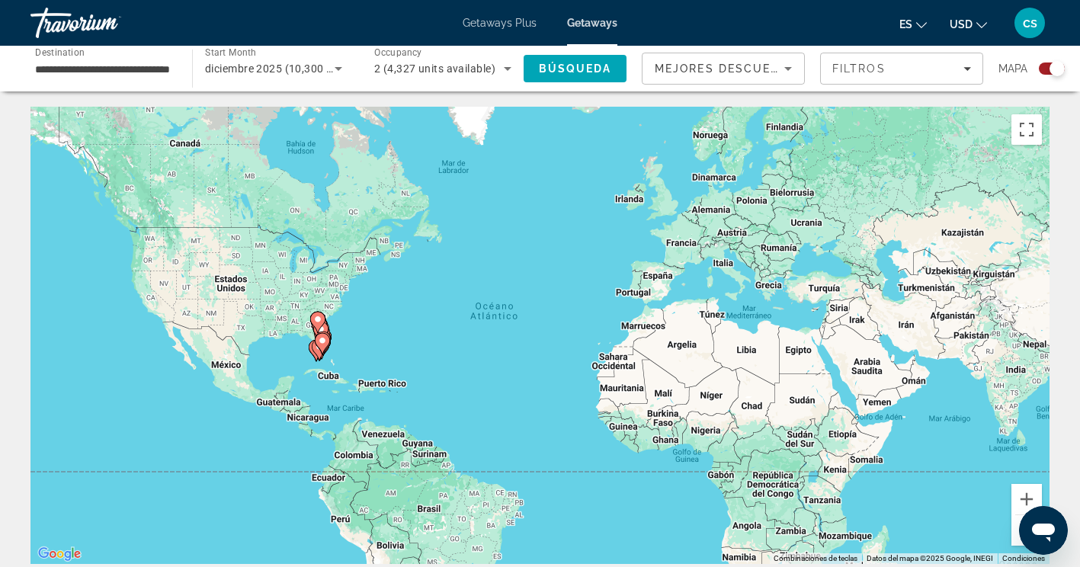
click at [412, 338] on div "Para activar la función de arrastrar con el teclado, presiona Alt + Intro. Una …" at bounding box center [539, 335] width 1019 height 457
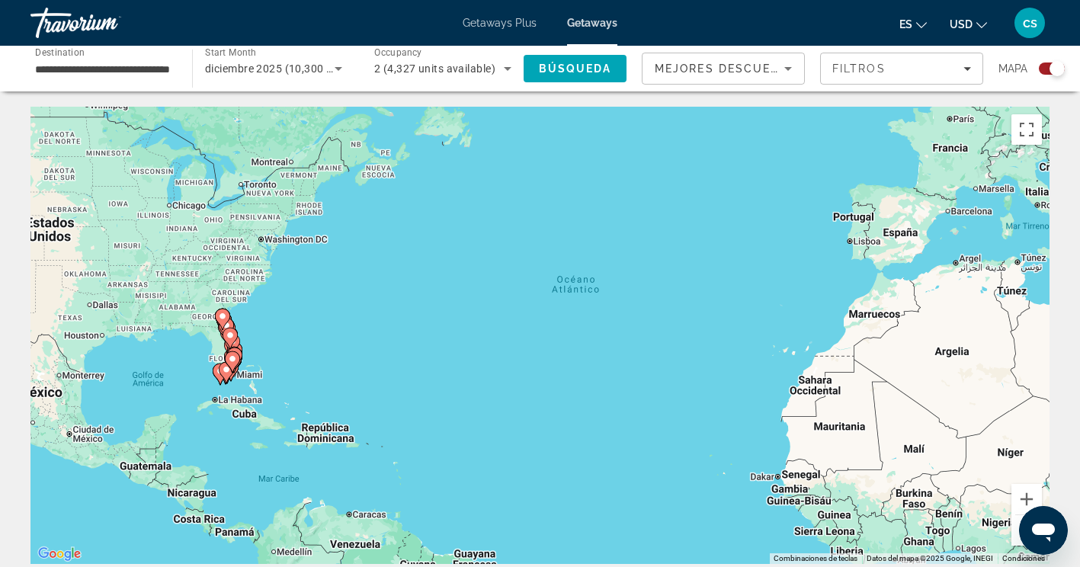
click at [302, 346] on div "Para activar la función de arrastrar con el teclado, presiona Alt + Intro. Una …" at bounding box center [539, 335] width 1019 height 457
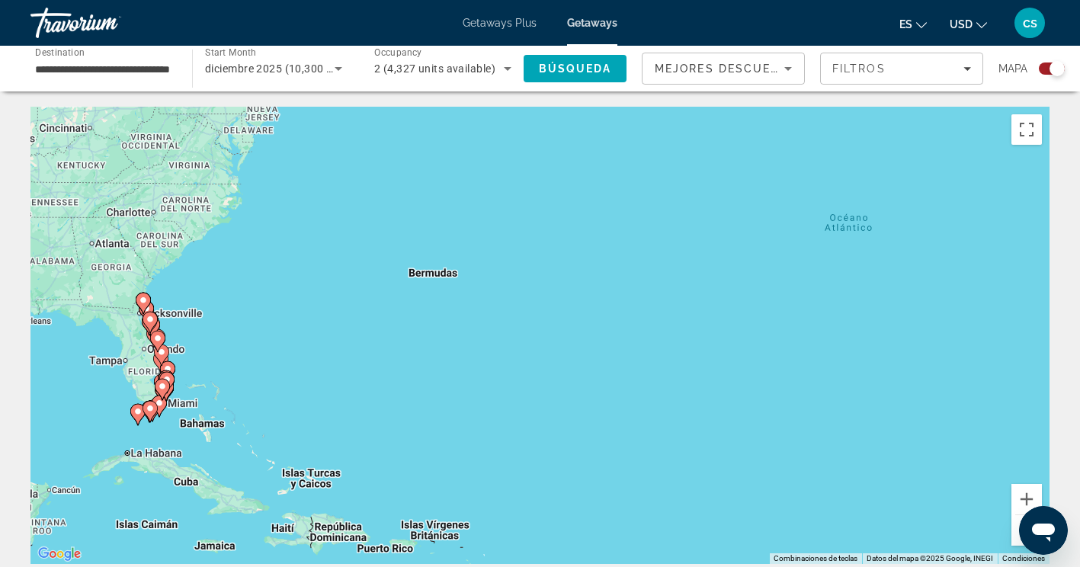
click at [187, 362] on div "Para activar la función de arrastrar con el teclado, presiona Alt + Intro. Una …" at bounding box center [539, 335] width 1019 height 457
click at [143, 393] on div "Para activar la función de arrastrar con el teclado, presiona Alt + Intro. Una …" at bounding box center [539, 335] width 1019 height 457
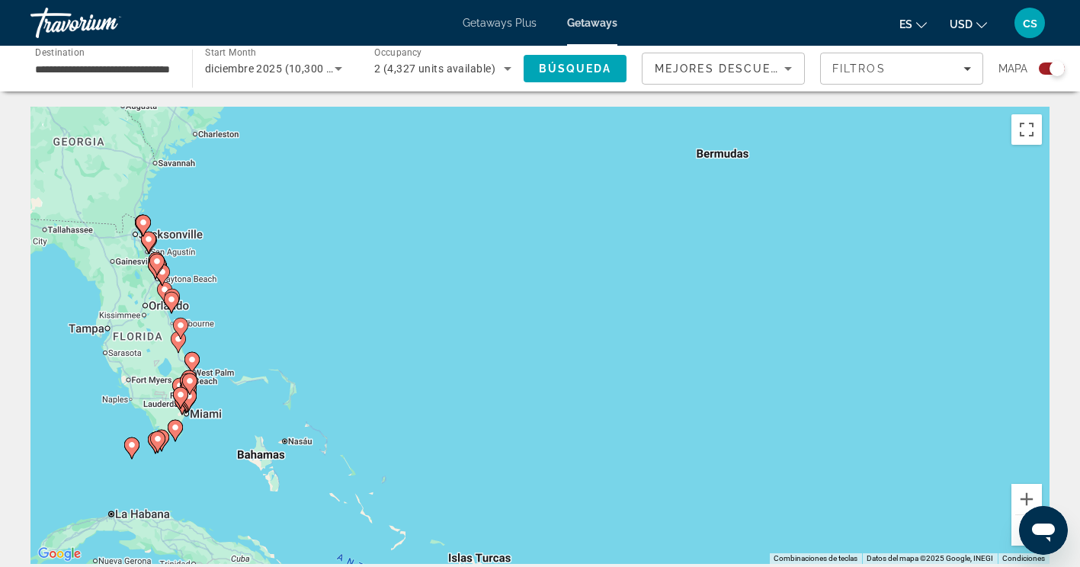
click at [207, 399] on div "Para activar la función de arrastrar con el teclado, presiona Alt + Intro. Una …" at bounding box center [539, 335] width 1019 height 457
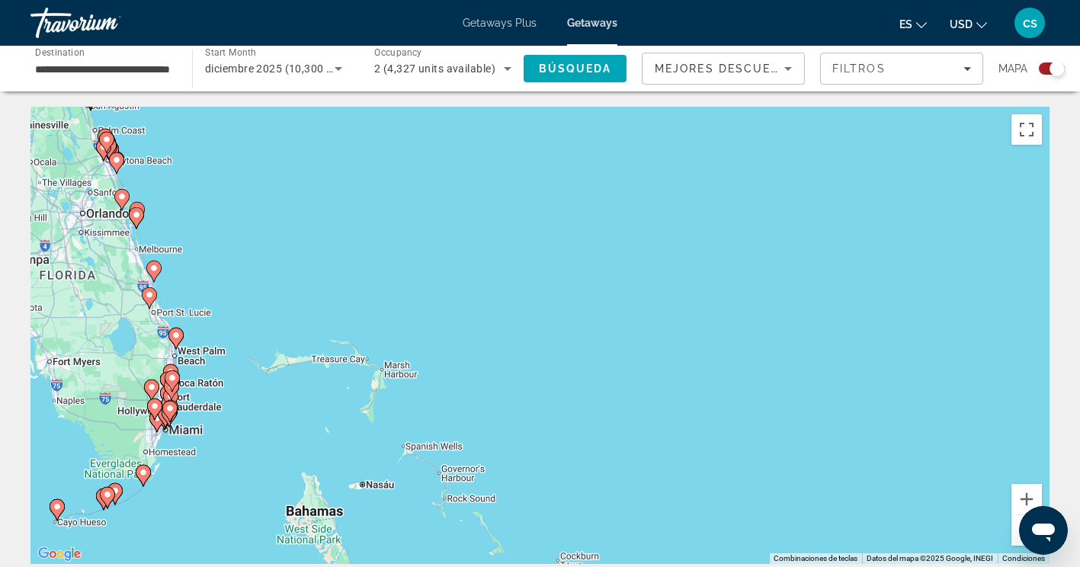
click at [191, 409] on div "Para activar la función de arrastrar con el teclado, presiona Alt + Intro. Una …" at bounding box center [539, 335] width 1019 height 457
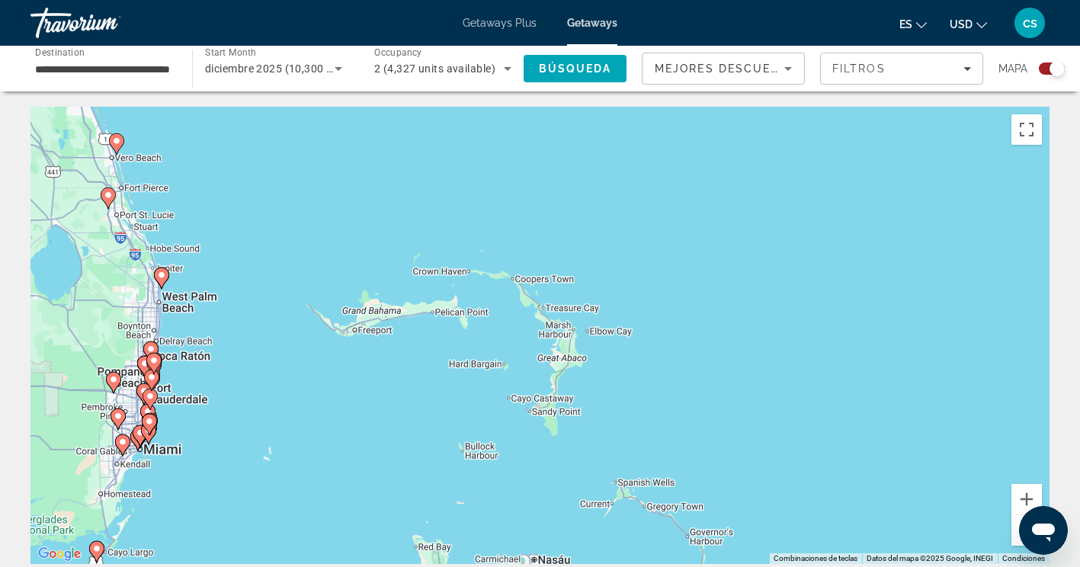
click at [160, 441] on div "Para activar la función de arrastrar con el teclado, presiona Alt + Intro. Una …" at bounding box center [539, 335] width 1019 height 457
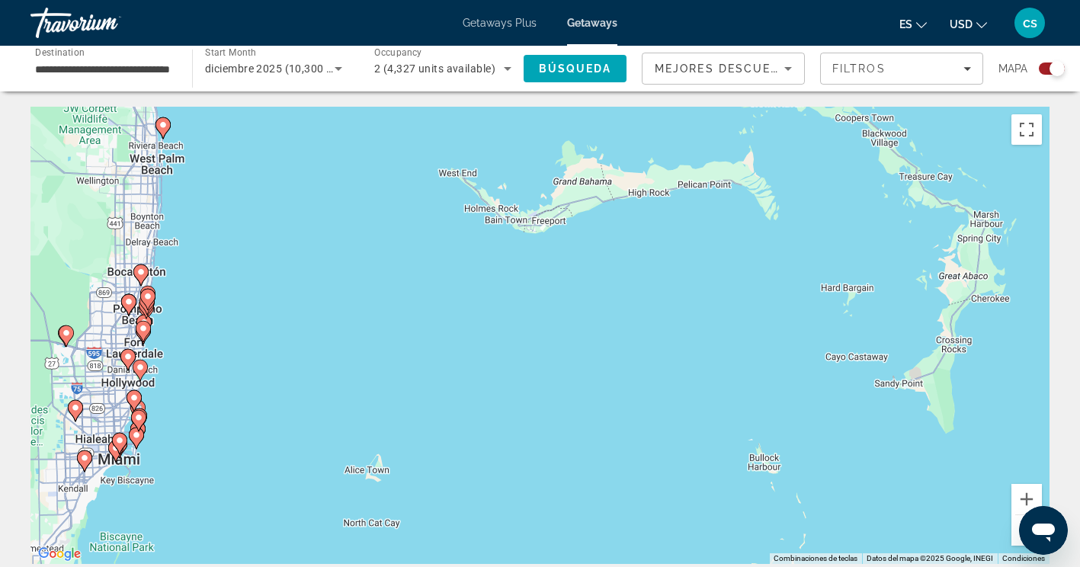
click at [160, 441] on div "Para activar la función de arrastrar con el teclado, presiona Alt + Intro. Una …" at bounding box center [539, 335] width 1019 height 457
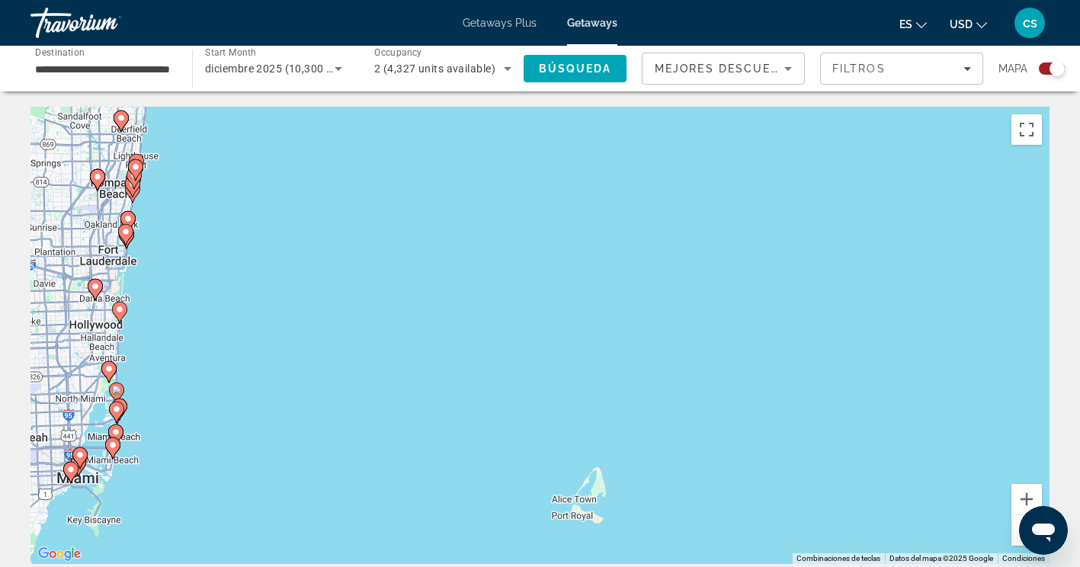
click at [160, 441] on div "Para activar la función de arrastrar con el teclado, presiona Alt + Intro. Una …" at bounding box center [539, 335] width 1019 height 457
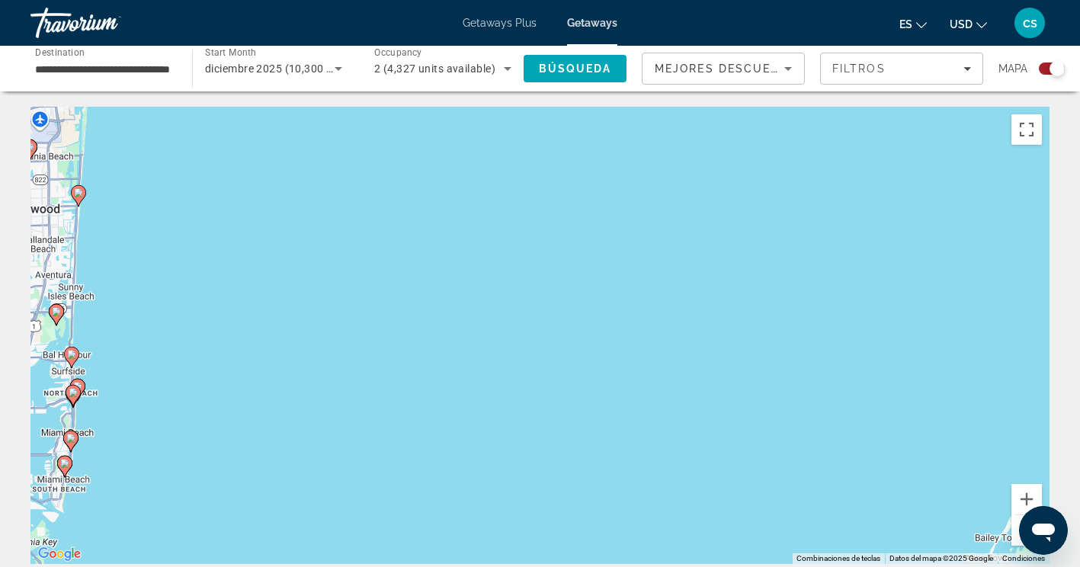
click at [160, 441] on div "Para activar la función de arrastrar con el teclado, presiona Alt + Intro. Una …" at bounding box center [539, 335] width 1019 height 457
click at [72, 359] on icon "Main content" at bounding box center [71, 358] width 14 height 20
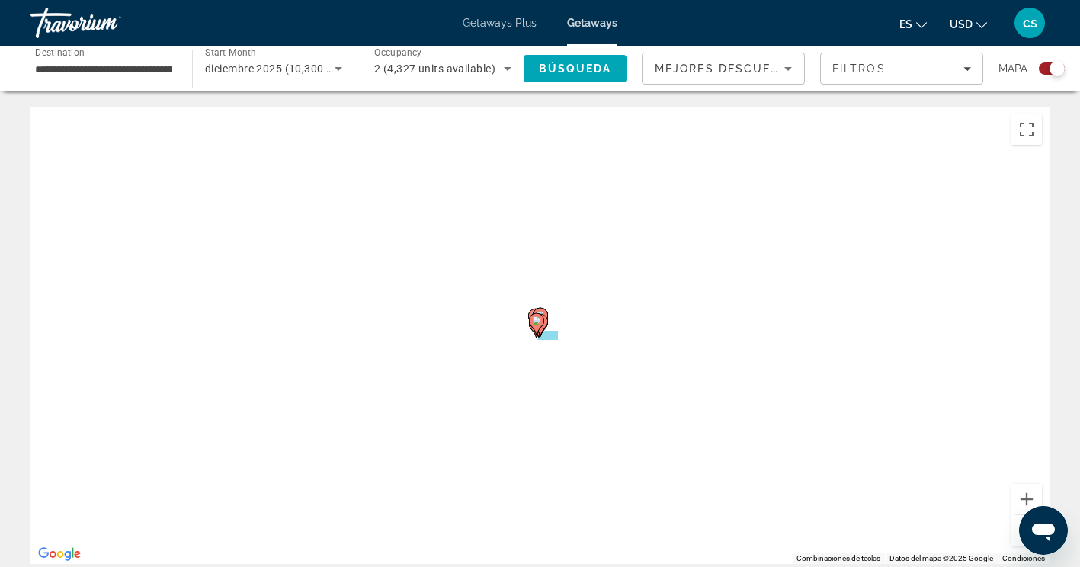
click at [72, 359] on div "Para navegar, presiona las teclas de flecha. Para activar la función de arrastr…" at bounding box center [539, 335] width 1019 height 457
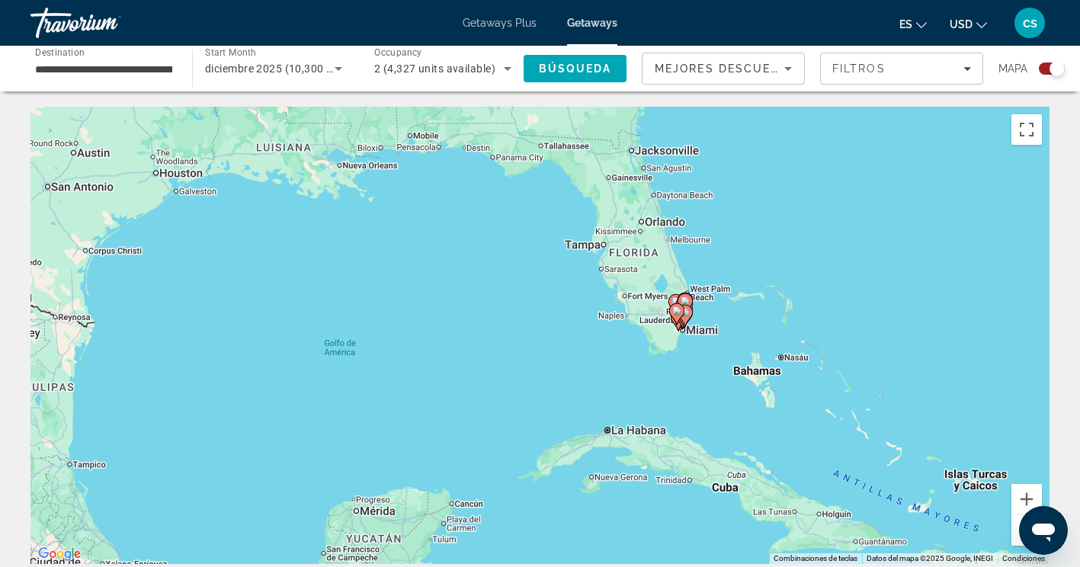
drag, startPoint x: 900, startPoint y: 296, endPoint x: 515, endPoint y: 319, distance: 385.0
click at [515, 319] on div "Para activar la función de arrastrar con el teclado, presiona Alt + Intro. Una …" at bounding box center [539, 335] width 1019 height 457
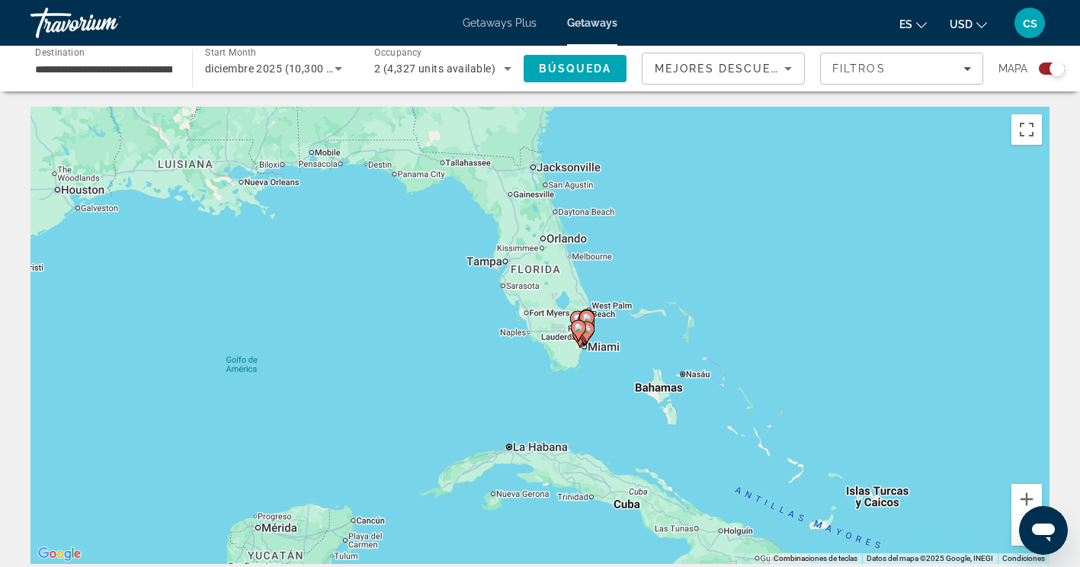
click at [589, 315] on image "Main content" at bounding box center [587, 317] width 9 height 9
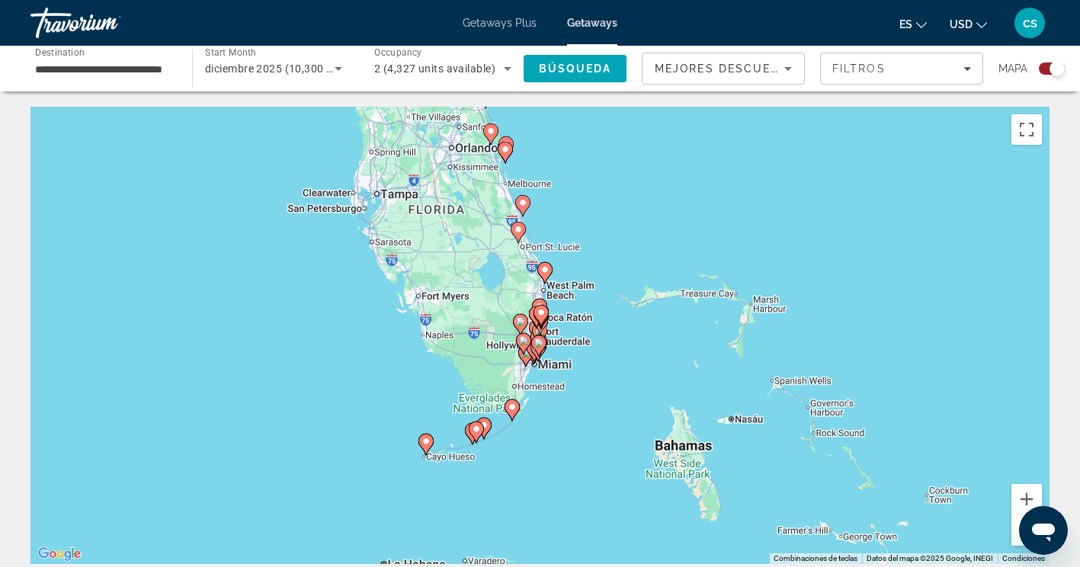
click at [538, 337] on icon "Main content" at bounding box center [538, 346] width 14 height 20
type input "**********"
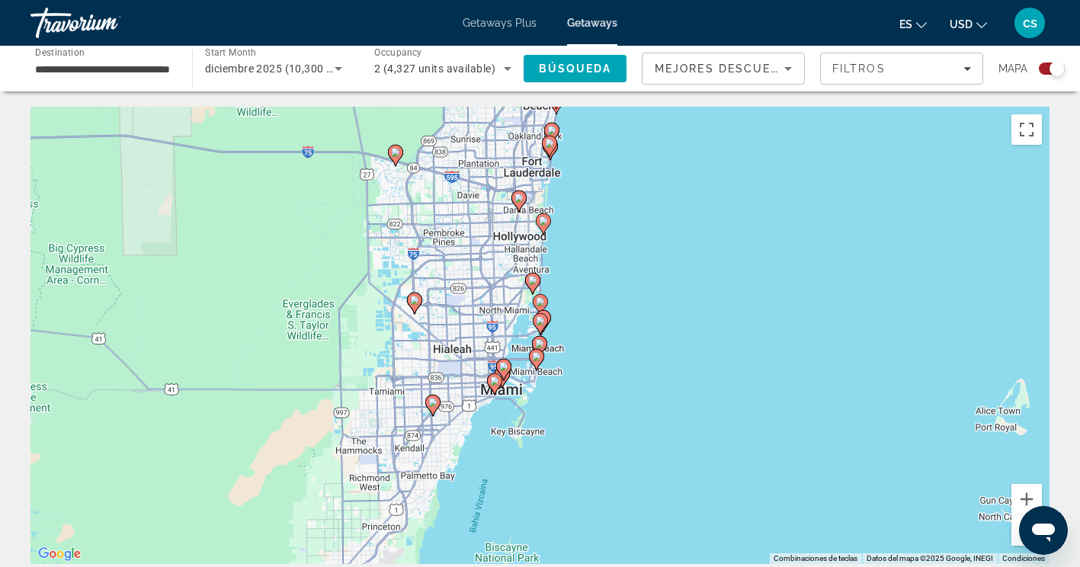
click at [537, 314] on icon "Main content" at bounding box center [540, 324] width 14 height 20
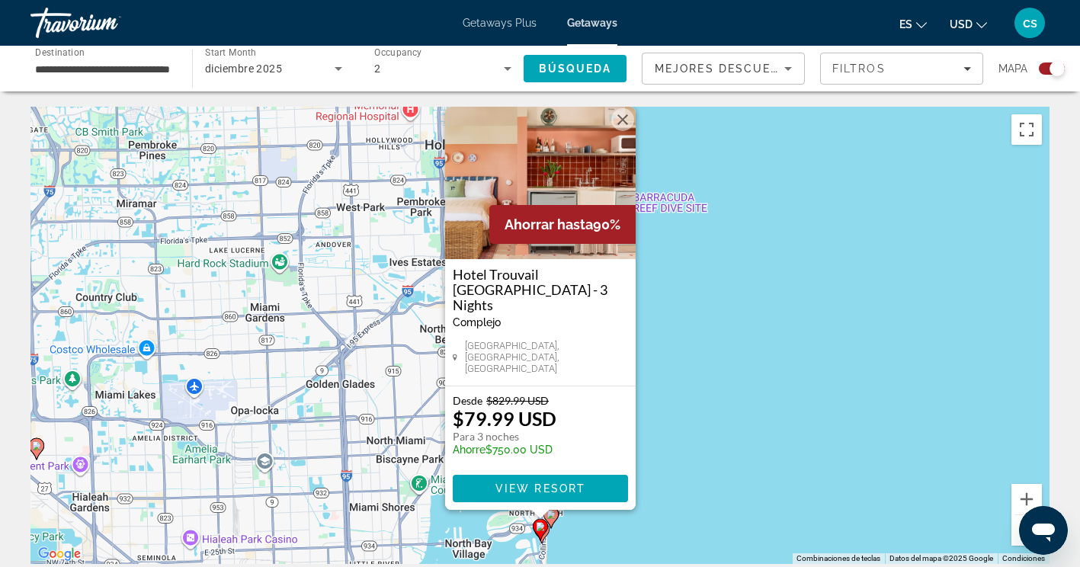
click at [557, 509] on div "Desde $829.99 USD $79.99 USD Para 3 noches Ahorre $750.00 USD View Resort" at bounding box center [540, 449] width 191 height 124
click at [554, 513] on image "Main content" at bounding box center [551, 514] width 9 height 9
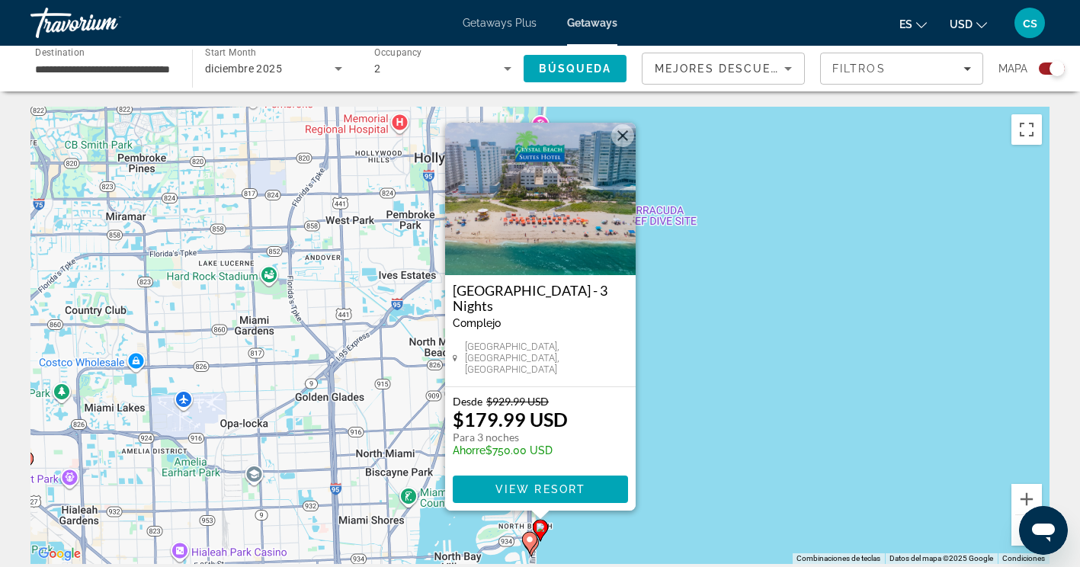
click at [599, 524] on div "Para activar la función de arrastrar con el teclado, presiona Alt + Intro. Una …" at bounding box center [539, 335] width 1019 height 457
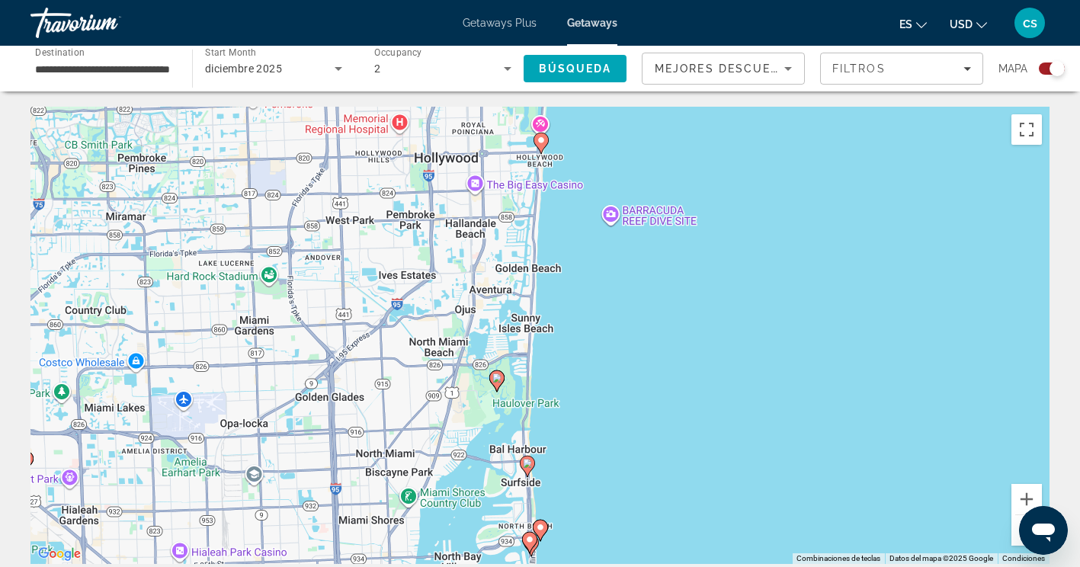
click at [531, 465] on image "Main content" at bounding box center [527, 463] width 9 height 9
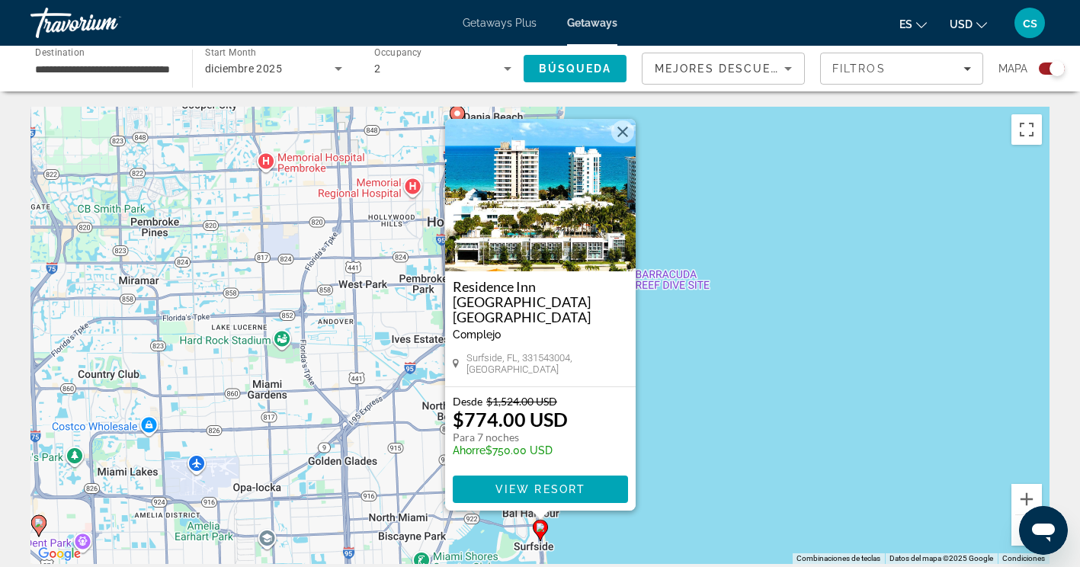
click at [624, 143] on button "Cerrar" at bounding box center [623, 131] width 23 height 23
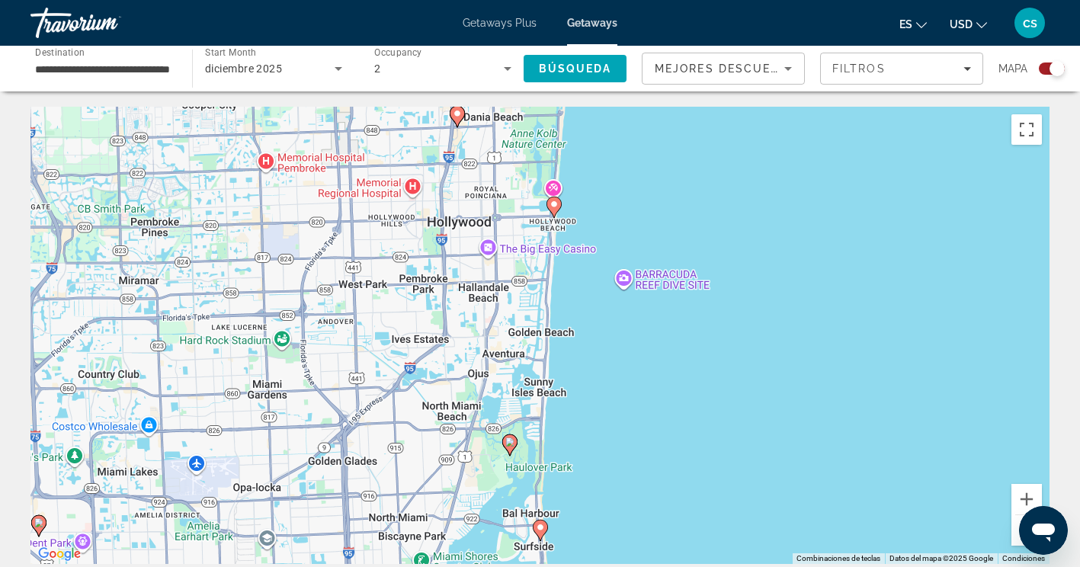
click at [514, 441] on icon "Main content" at bounding box center [509, 445] width 14 height 20
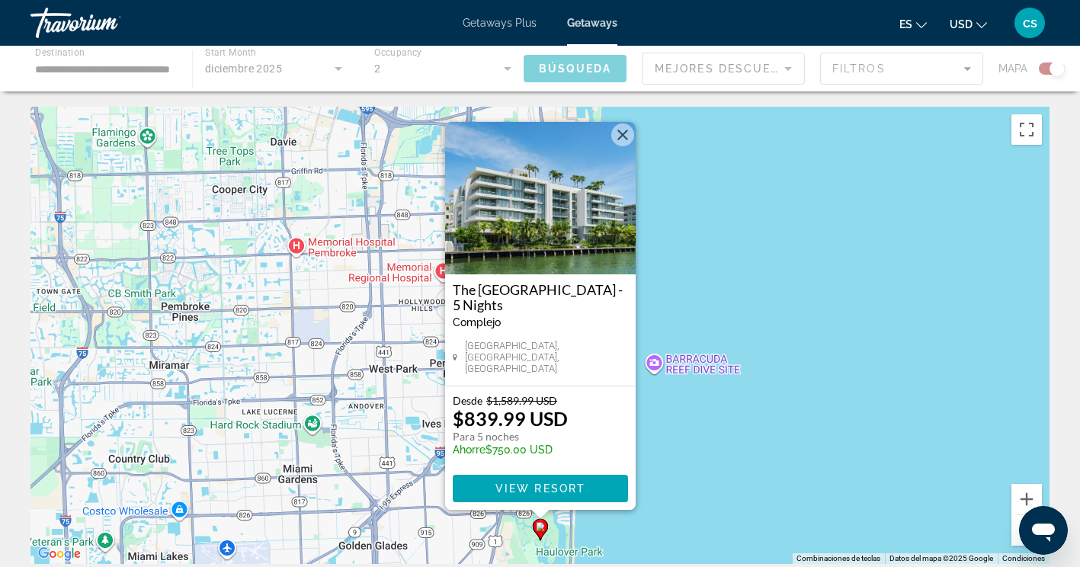
click at [656, 432] on div "Para activar la función de arrastrar con el teclado, presiona Alt + Intro. Una …" at bounding box center [539, 335] width 1019 height 457
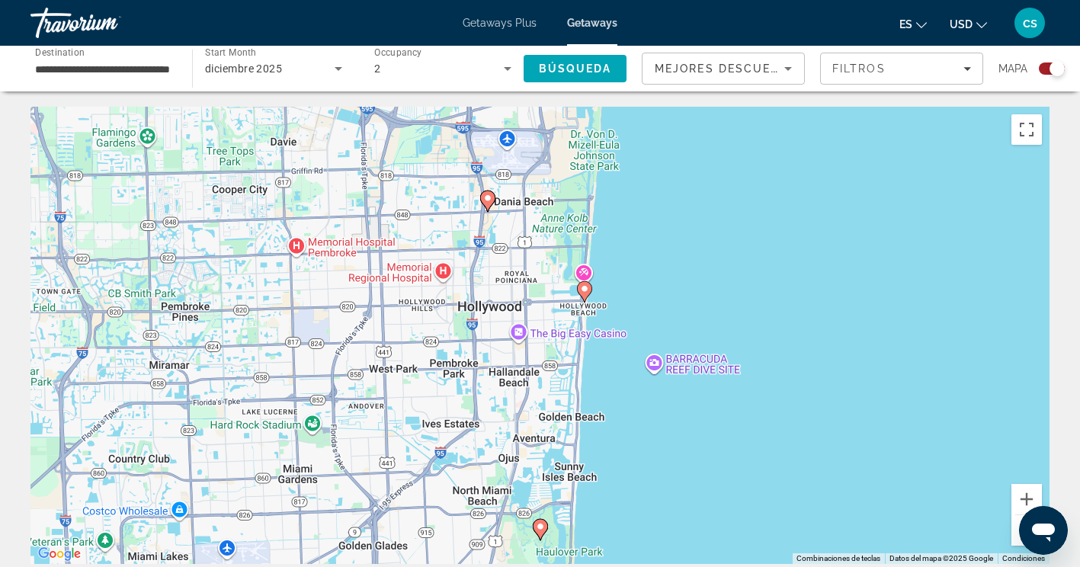
click at [587, 287] on image "Main content" at bounding box center [584, 288] width 9 height 9
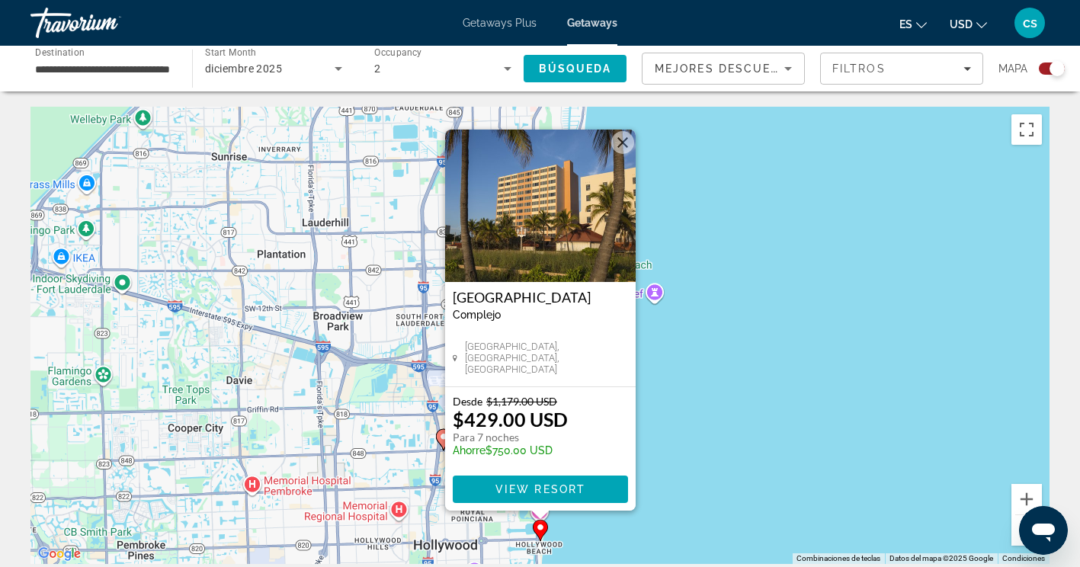
click at [611, 425] on div "Desde $1,179.00 USD $429.00 USD Para 7 noches Ahorre $750.00 USD" at bounding box center [540, 429] width 175 height 69
click at [678, 414] on div "Para activar la función de arrastrar con el teclado, presiona Alt + Intro. Una …" at bounding box center [539, 335] width 1019 height 457
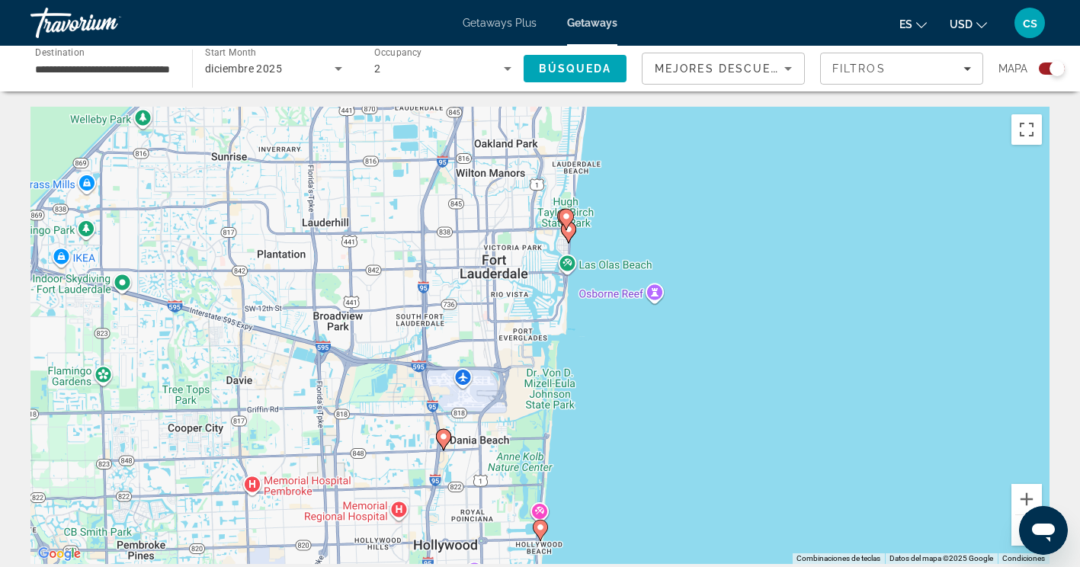
click at [563, 234] on icon "Main content" at bounding box center [568, 233] width 14 height 20
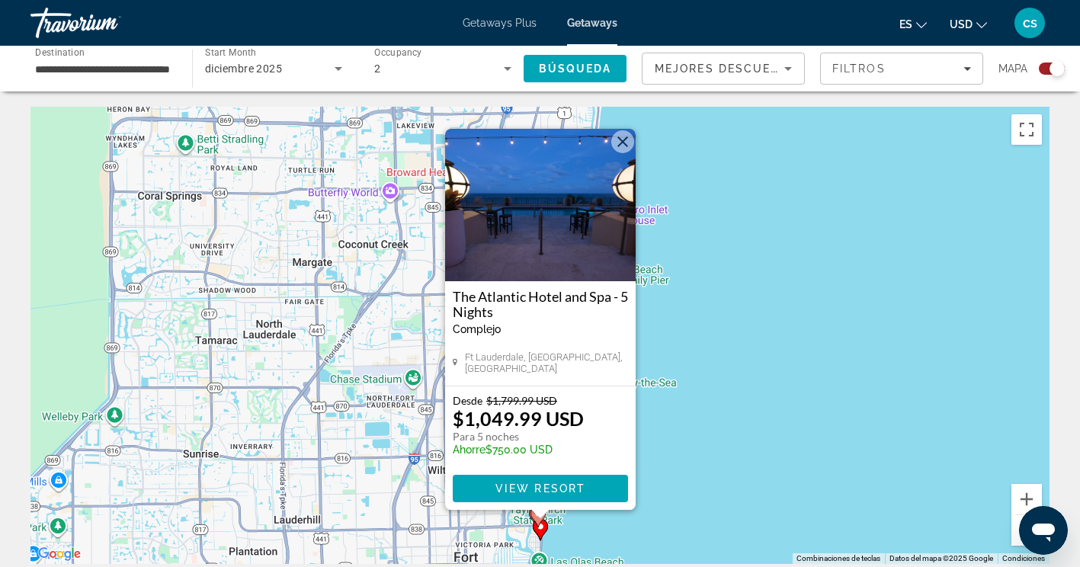
click at [682, 461] on div "Para activar la función de arrastrar con el teclado, presiona Alt + Intro. Una …" at bounding box center [539, 335] width 1019 height 457
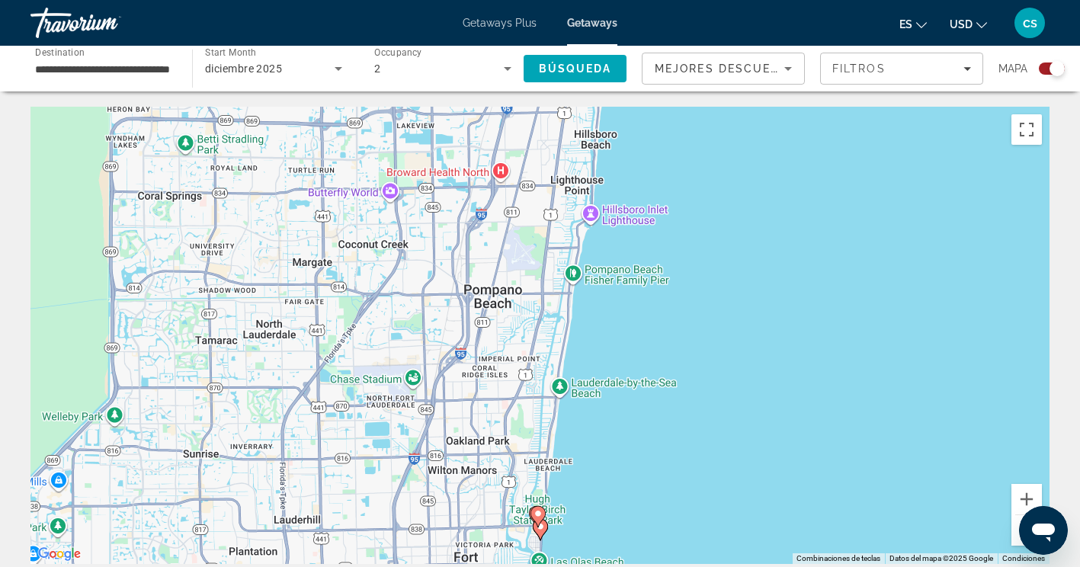
click at [533, 512] on icon "Main content" at bounding box center [538, 517] width 14 height 20
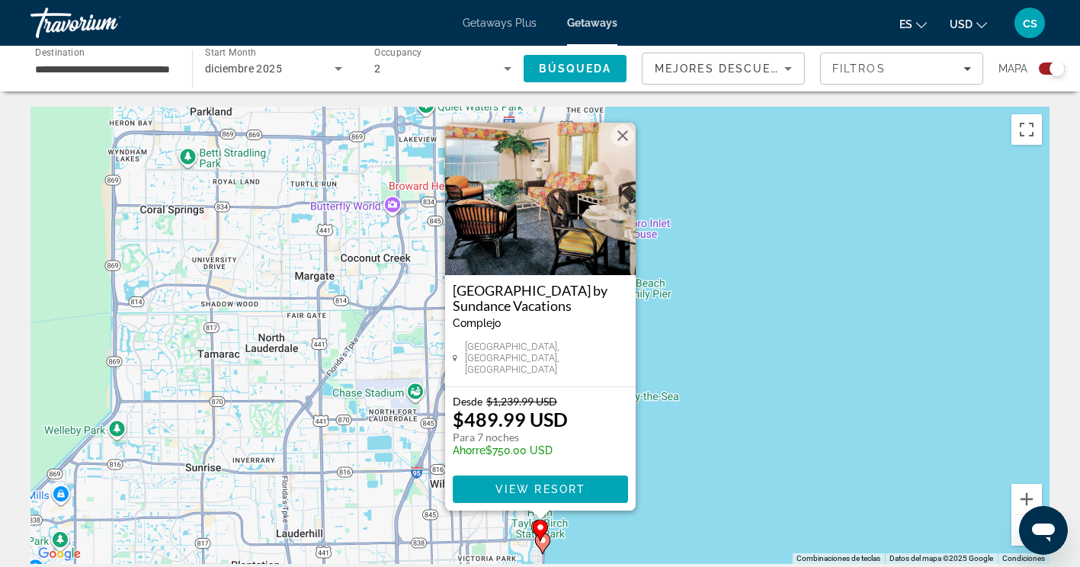
click at [665, 480] on div "Para activar la función de arrastrar con el teclado, presiona Alt + Intro. Una …" at bounding box center [539, 335] width 1019 height 457
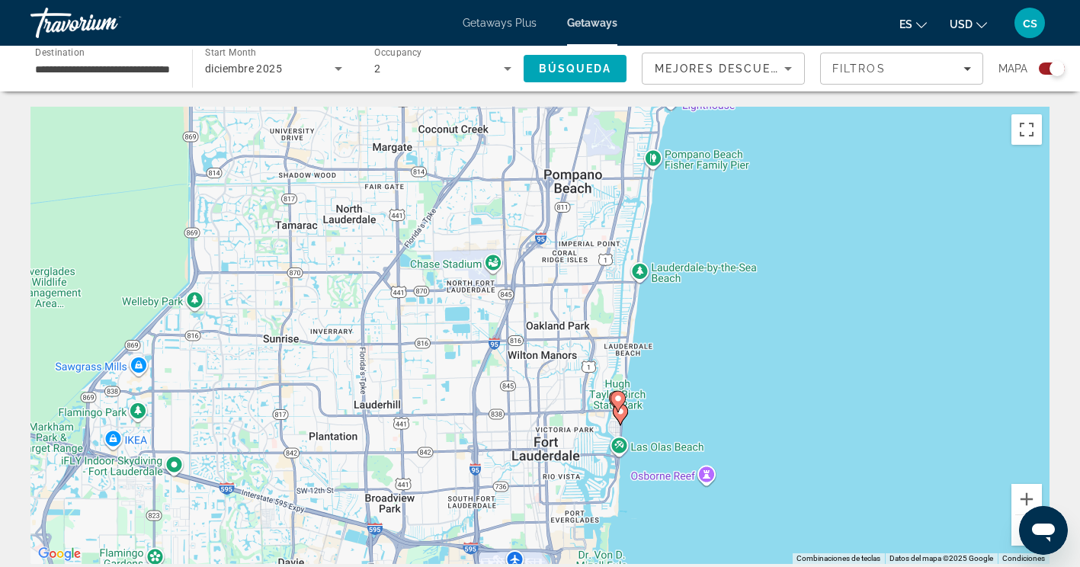
drag, startPoint x: 613, startPoint y: 516, endPoint x: 703, endPoint y: 373, distance: 169.2
click at [703, 373] on div "Para activar la función de arrastrar con el teclado, presiona Alt + Intro. Una …" at bounding box center [539, 335] width 1019 height 457
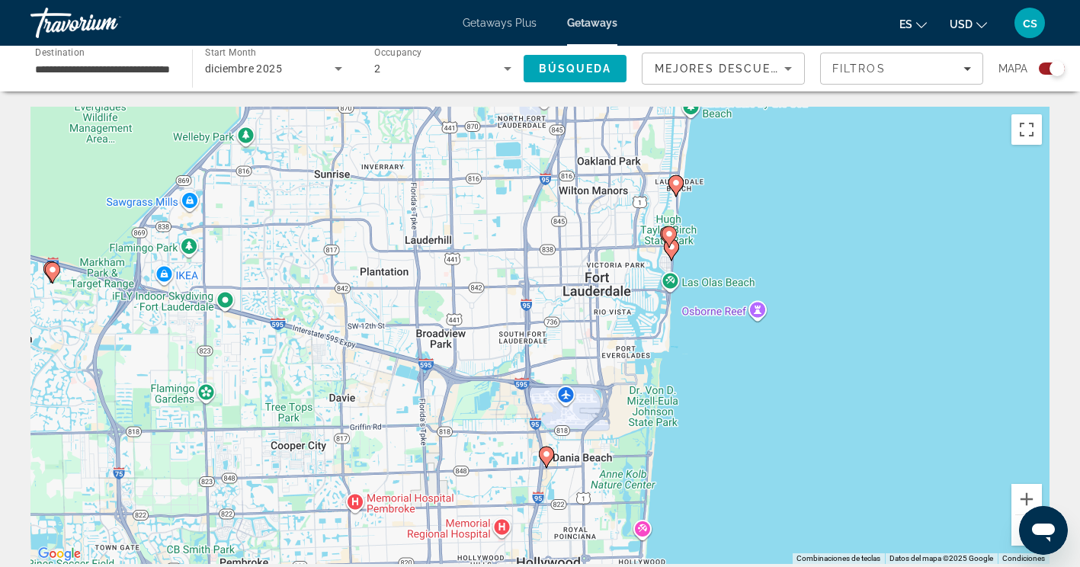
drag, startPoint x: 551, startPoint y: 510, endPoint x: 586, endPoint y: 385, distance: 129.9
click at [586, 385] on div "Para activar la función de arrastrar con el teclado, presiona Alt + Intro. Una …" at bounding box center [539, 335] width 1019 height 457
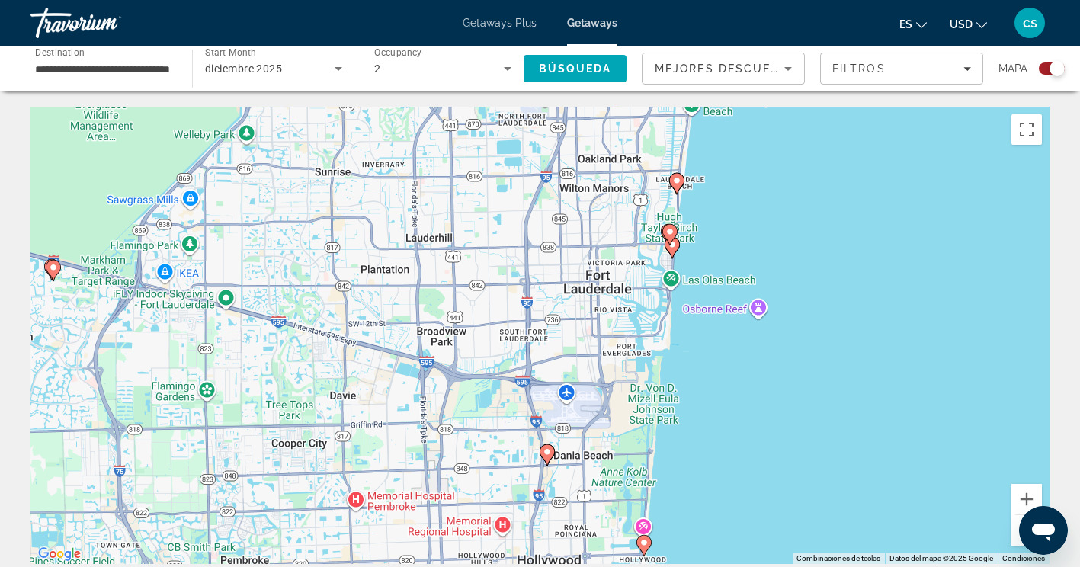
click at [549, 459] on icon "Main content" at bounding box center [547, 455] width 14 height 20
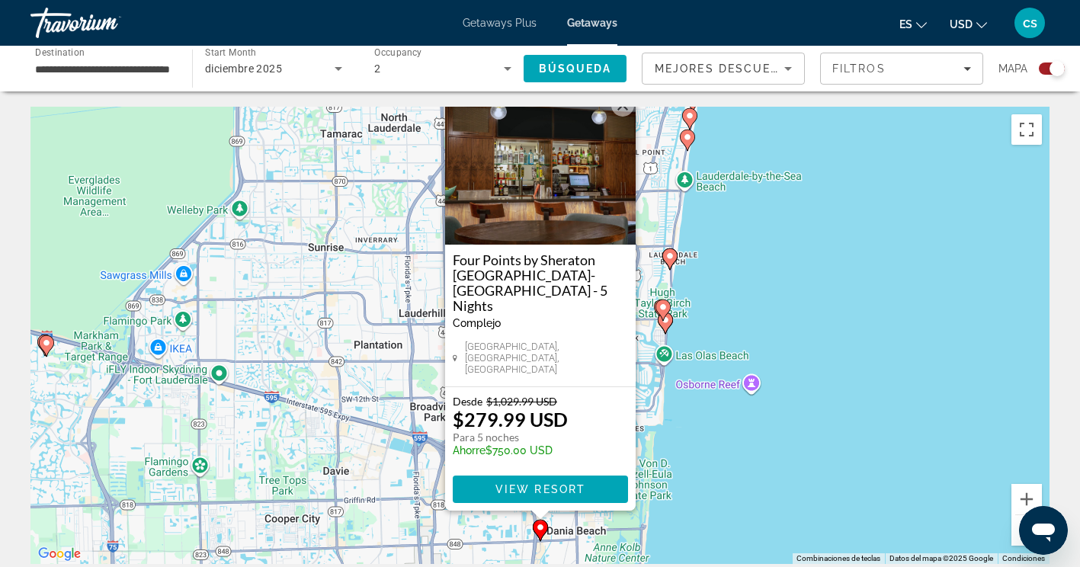
click at [787, 445] on div "Para activar la función de arrastrar con el teclado, presiona Alt + Intro. Una …" at bounding box center [539, 335] width 1019 height 457
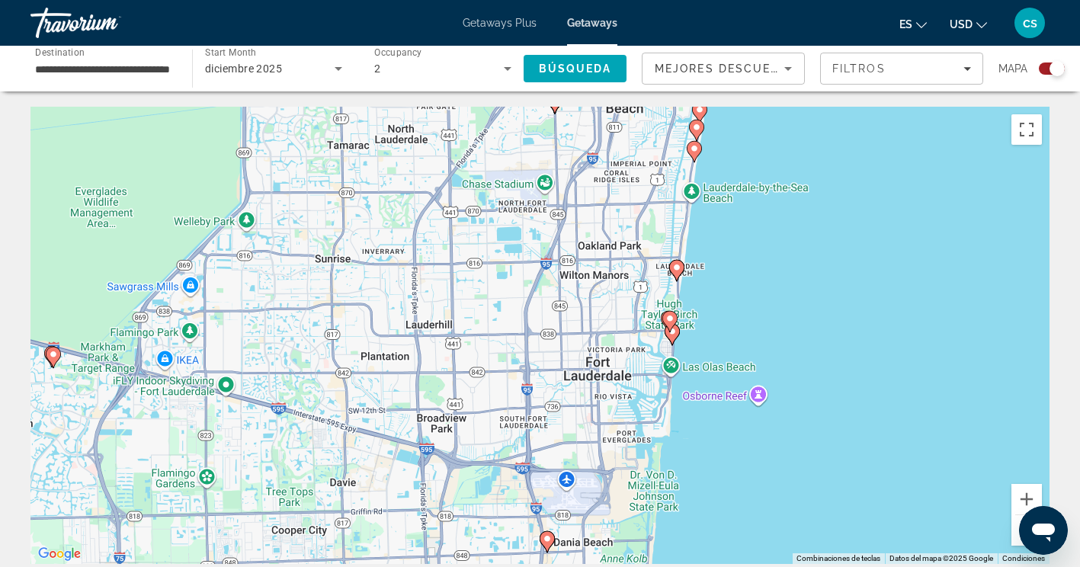
drag, startPoint x: 570, startPoint y: 365, endPoint x: 605, endPoint y: 496, distance: 135.8
click at [605, 496] on div "Para activar la función de arrastrar con el teclado, presiona Alt + Intro. Una …" at bounding box center [539, 335] width 1019 height 457
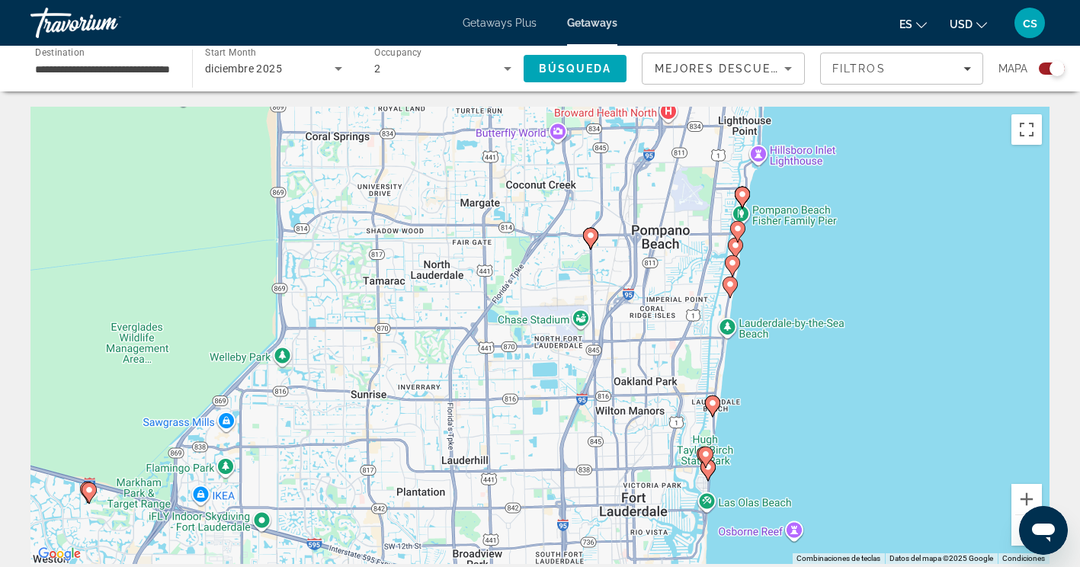
click at [605, 496] on div "Para activar la función de arrastrar con el teclado, presiona Alt + Intro. Una …" at bounding box center [539, 335] width 1019 height 457
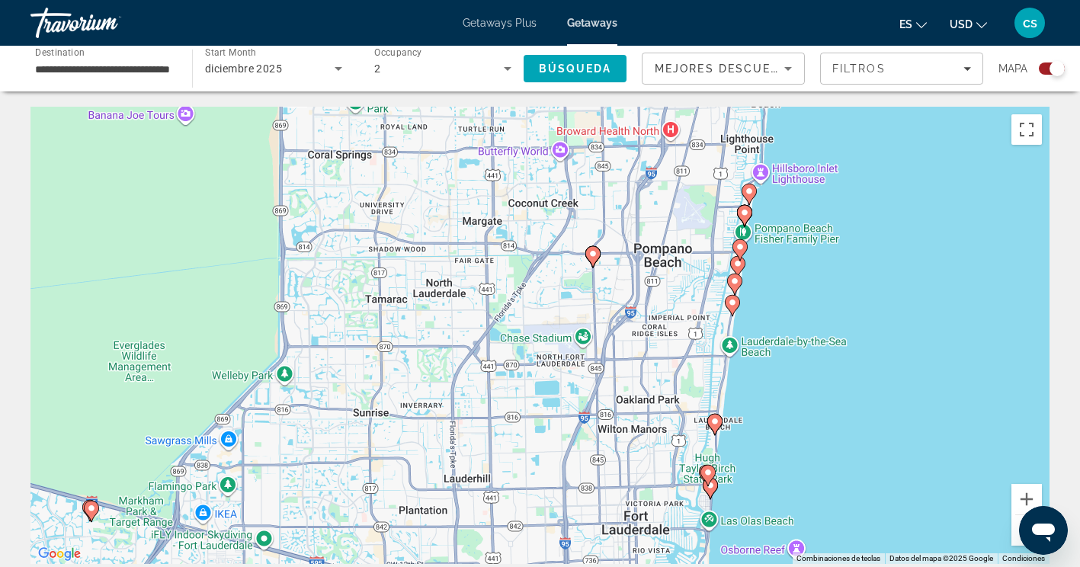
click at [605, 496] on div "Para activar la función de arrastrar con el teclado, presiona Alt + Intro. Una …" at bounding box center [539, 335] width 1019 height 457
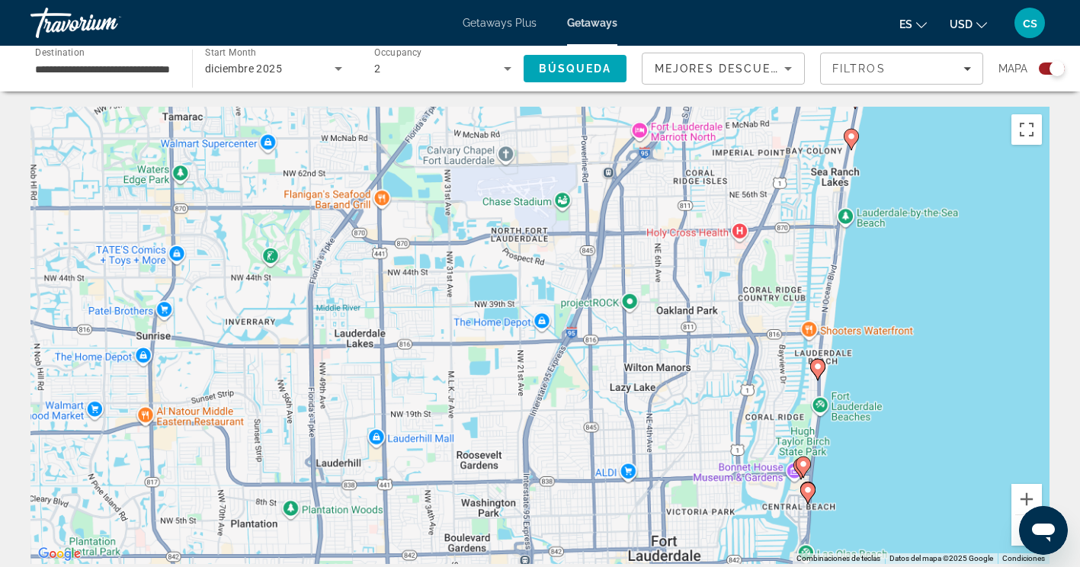
click at [605, 496] on div "Para activar la función de arrastrar con el teclado, presiona Alt + Intro. Una …" at bounding box center [539, 335] width 1019 height 457
